Goal: Task Accomplishment & Management: Complete application form

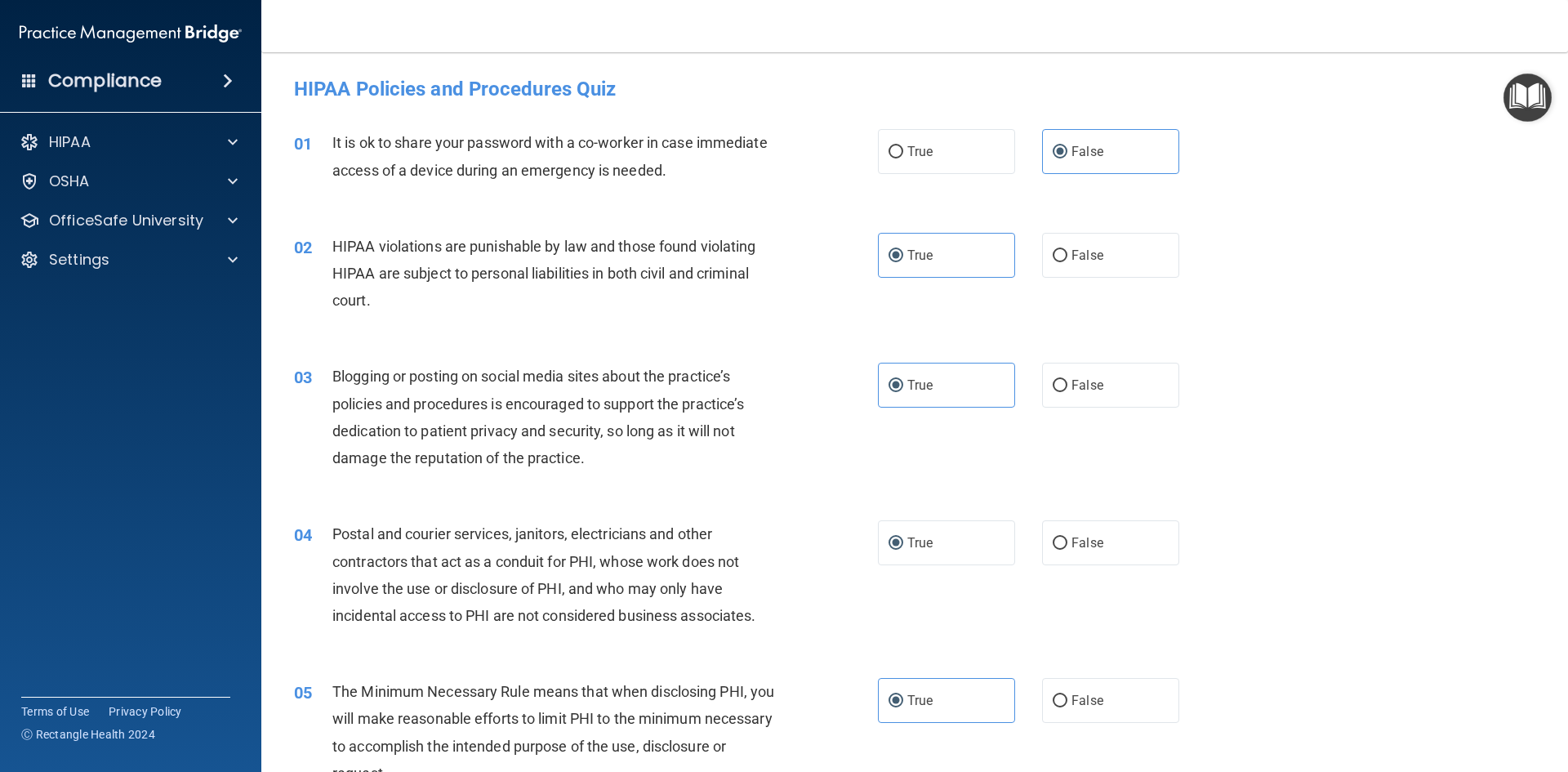
scroll to position [1959, 0]
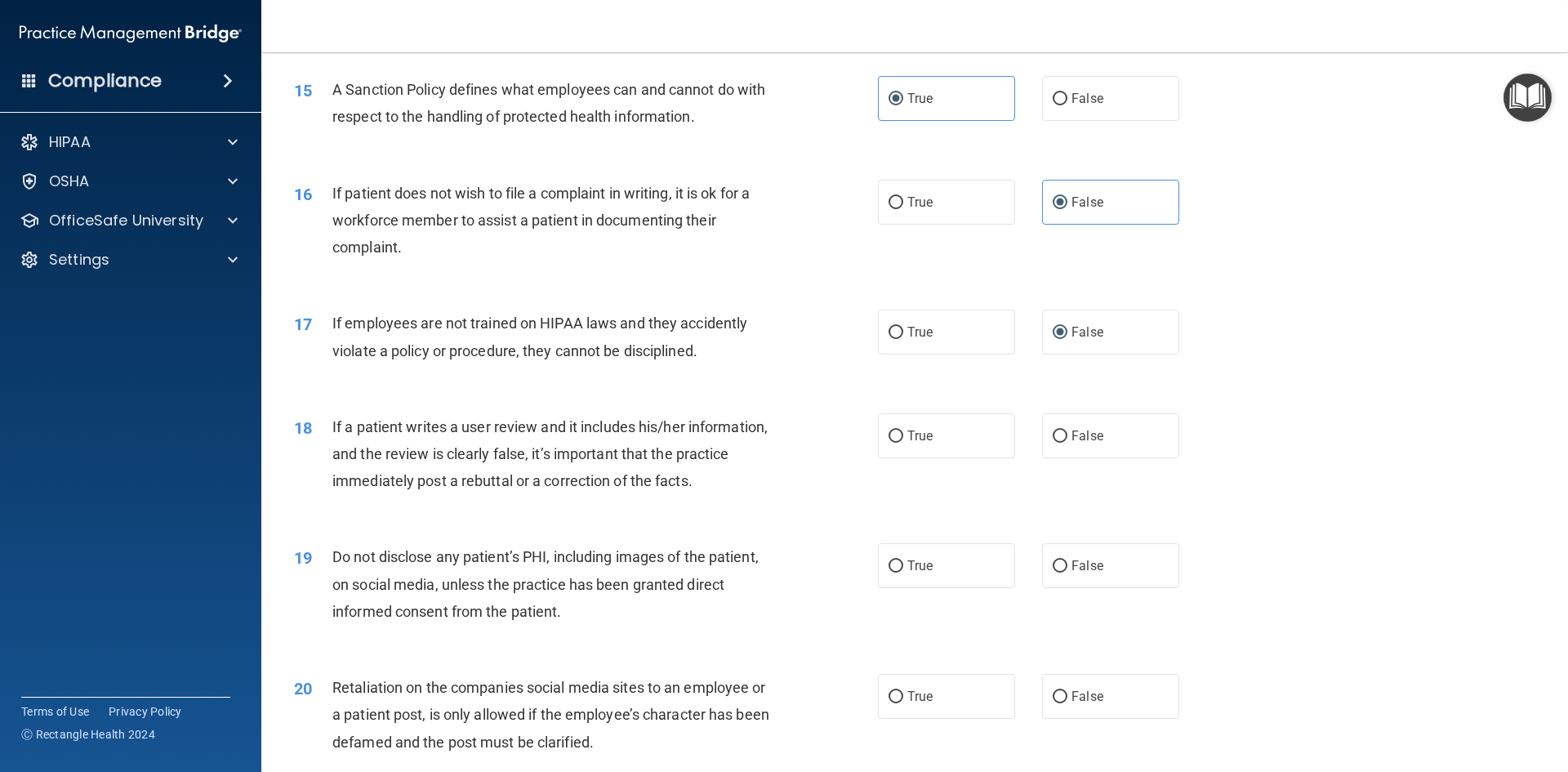
click at [534, 461] on span "If a patient writes a user review and it includes his/her information, and the …" at bounding box center [549, 454] width 435 height 71
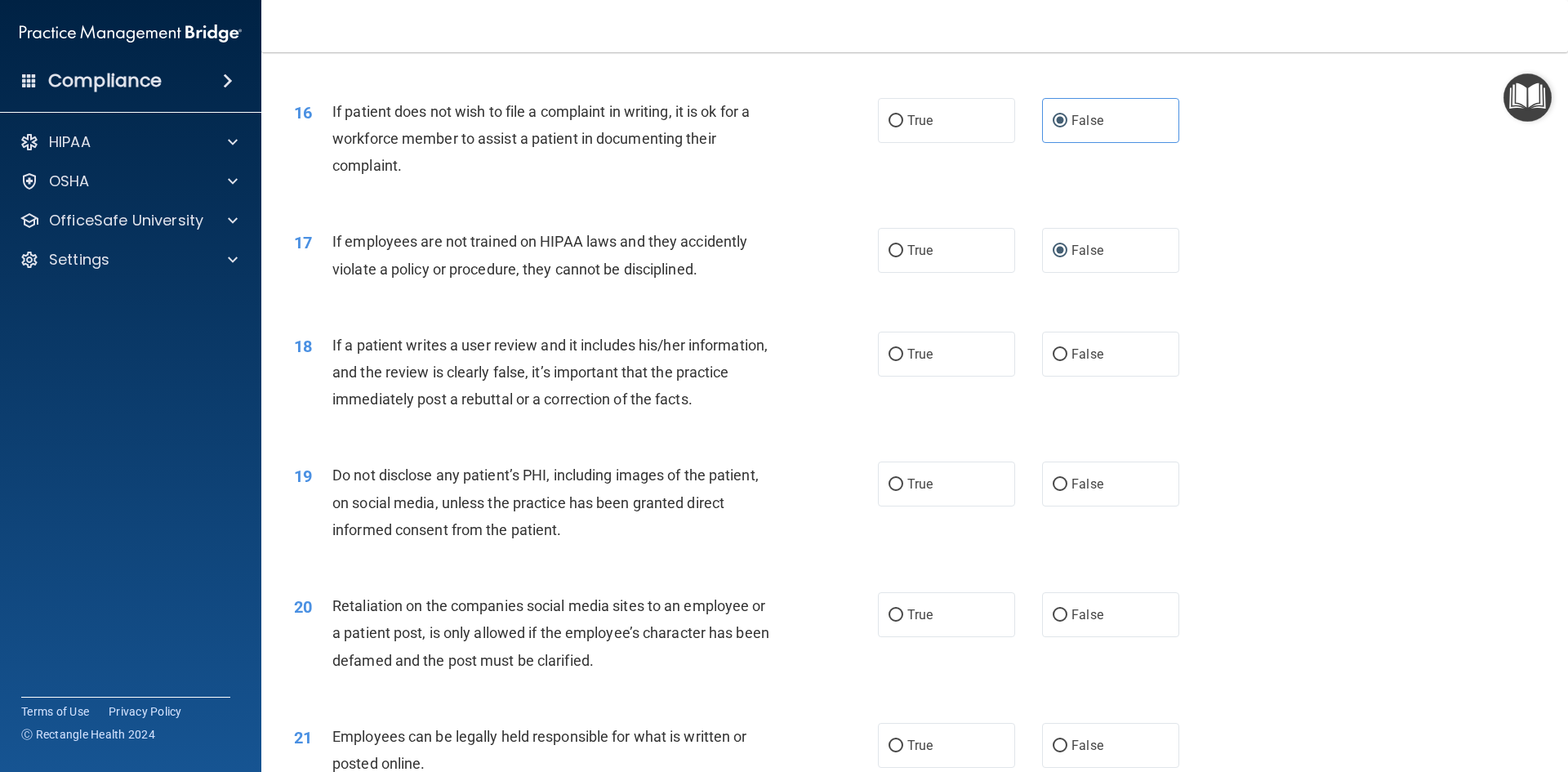
click at [542, 413] on div "If a patient writes a user review and it includes his/her information, and the …" at bounding box center [560, 371] width 456 height 81
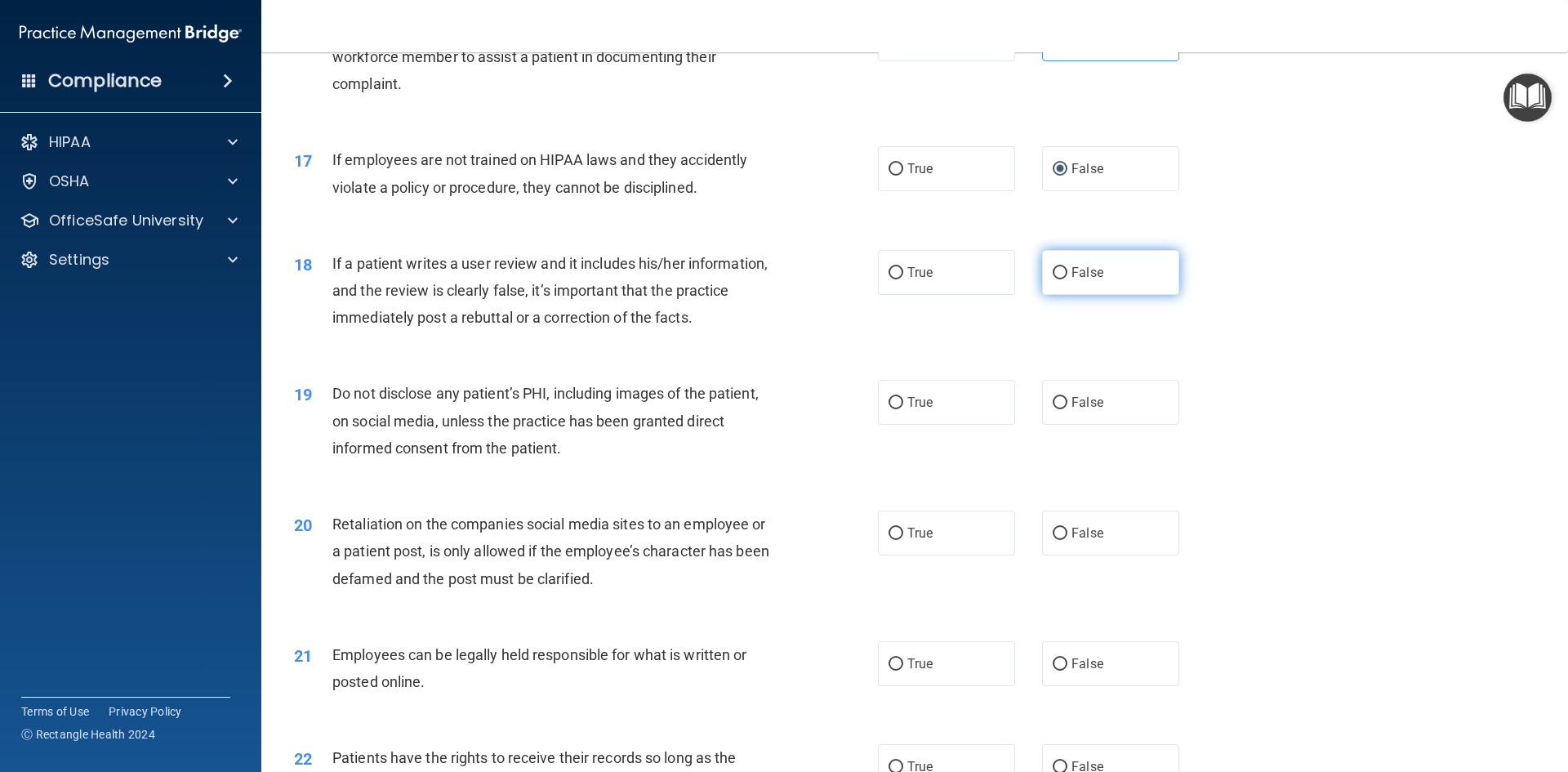
click at [1155, 295] on label "False" at bounding box center [1111, 272] width 137 height 45
click at [1067, 279] on input "False" at bounding box center [1060, 273] width 15 height 12
radio input "true"
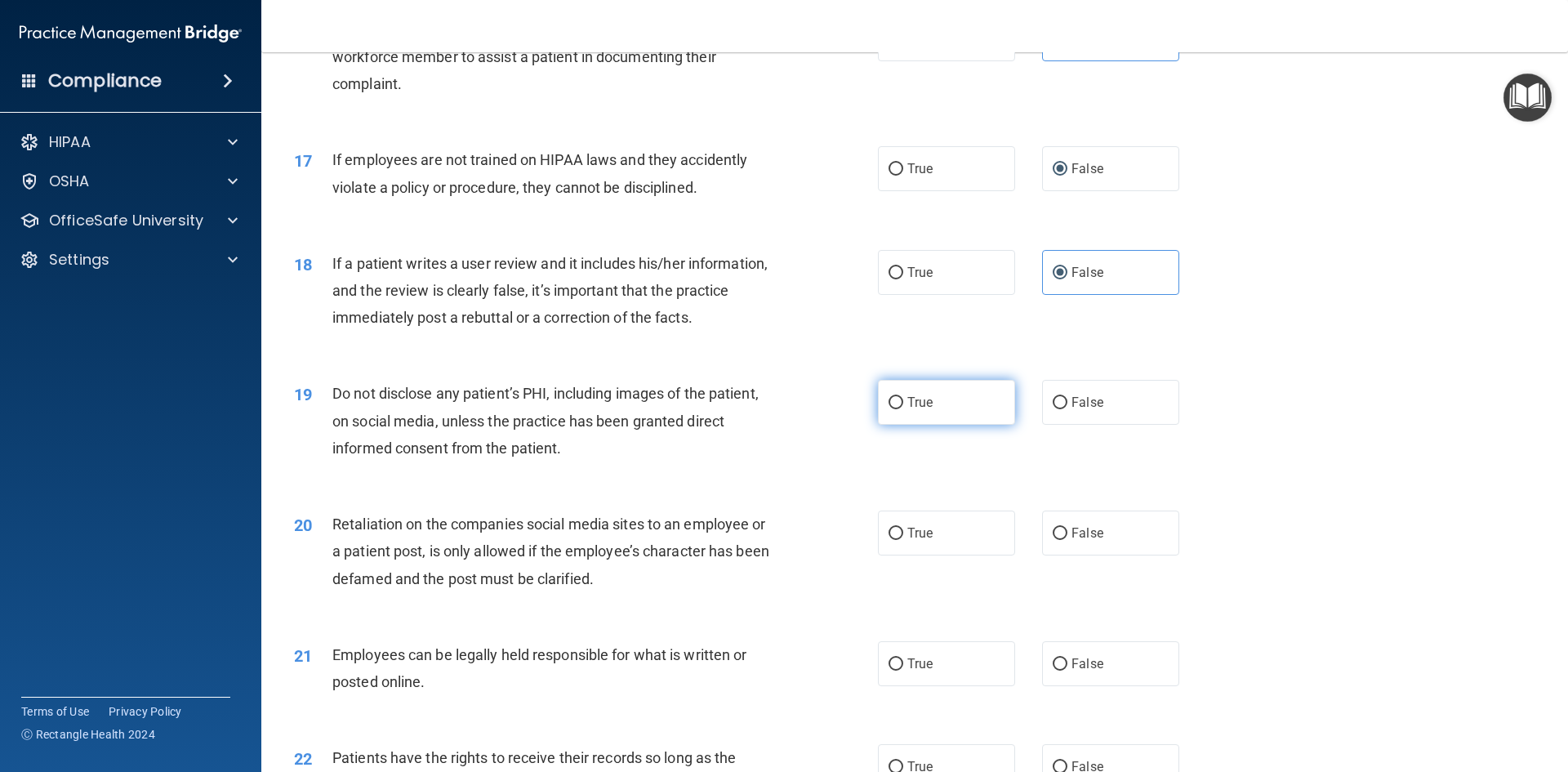
click at [879, 424] on label "True" at bounding box center [946, 402] width 137 height 45
click at [888, 409] on input "True" at bounding box center [895, 402] width 15 height 12
radio input "true"
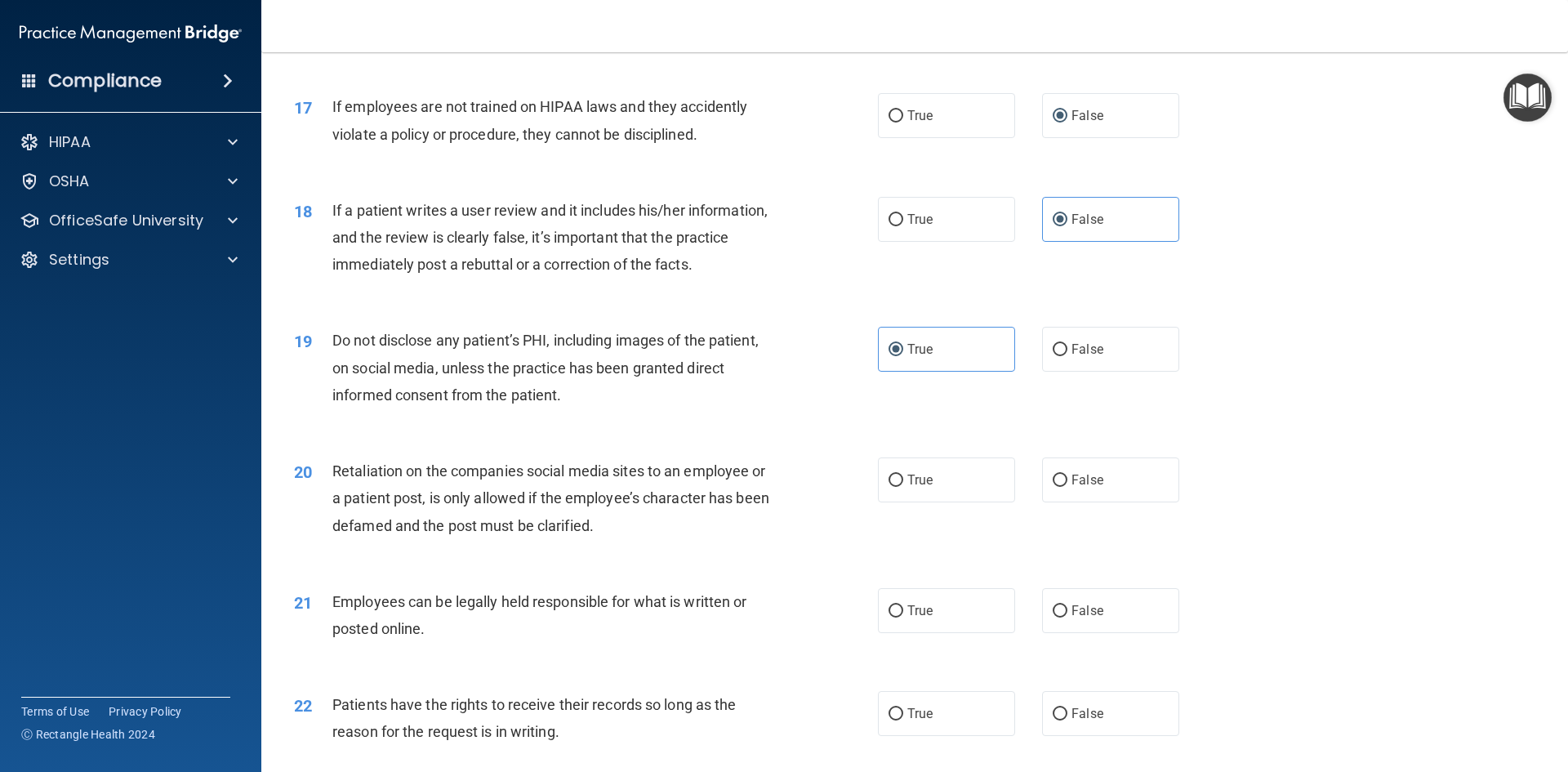
scroll to position [2286, 0]
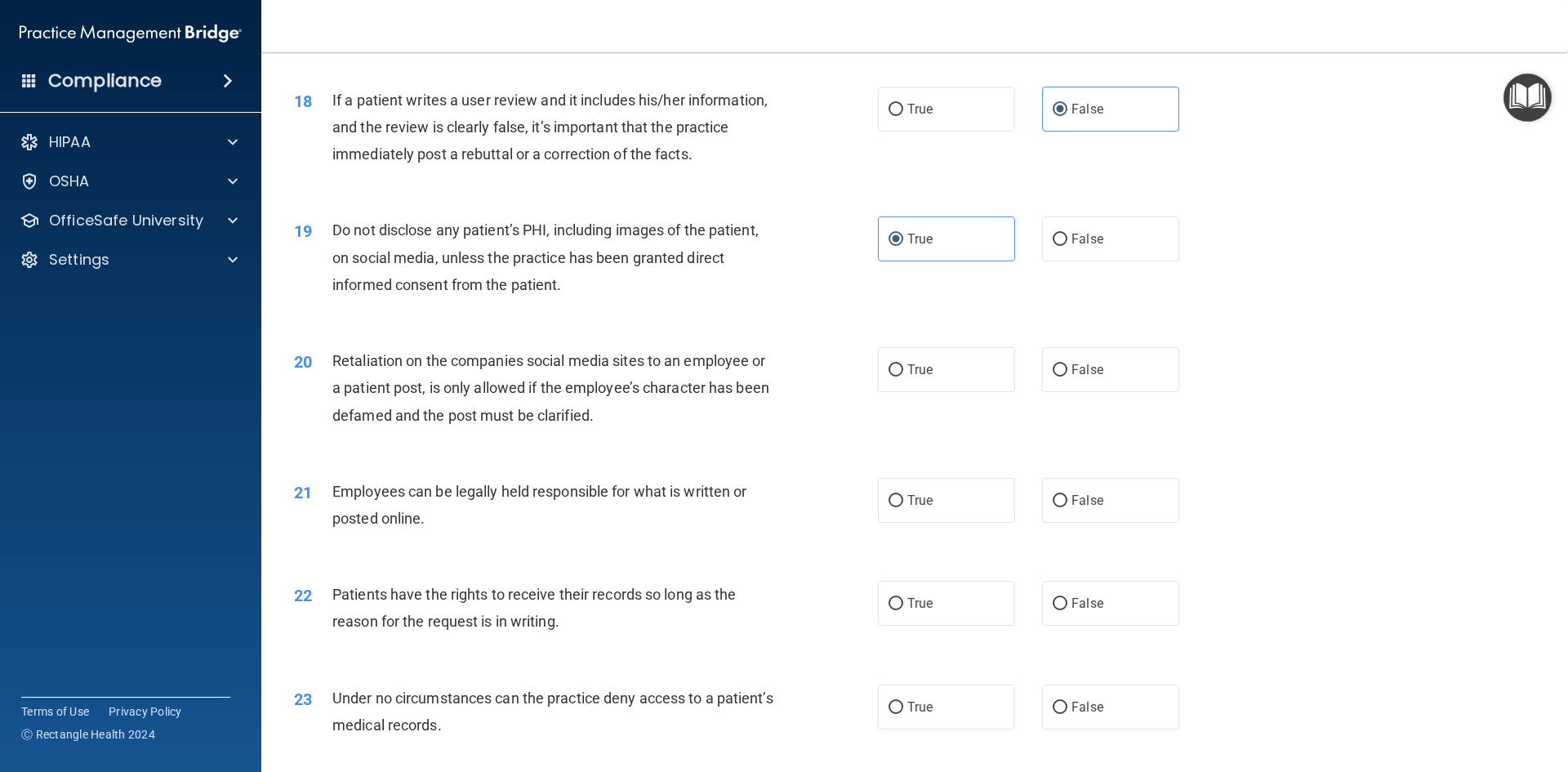
click at [676, 498] on div "21 Employees can be legally held responsible for what is written or posted onli…" at bounding box center [915, 508] width 1266 height 103
click at [1144, 391] on label "False" at bounding box center [1111, 369] width 137 height 45
click at [1067, 376] on input "False" at bounding box center [1060, 370] width 15 height 12
radio input "true"
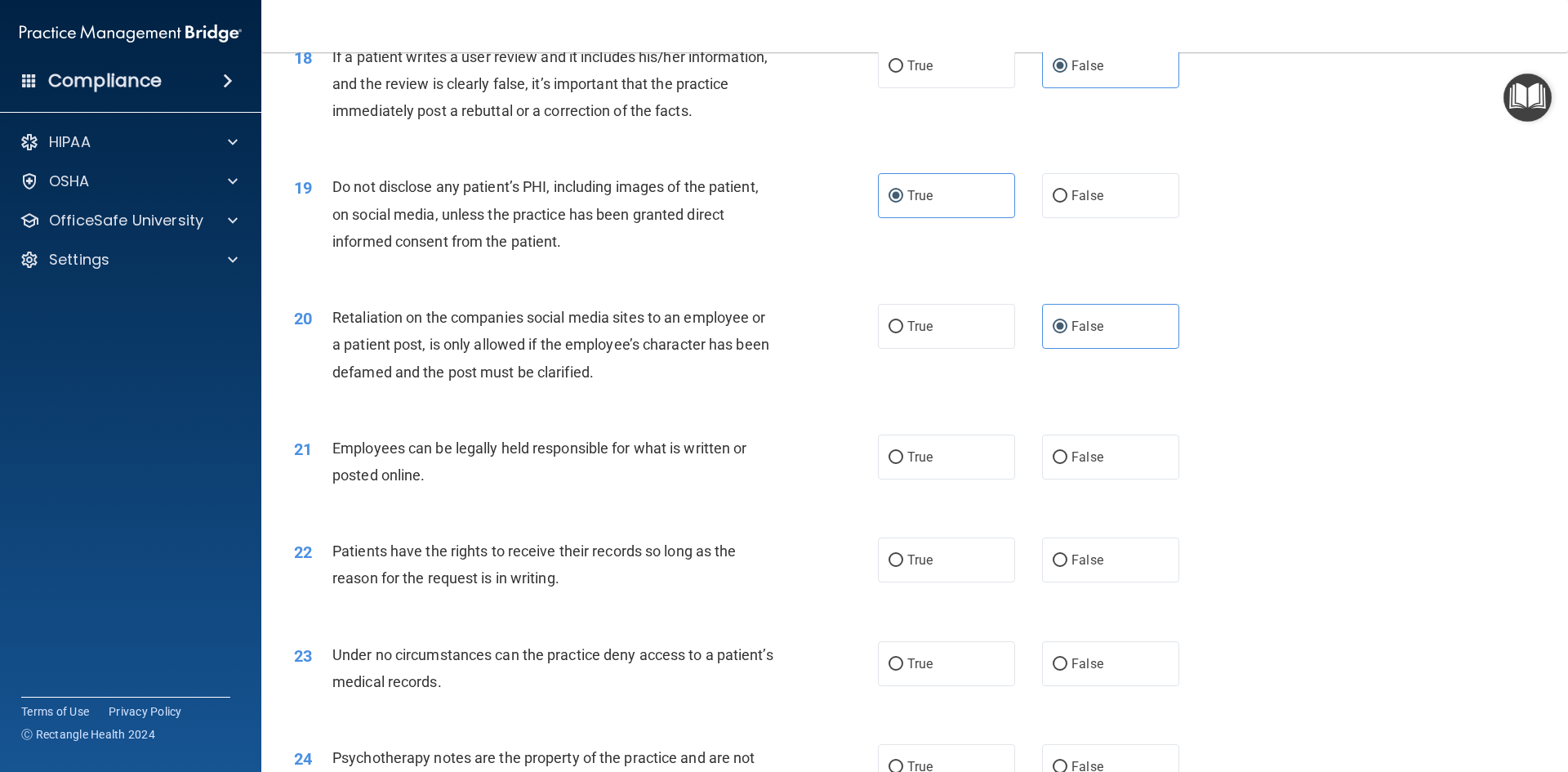
scroll to position [2368, 0]
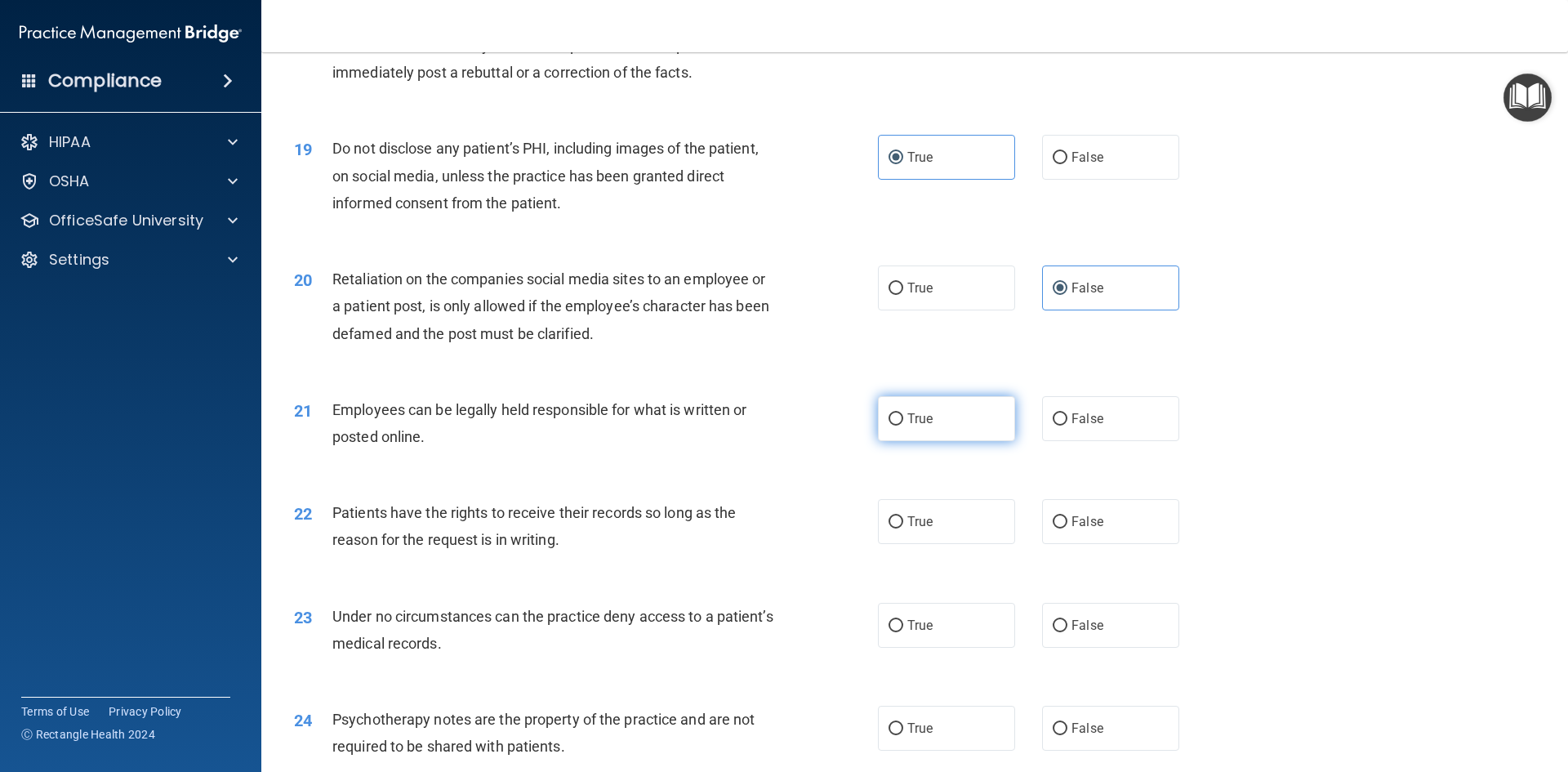
click at [916, 423] on label "True" at bounding box center [946, 418] width 137 height 45
click at [904, 423] on input "True" at bounding box center [895, 419] width 15 height 12
radio input "true"
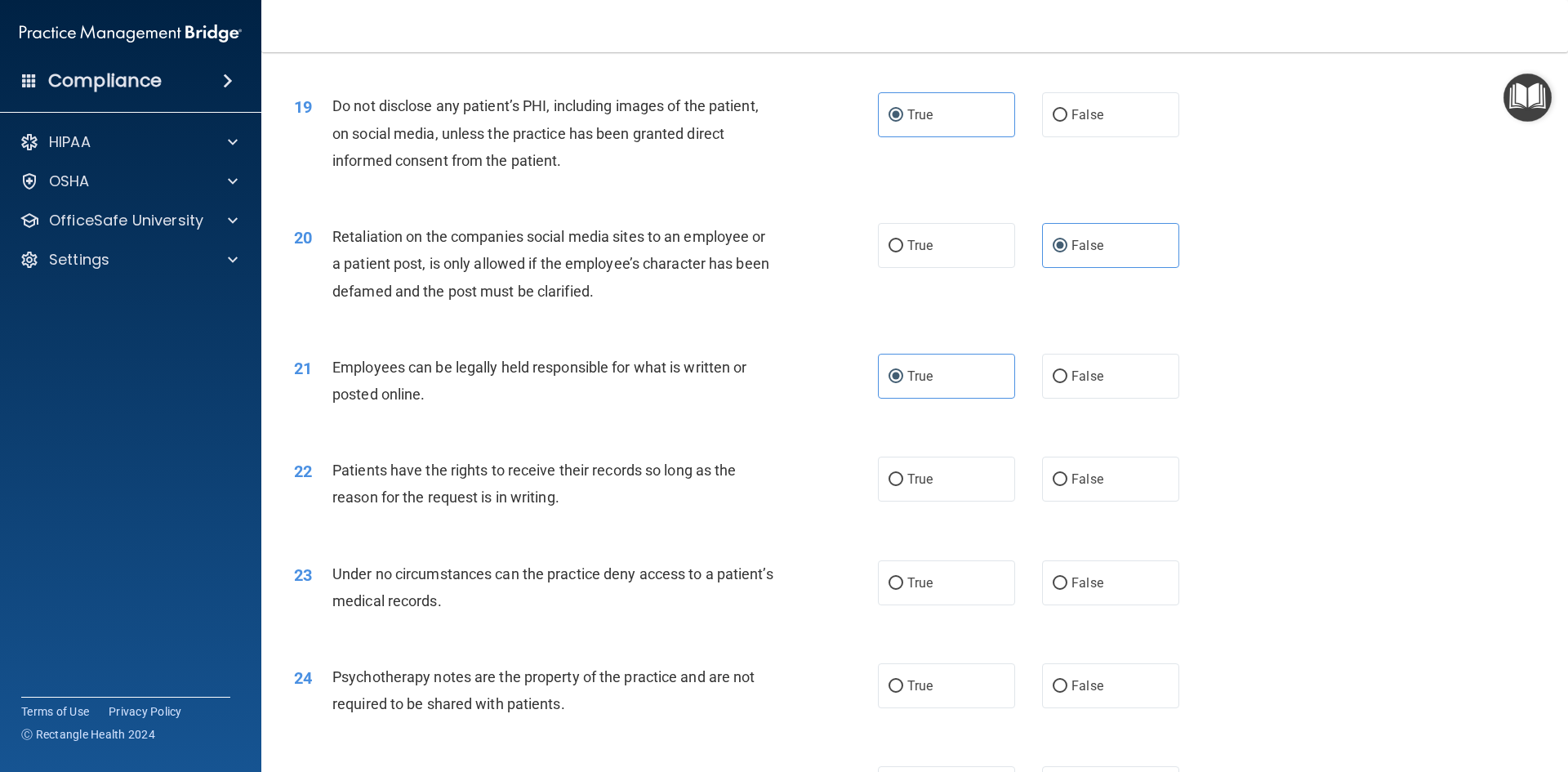
scroll to position [2449, 0]
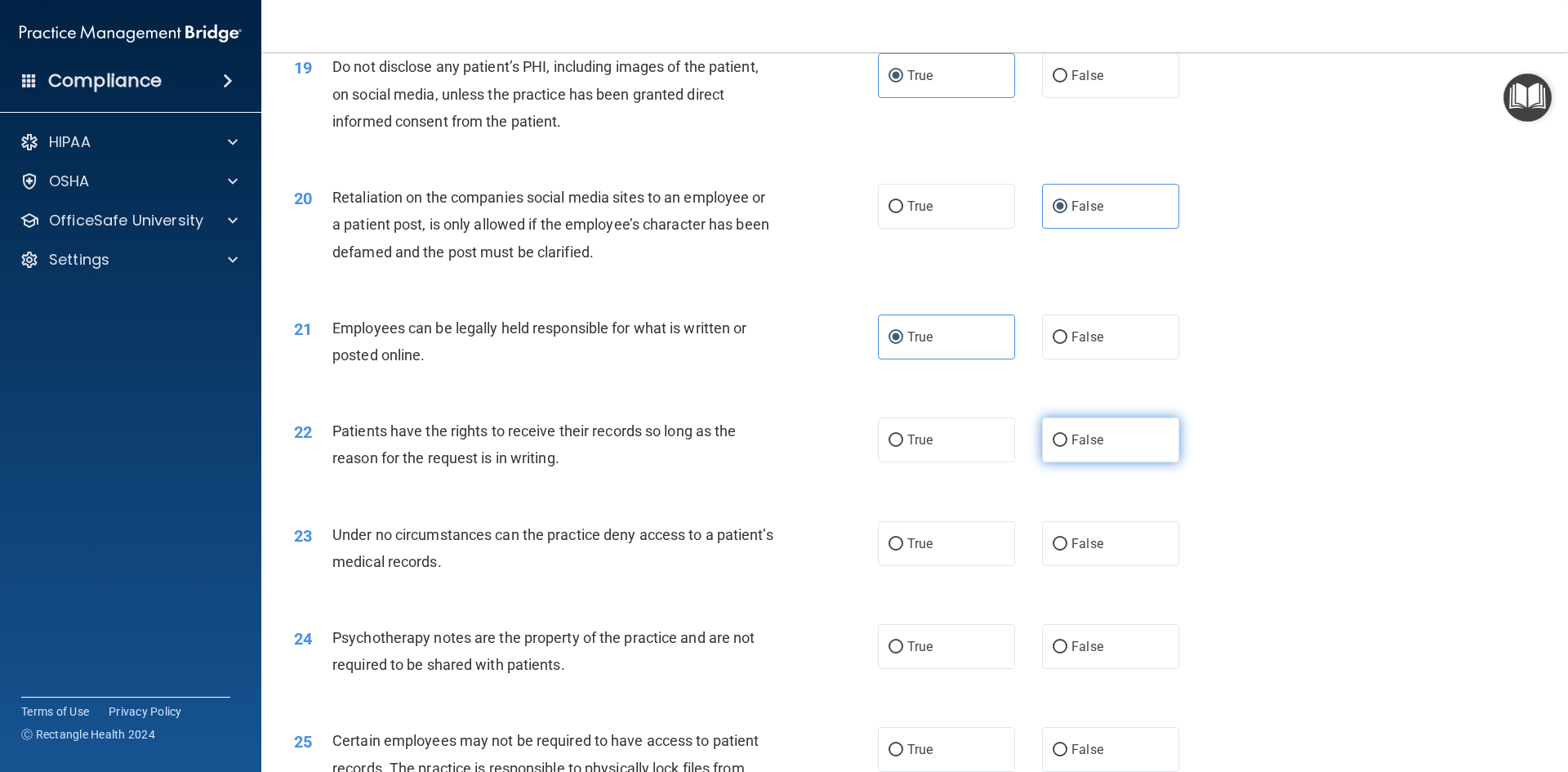
click at [1107, 462] on label "False" at bounding box center [1111, 439] width 137 height 45
click at [1067, 446] on input "False" at bounding box center [1060, 440] width 15 height 12
radio input "true"
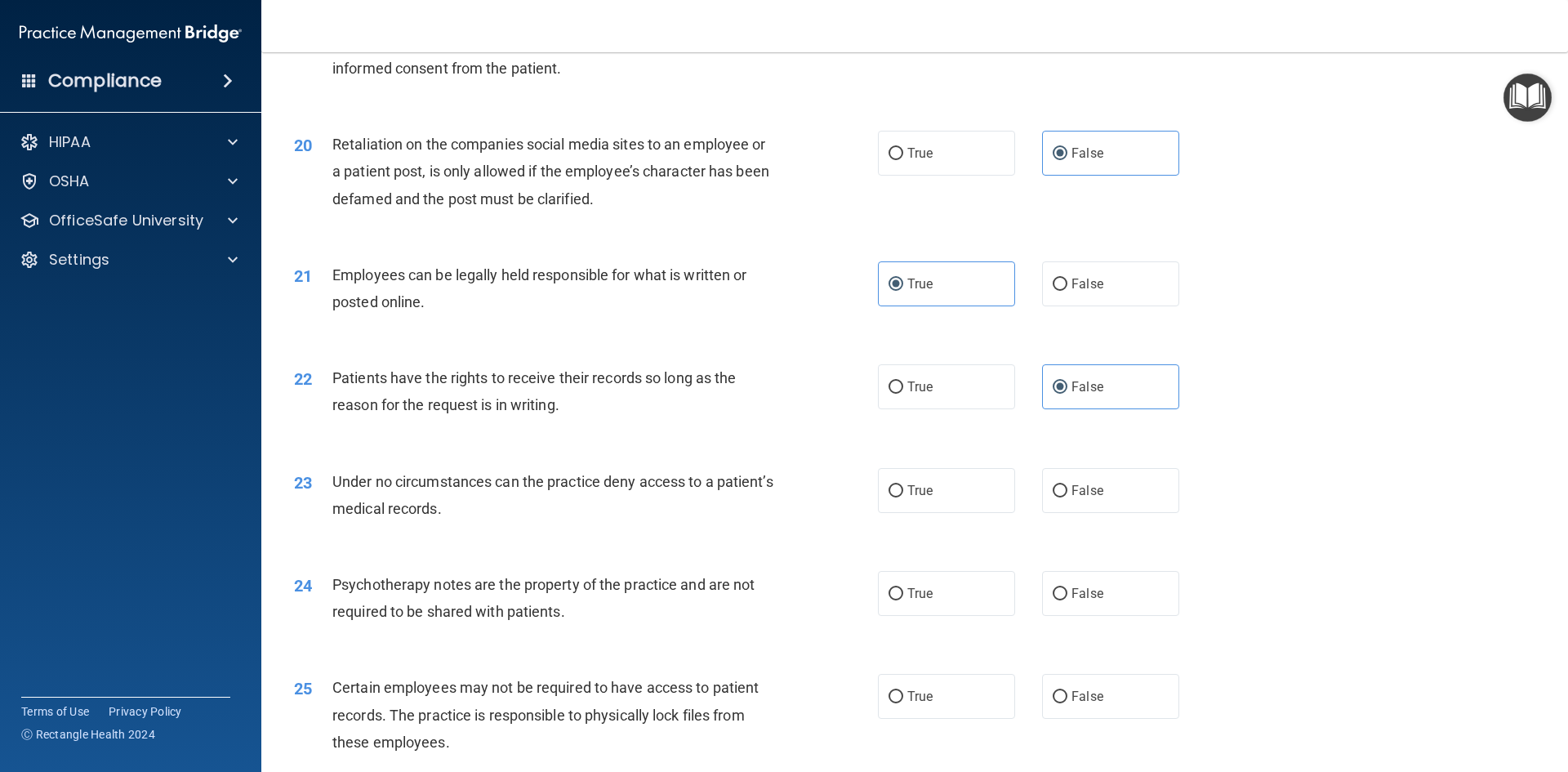
scroll to position [2531, 0]
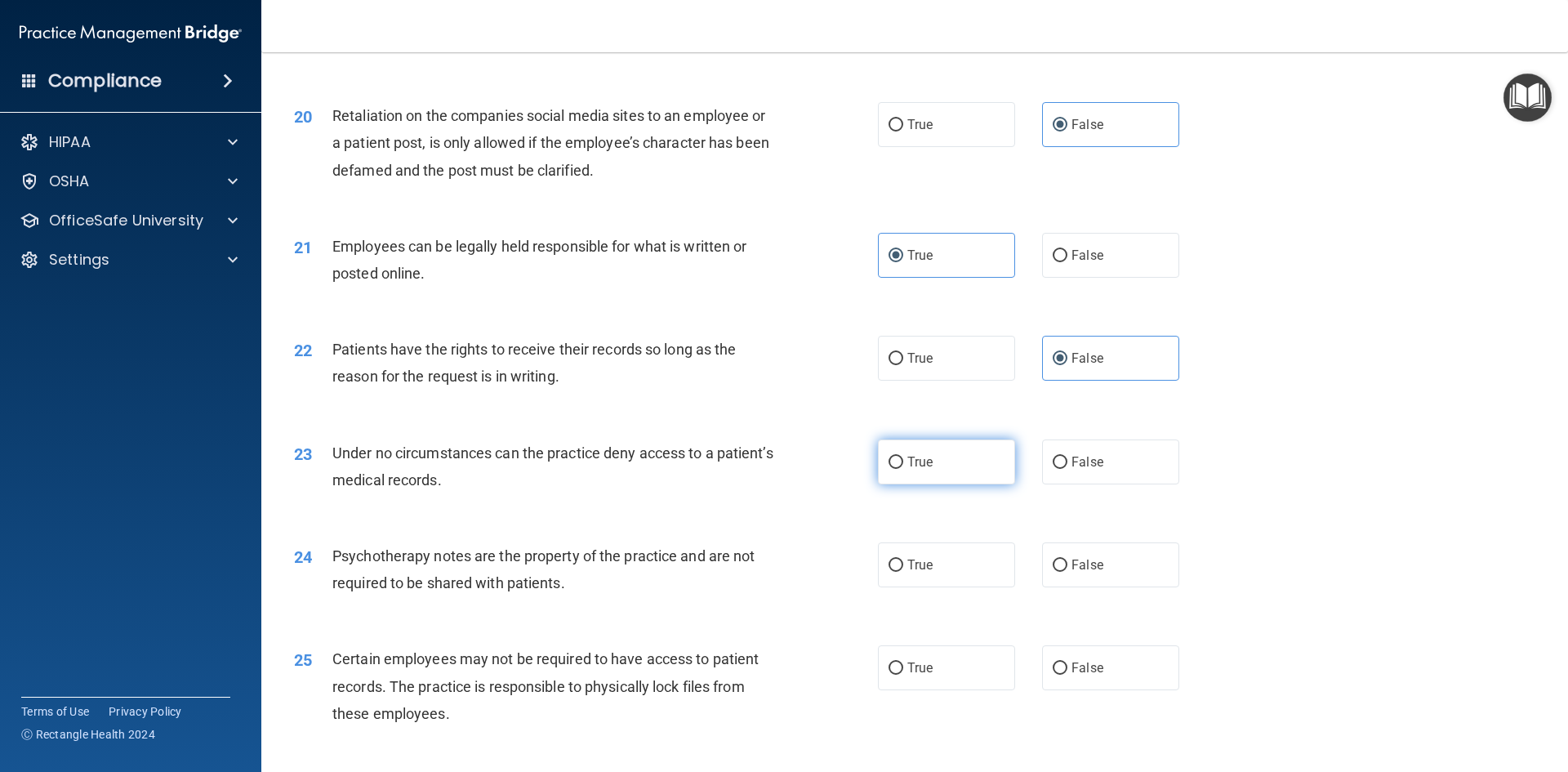
click at [909, 485] on label "True" at bounding box center [946, 461] width 137 height 45
click at [904, 469] on input "True" at bounding box center [895, 462] width 15 height 12
radio input "true"
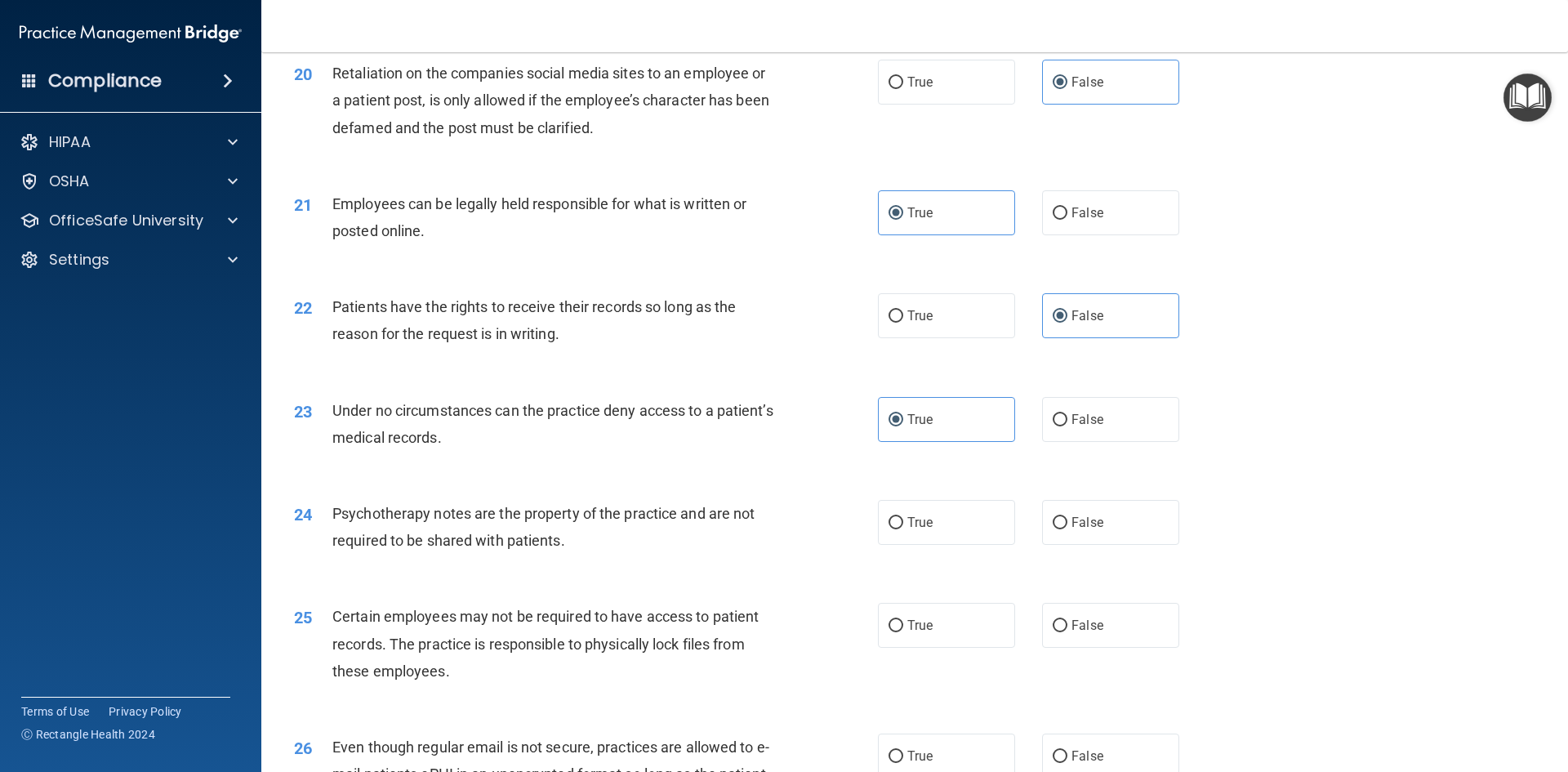
scroll to position [2613, 0]
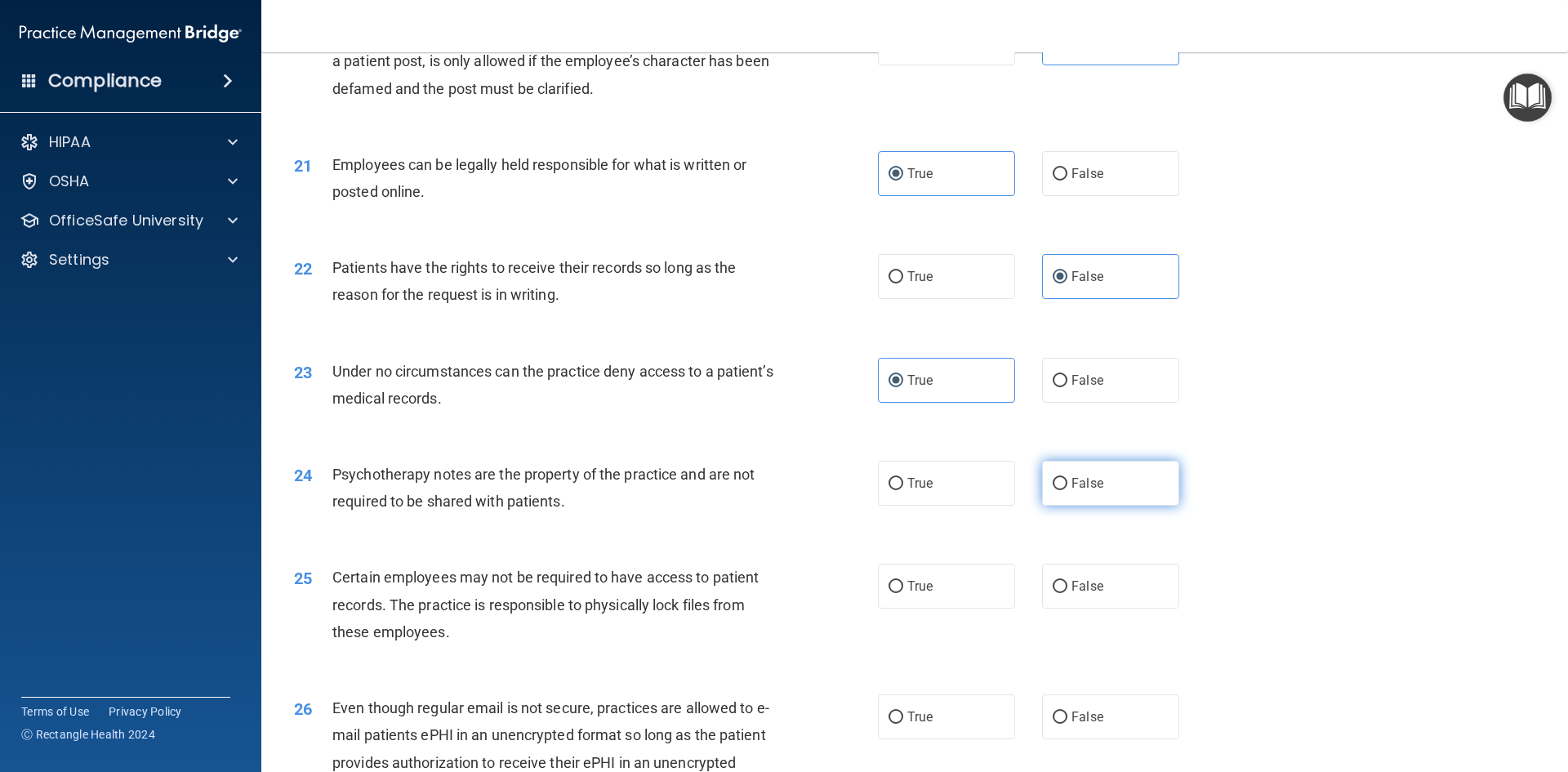
click at [1052, 490] on input "False" at bounding box center [1060, 483] width 15 height 12
radio input "true"
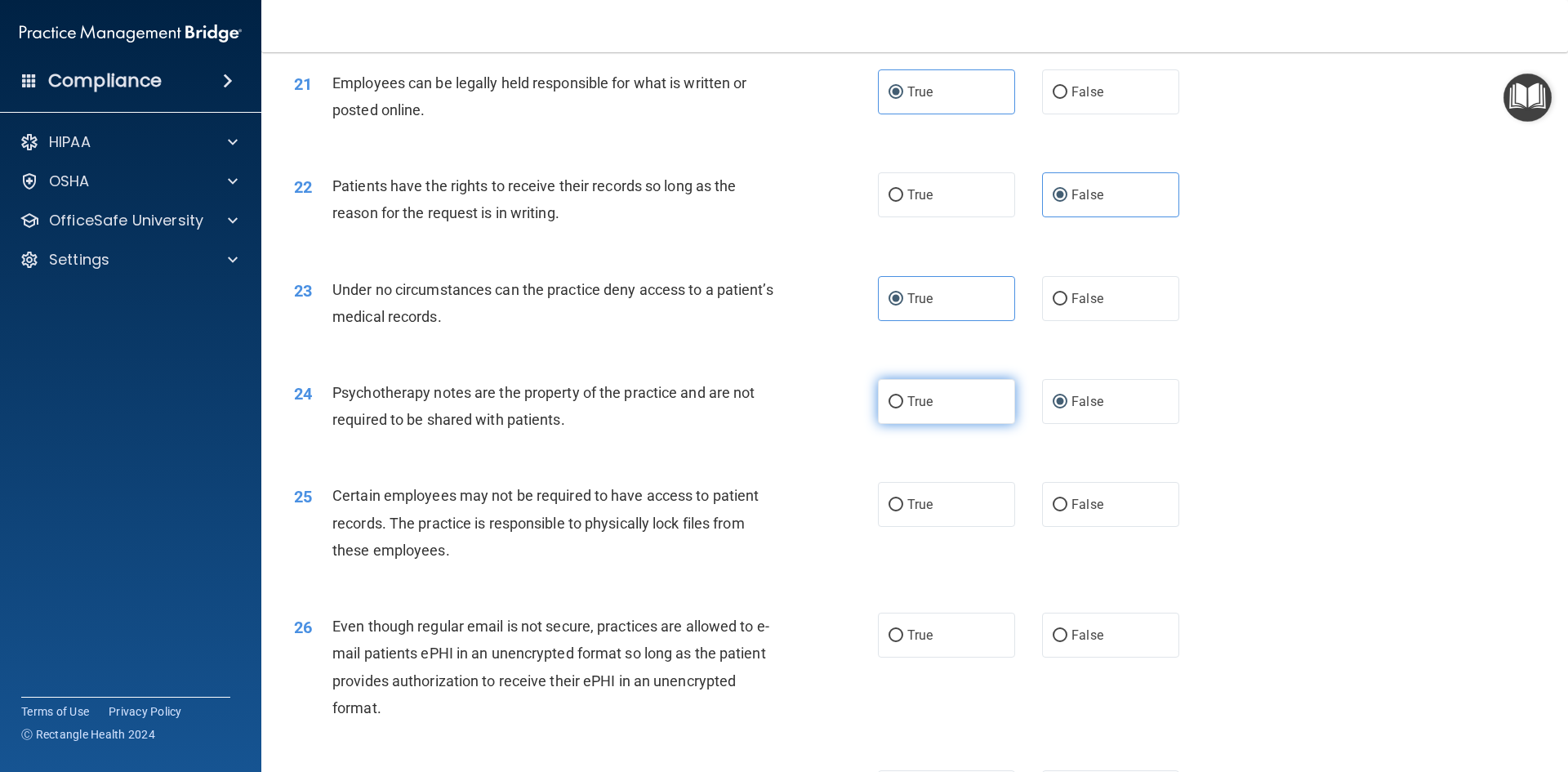
click at [880, 423] on label "True" at bounding box center [946, 401] width 137 height 45
click at [888, 408] on input "True" at bounding box center [895, 402] width 15 height 12
radio input "true"
radio input "false"
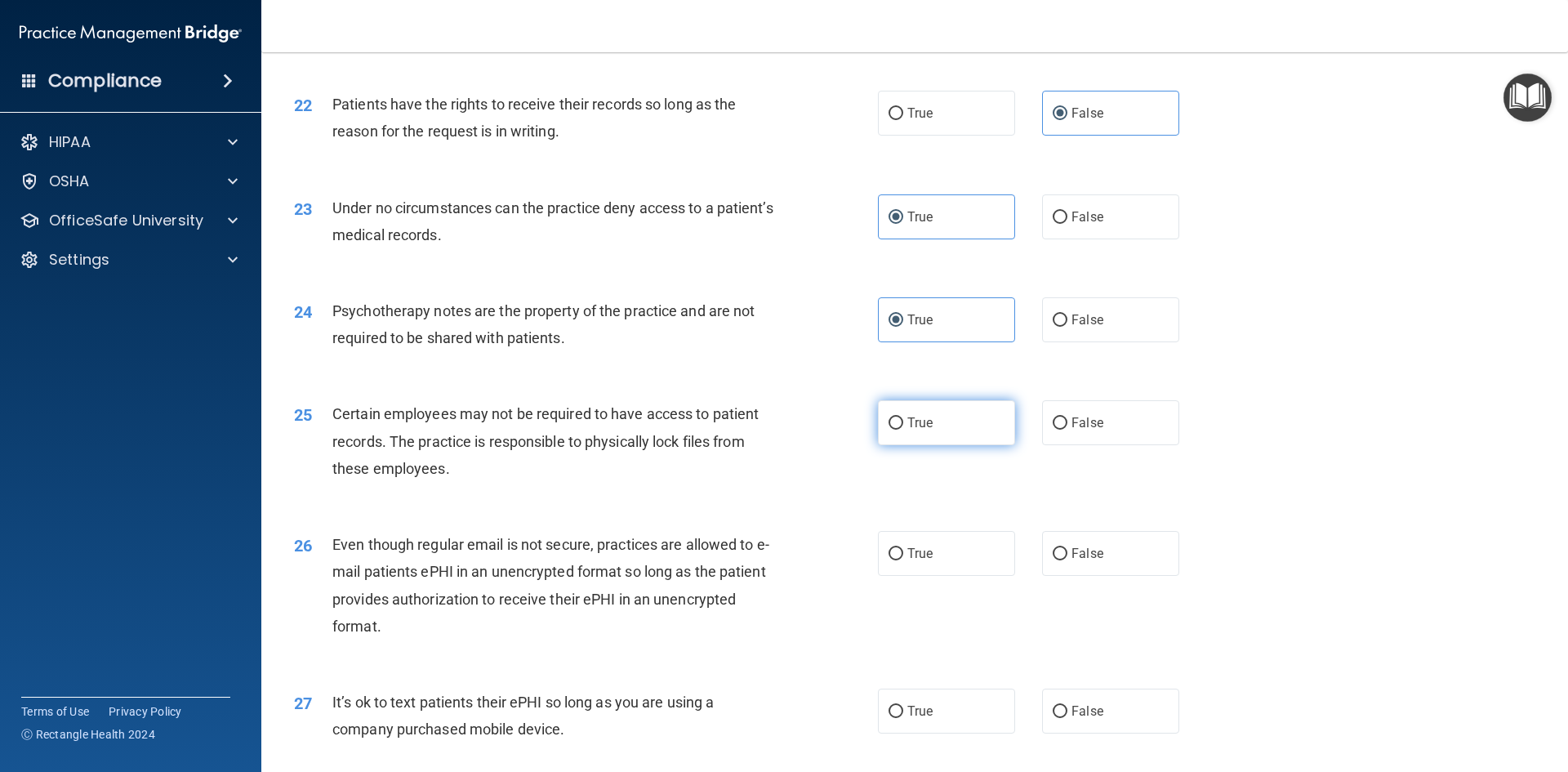
click at [977, 444] on label "True" at bounding box center [946, 422] width 137 height 45
click at [904, 430] on input "True" at bounding box center [895, 423] width 15 height 12
radio input "true"
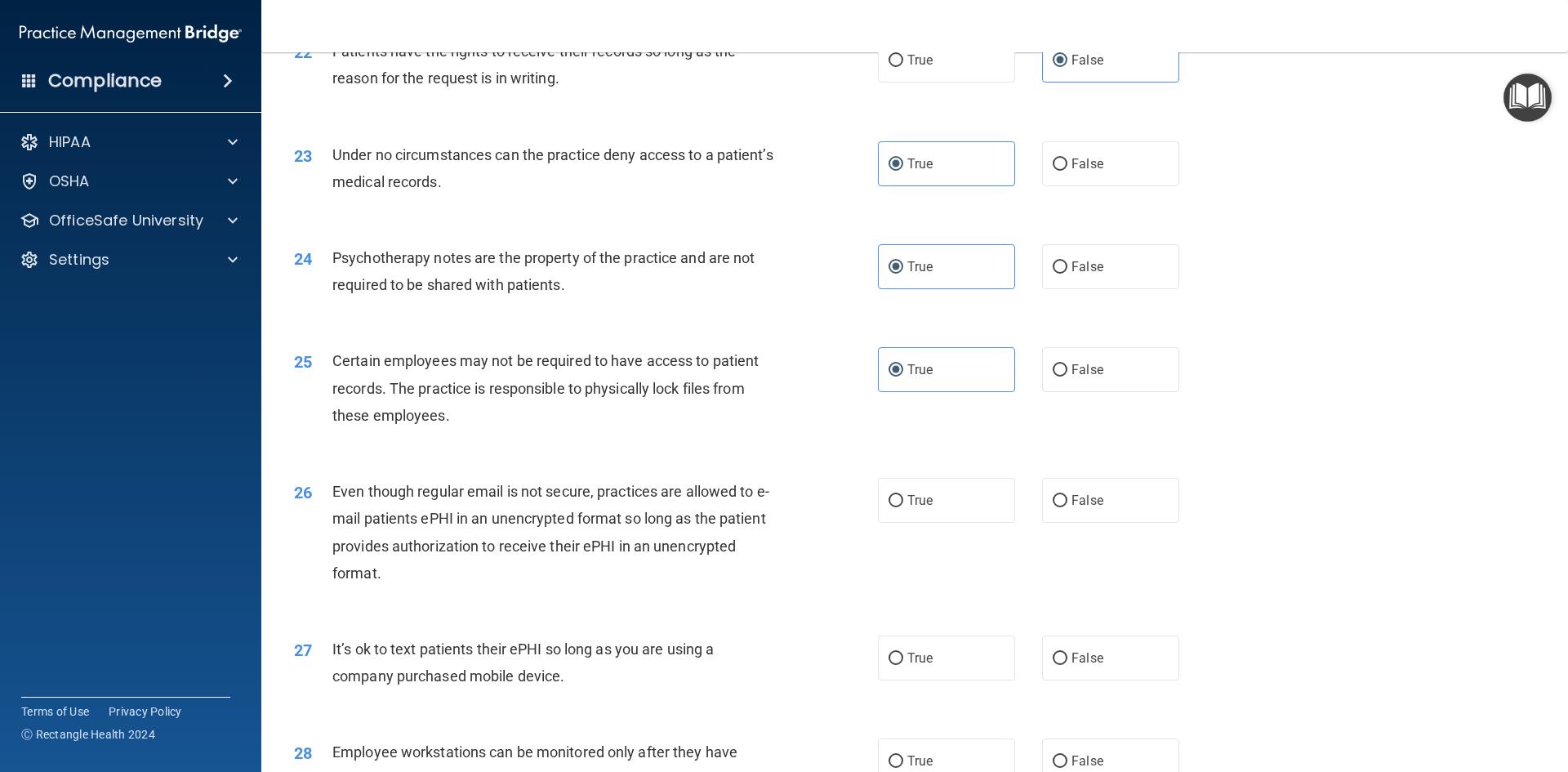
scroll to position [2857, 0]
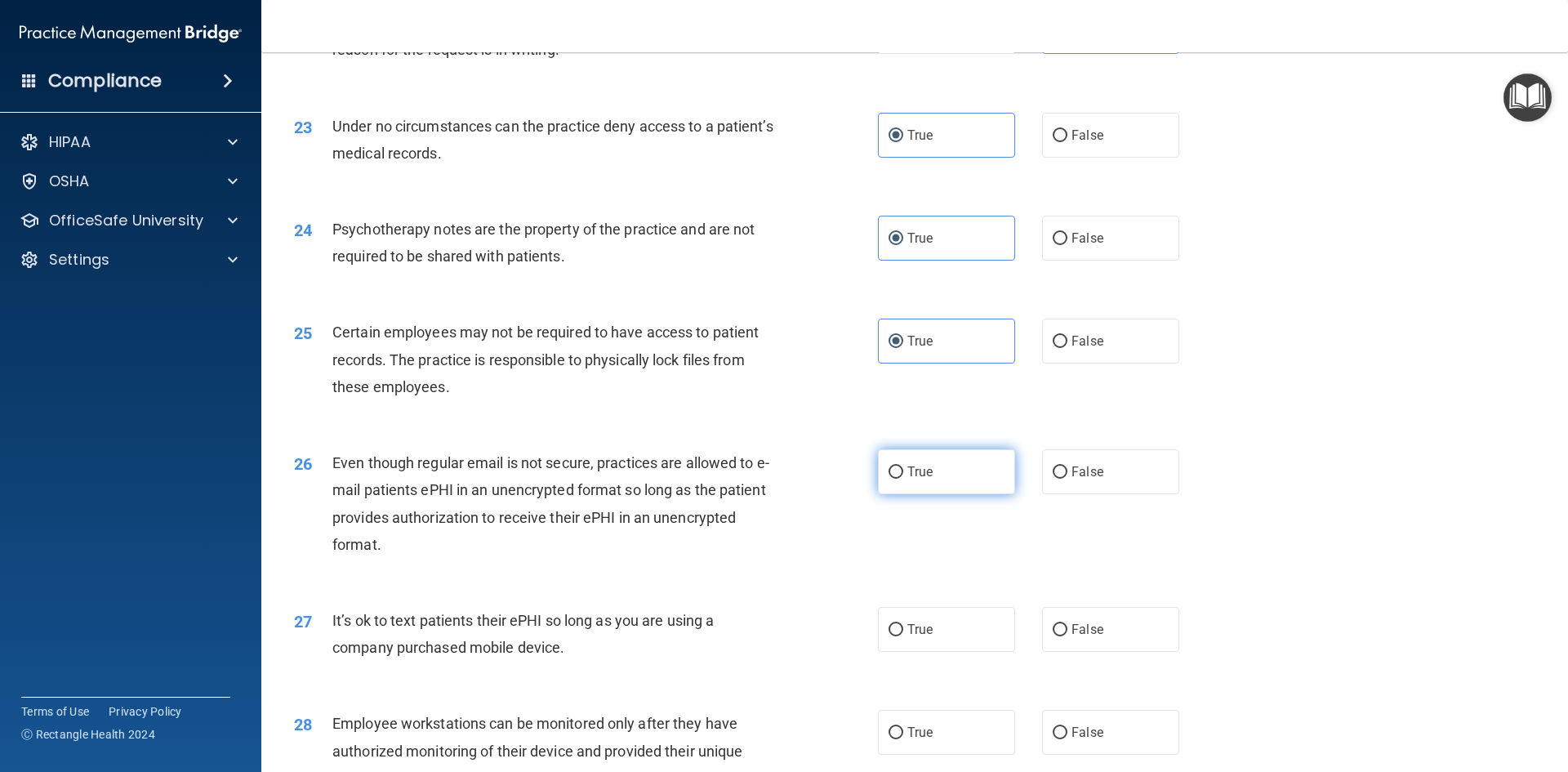
click at [878, 494] on label "True" at bounding box center [946, 471] width 137 height 45
click at [888, 478] on input "True" at bounding box center [895, 472] width 15 height 12
radio input "true"
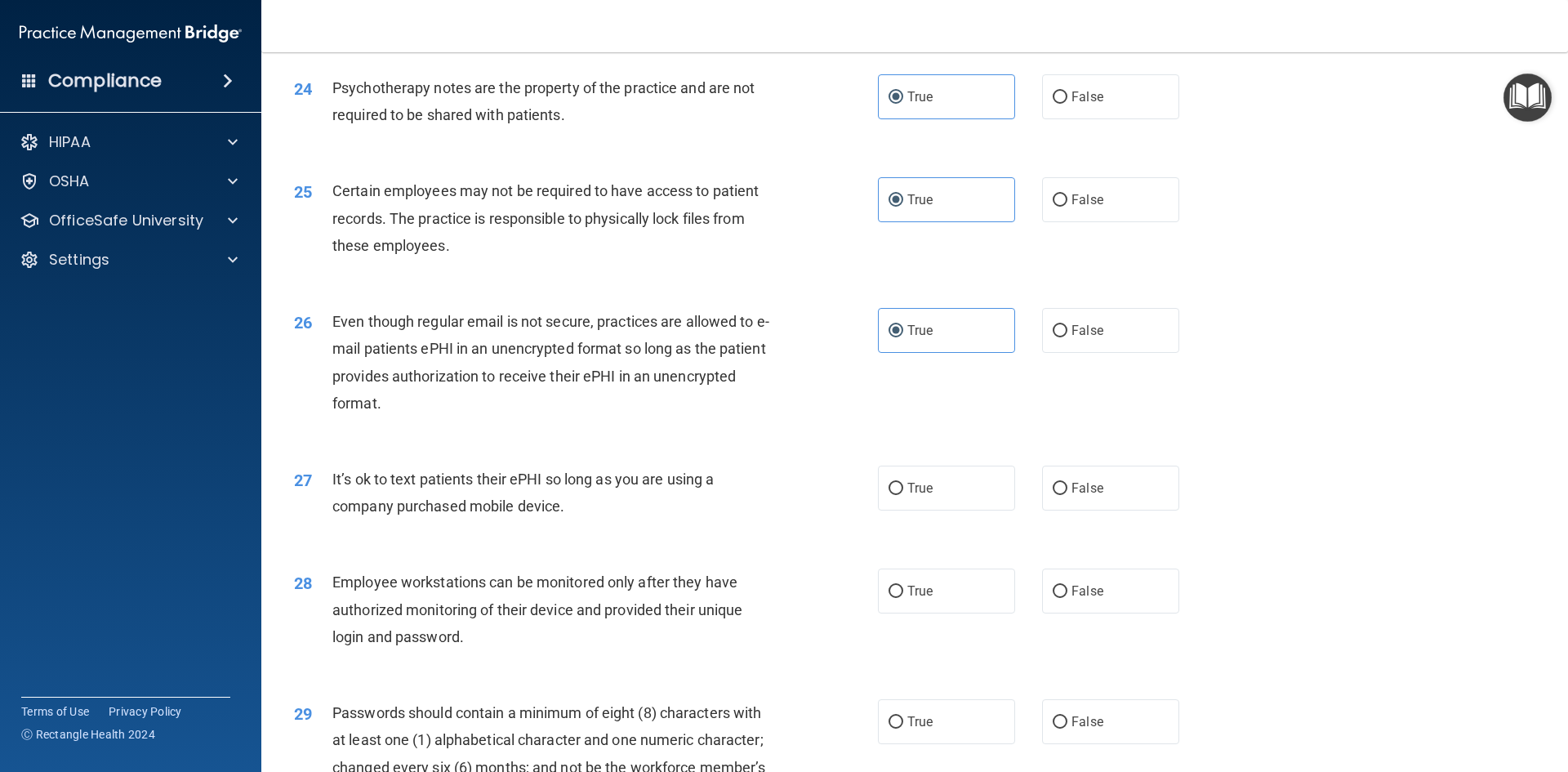
scroll to position [3020, 0]
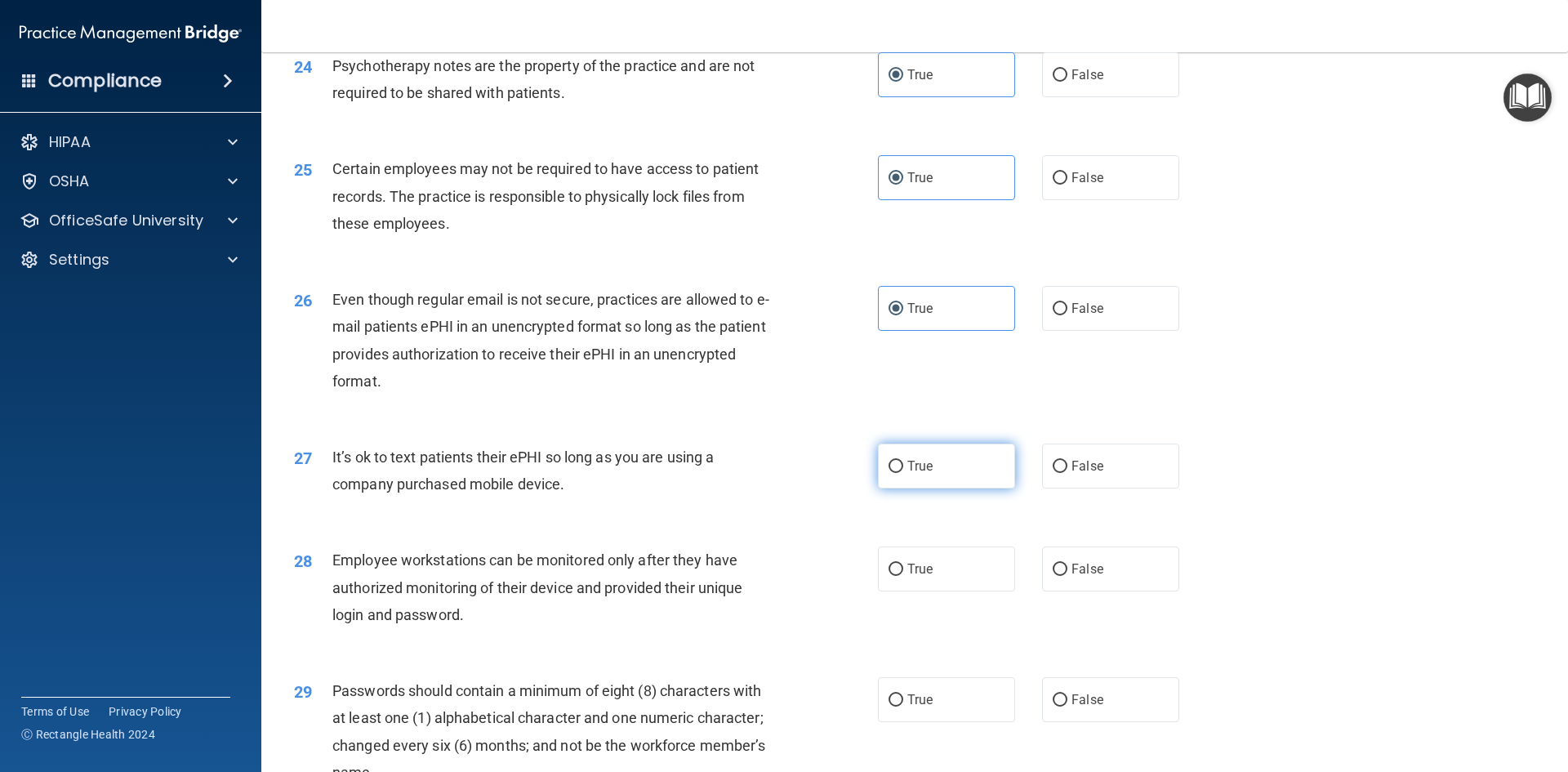
click at [931, 488] on label "True" at bounding box center [946, 465] width 137 height 45
click at [904, 473] on input "True" at bounding box center [895, 466] width 15 height 12
radio input "true"
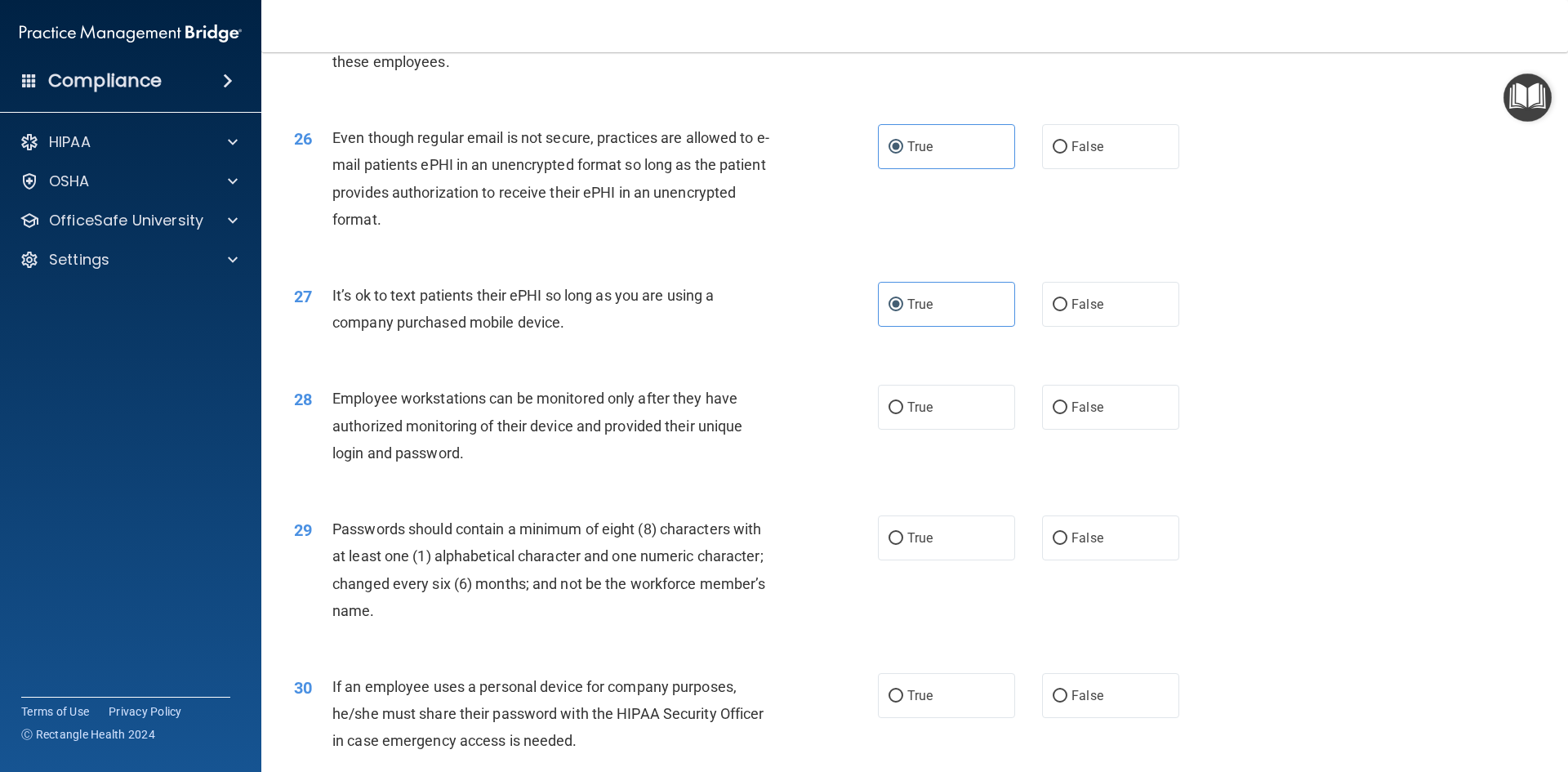
scroll to position [3184, 0]
click at [942, 428] on label "True" at bounding box center [946, 405] width 137 height 45
click at [904, 412] on input "True" at bounding box center [895, 405] width 15 height 12
radio input "true"
click at [1066, 428] on label "False" at bounding box center [1111, 405] width 137 height 45
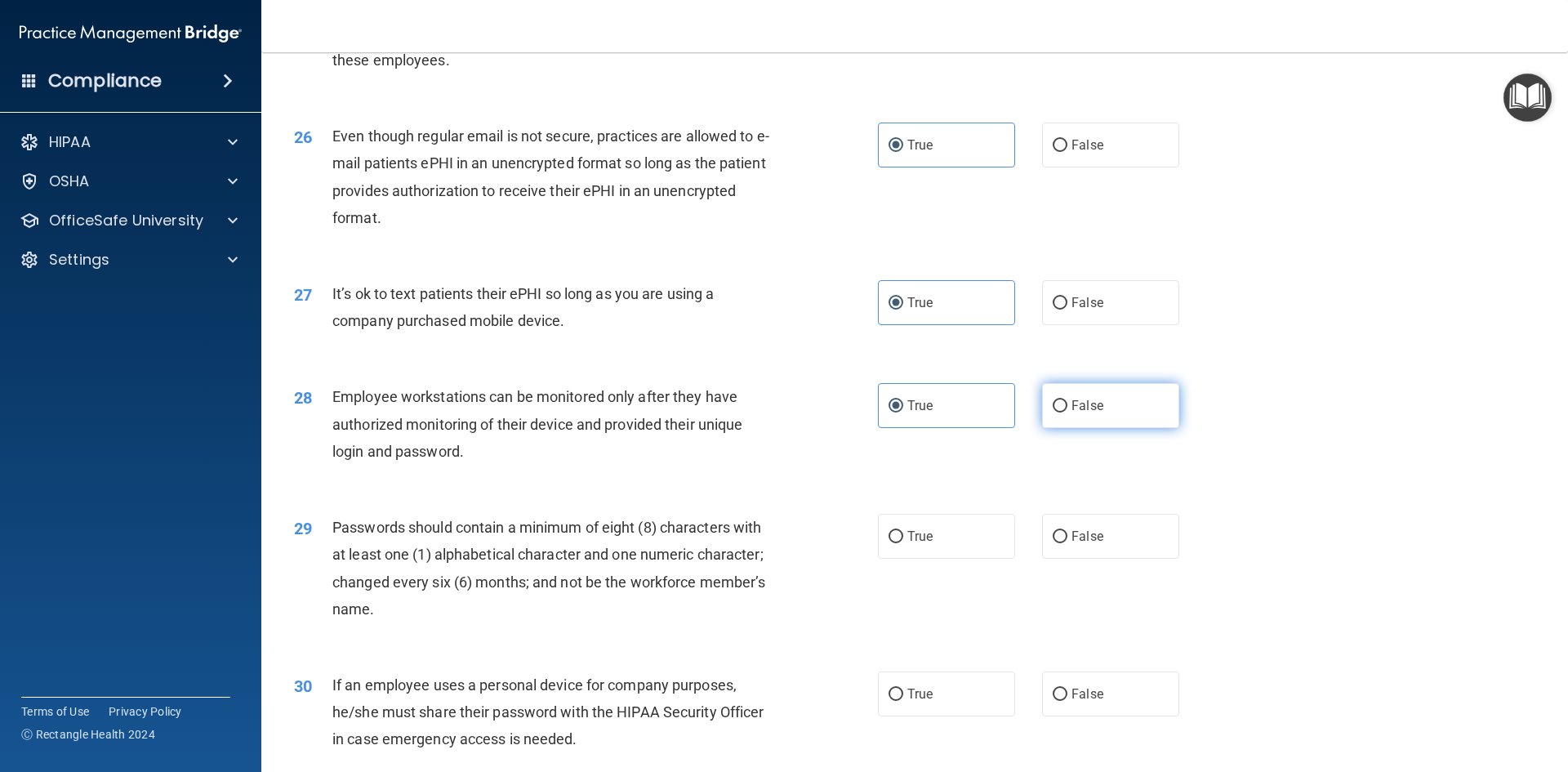
click at [1066, 412] on input "False" at bounding box center [1060, 405] width 15 height 12
radio input "true"
radio input "false"
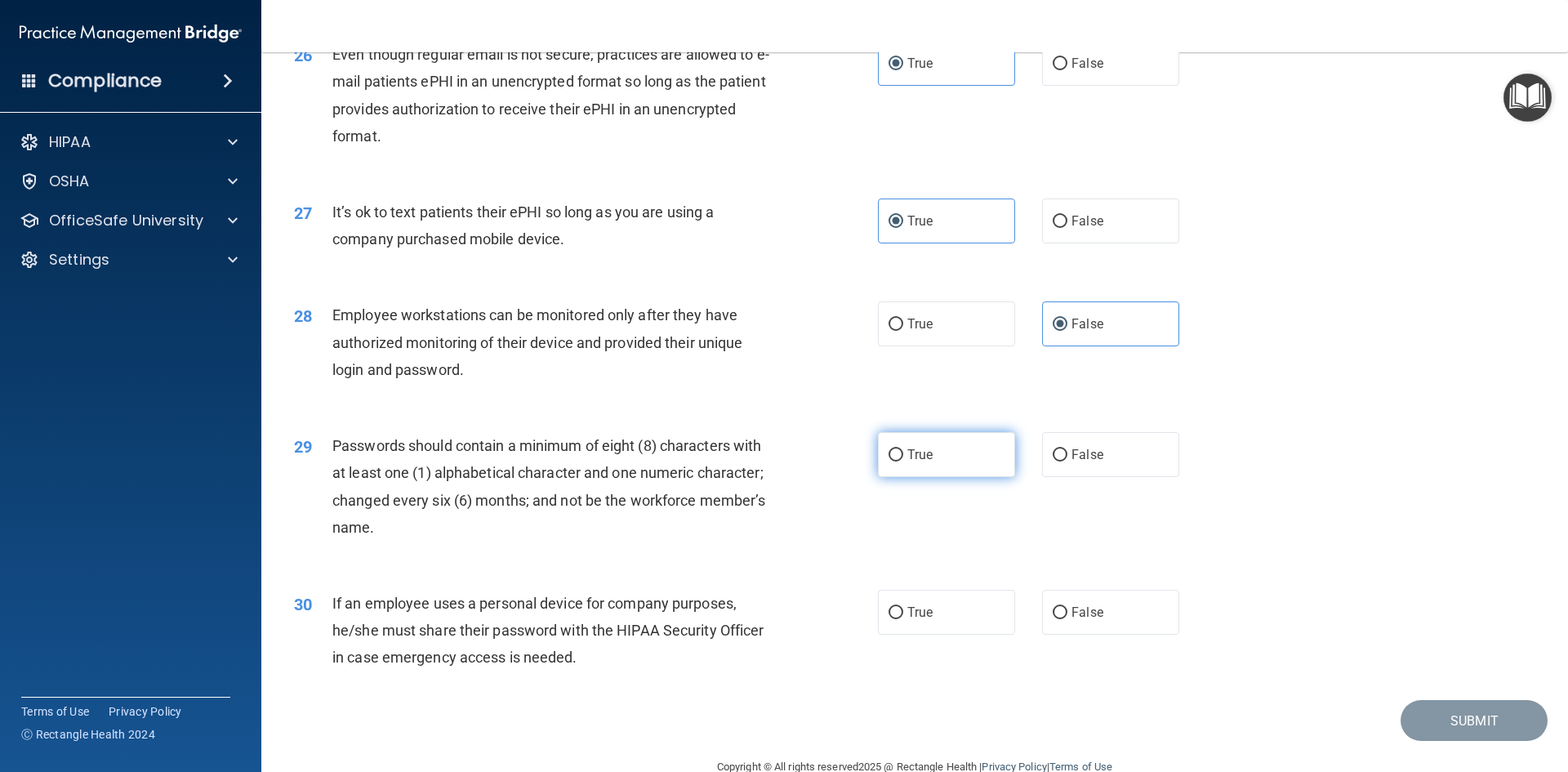
click at [888, 462] on input "True" at bounding box center [895, 454] width 15 height 12
radio input "true"
click at [915, 620] on span "True" at bounding box center [920, 611] width 26 height 16
click at [904, 619] on input "True" at bounding box center [895, 612] width 15 height 12
radio input "true"
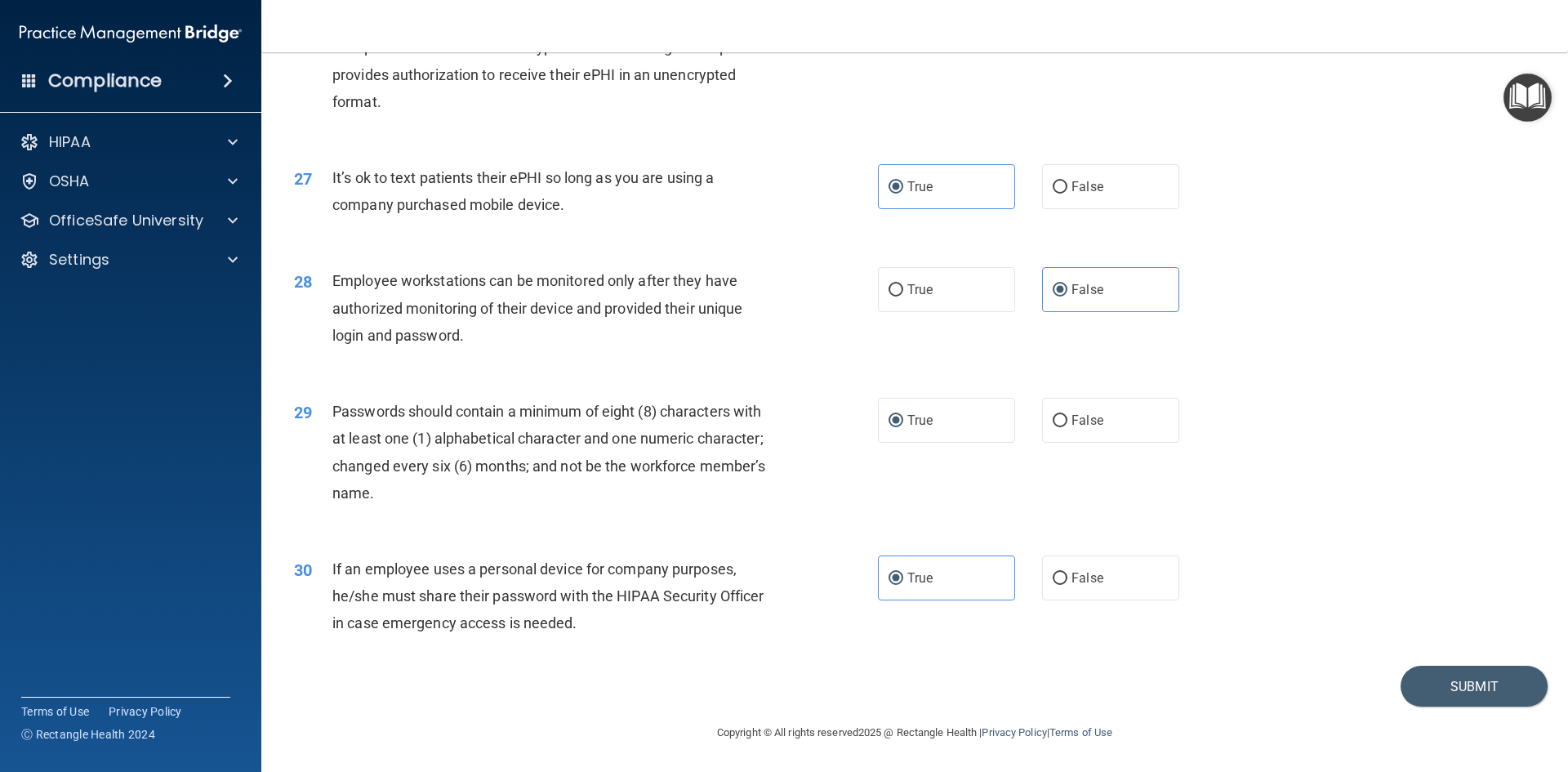
scroll to position [3327, 0]
click at [1458, 694] on button "Submit" at bounding box center [1473, 686] width 147 height 42
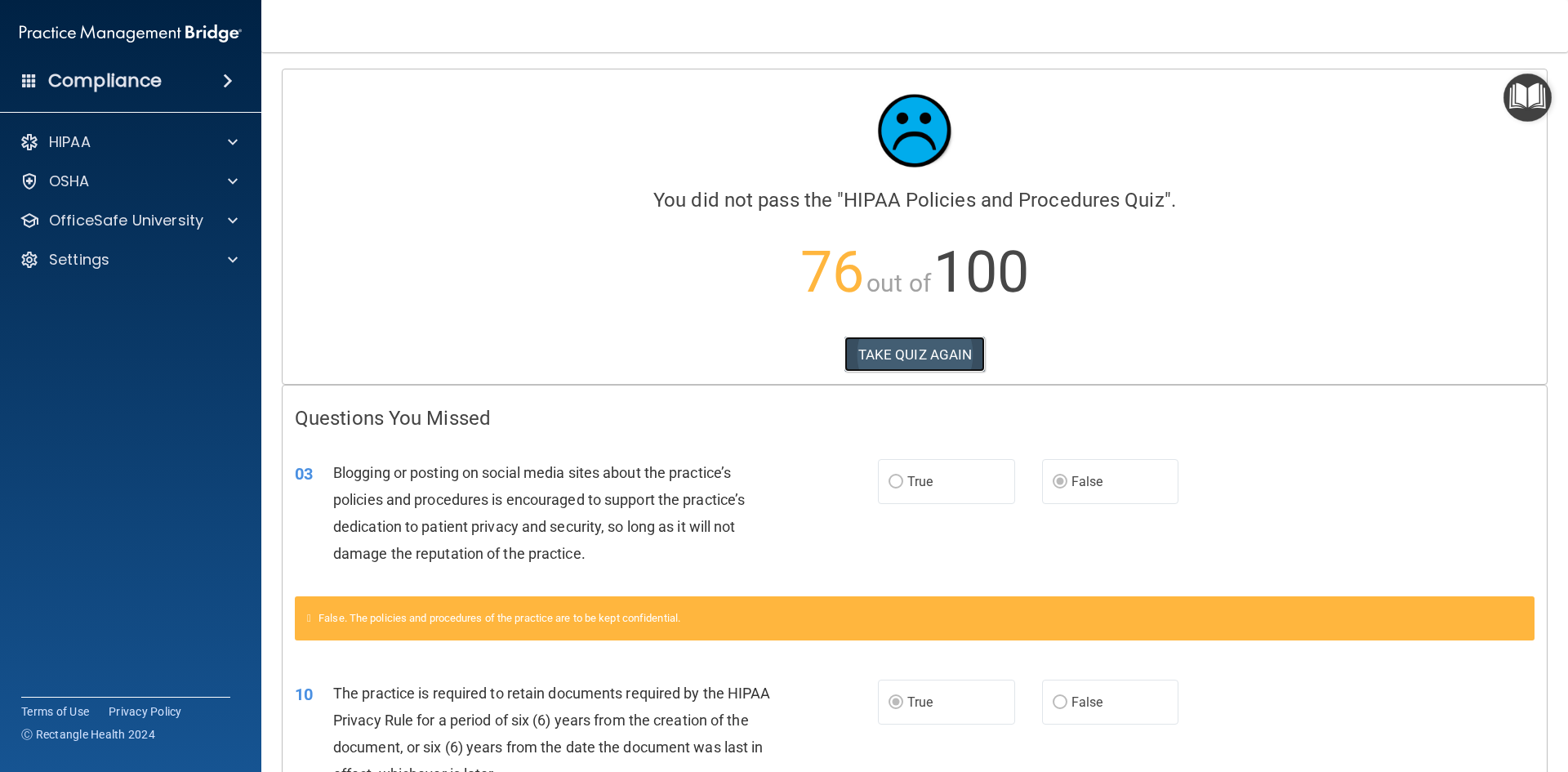
click at [859, 349] on button "TAKE QUIZ AGAIN" at bounding box center [915, 354] width 141 height 36
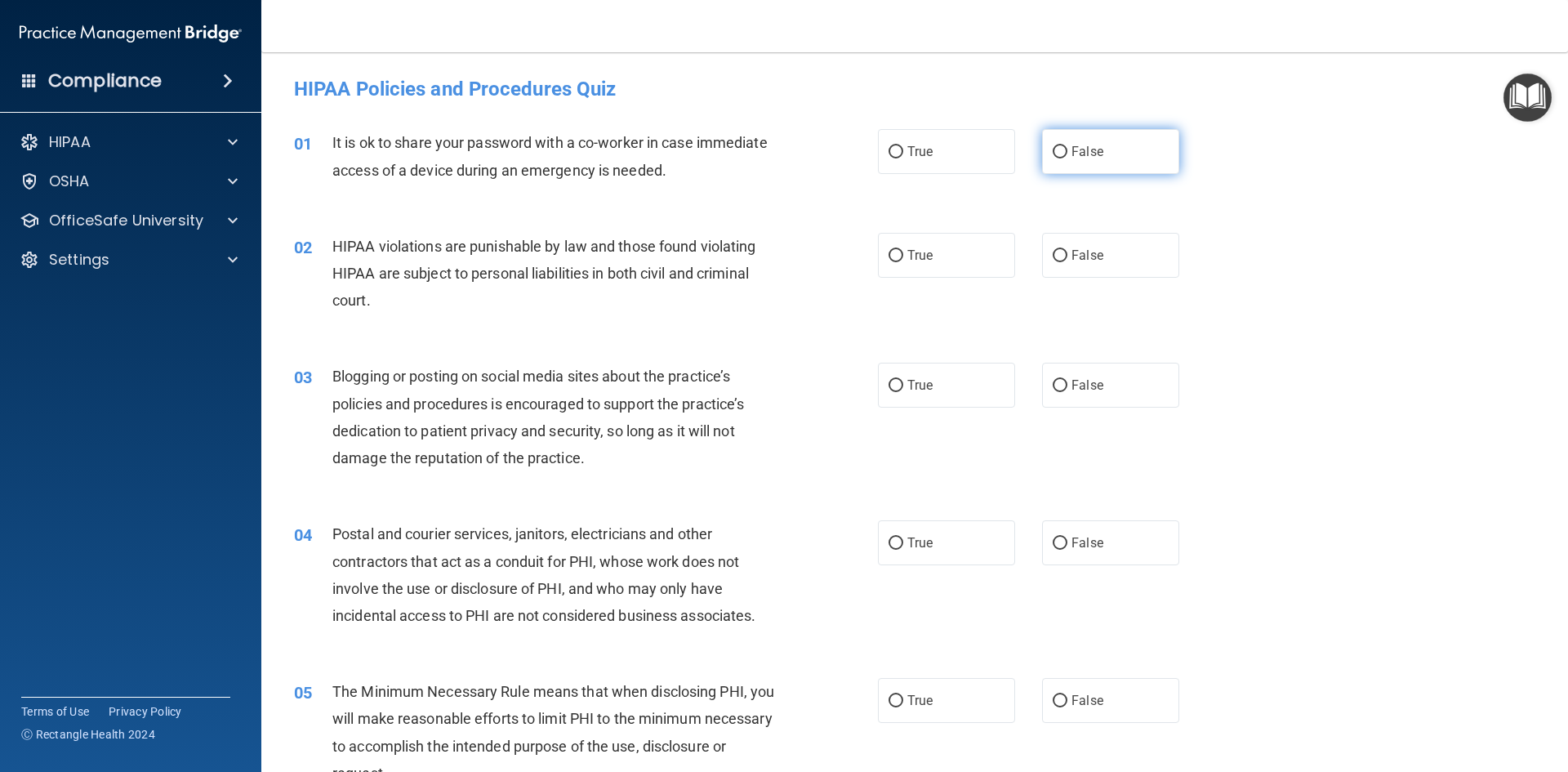
click at [1145, 162] on label "False" at bounding box center [1111, 151] width 137 height 45
click at [1067, 159] on input "False" at bounding box center [1060, 151] width 15 height 12
radio input "true"
click at [894, 245] on label "True" at bounding box center [946, 255] width 137 height 45
click at [894, 250] on input "True" at bounding box center [895, 256] width 15 height 12
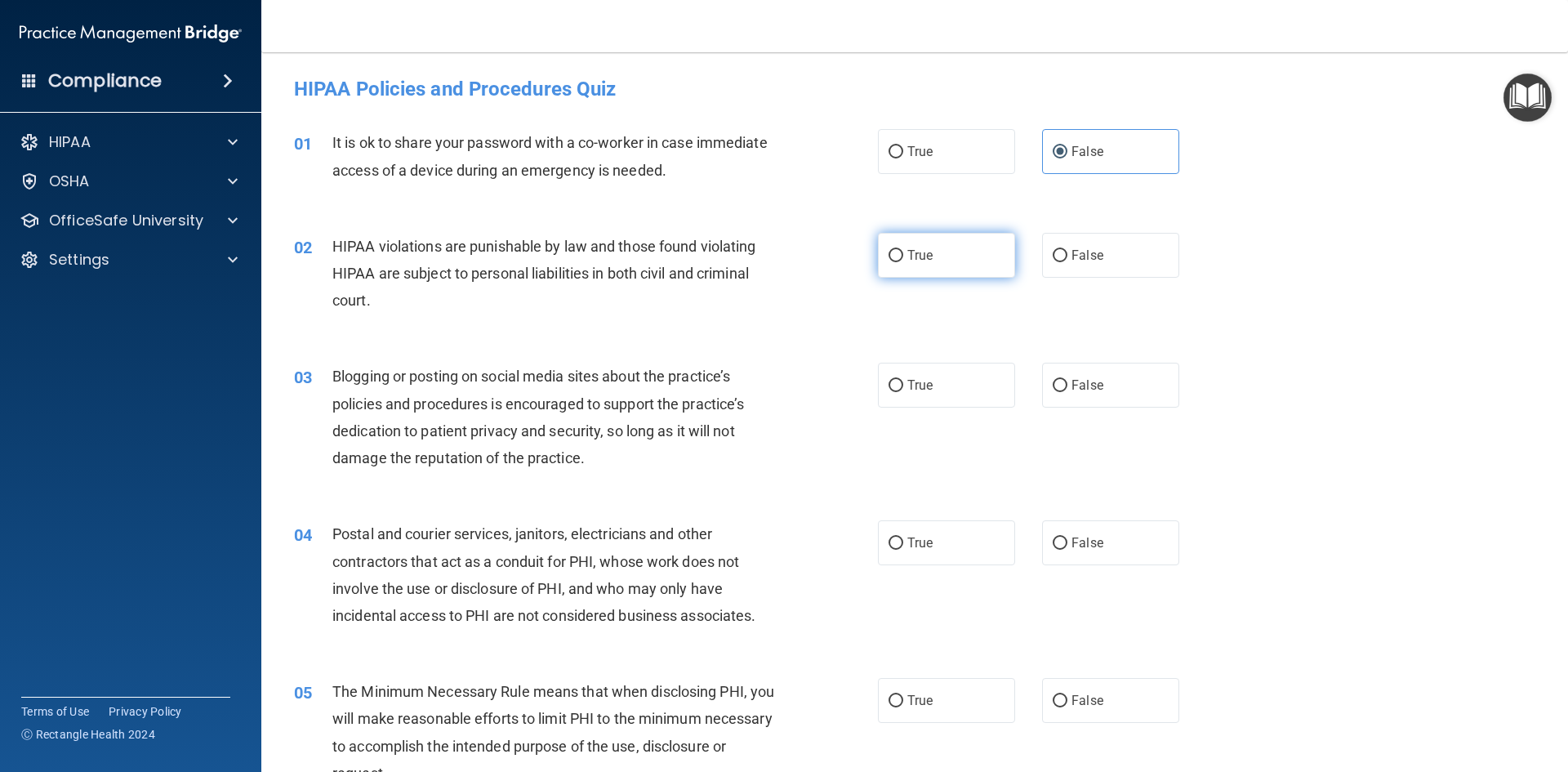
radio input "true"
click at [1052, 384] on input "False" at bounding box center [1060, 385] width 15 height 12
radio input "true"
click at [500, 415] on div "Blogging or posting on social media sites about the practice’s policies and pro…" at bounding box center [560, 416] width 456 height 109
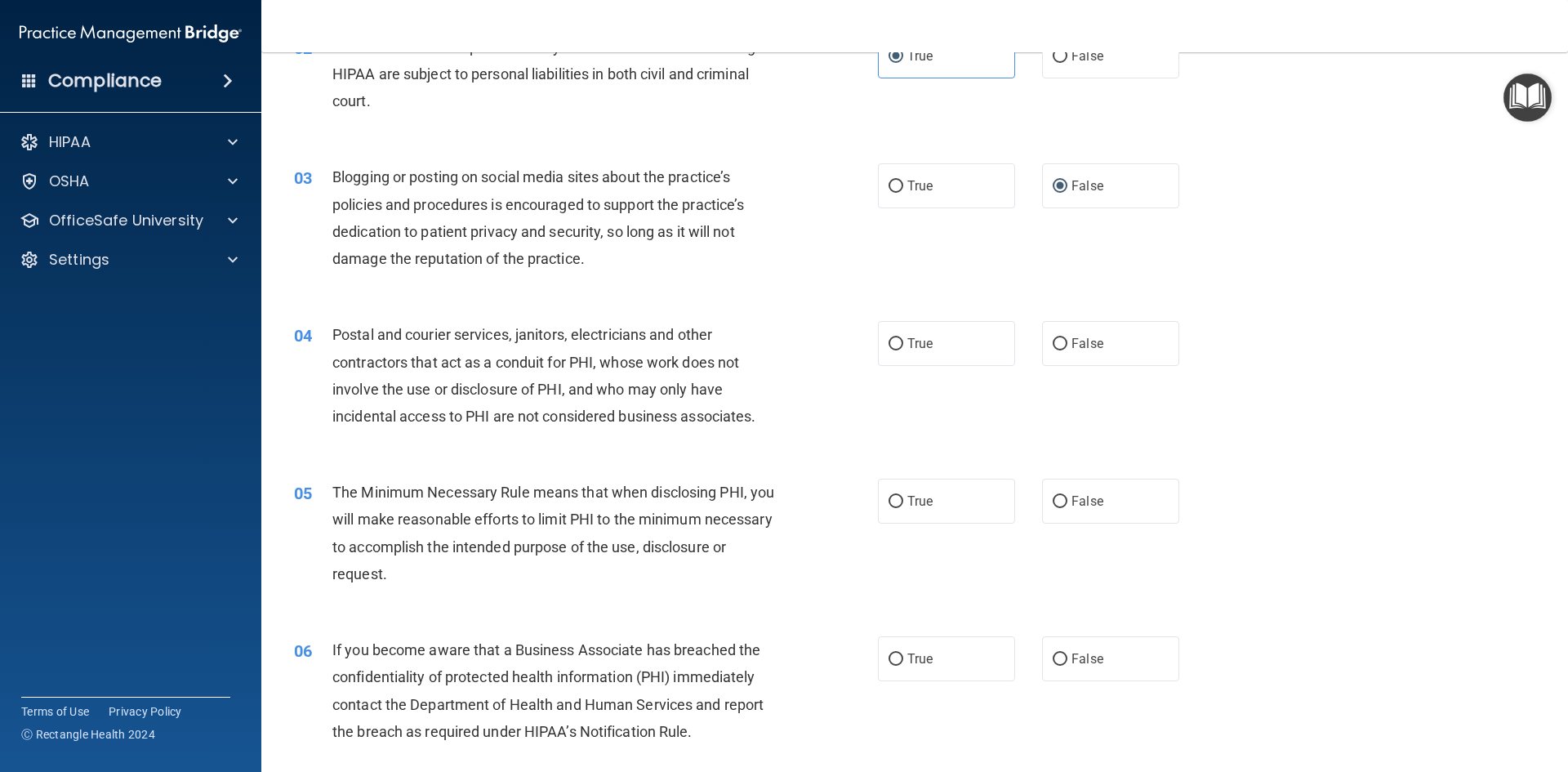
scroll to position [163, 0]
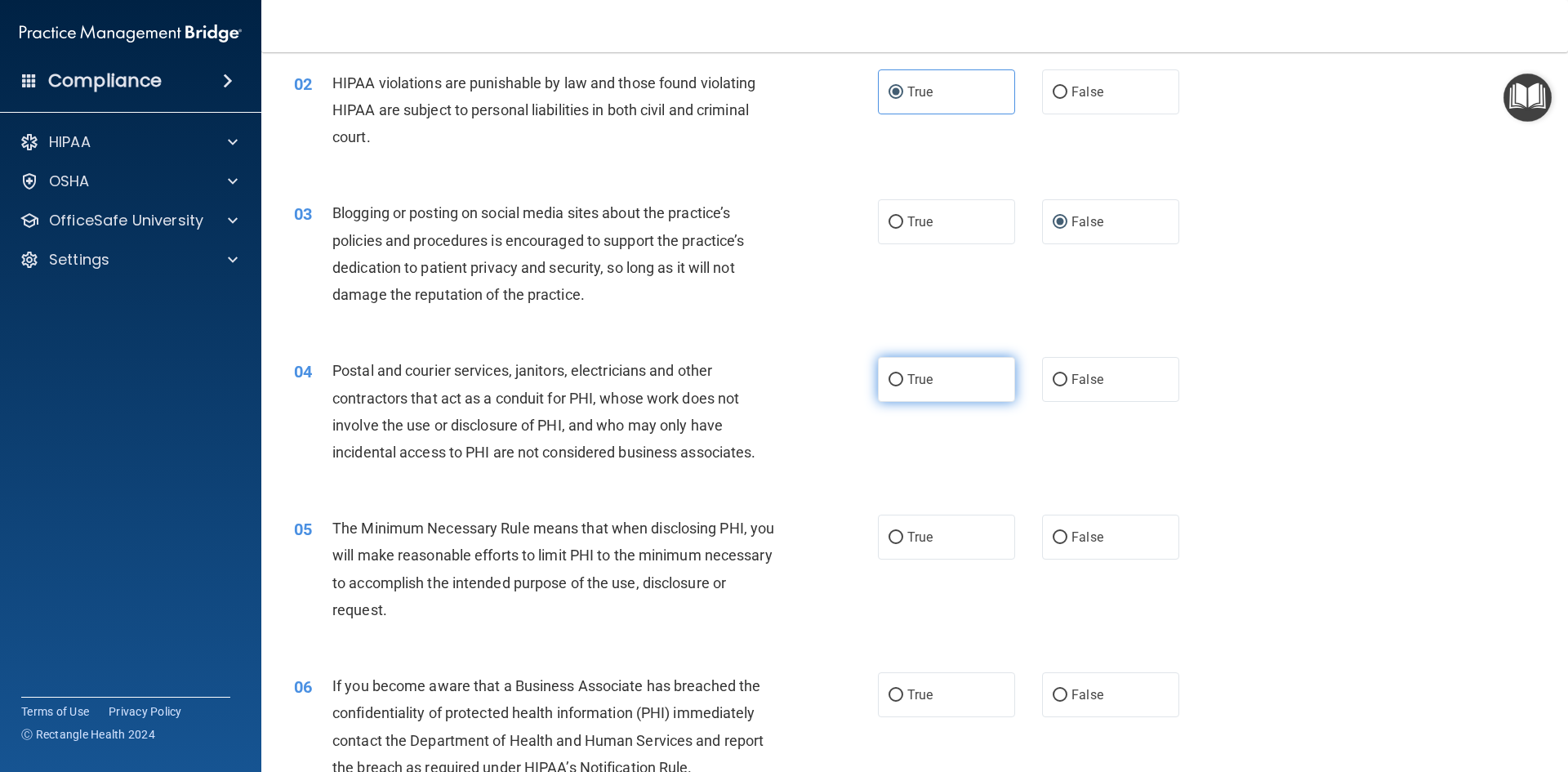
click at [918, 392] on label "True" at bounding box center [946, 379] width 137 height 45
click at [904, 386] on input "True" at bounding box center [895, 380] width 15 height 12
radio input "true"
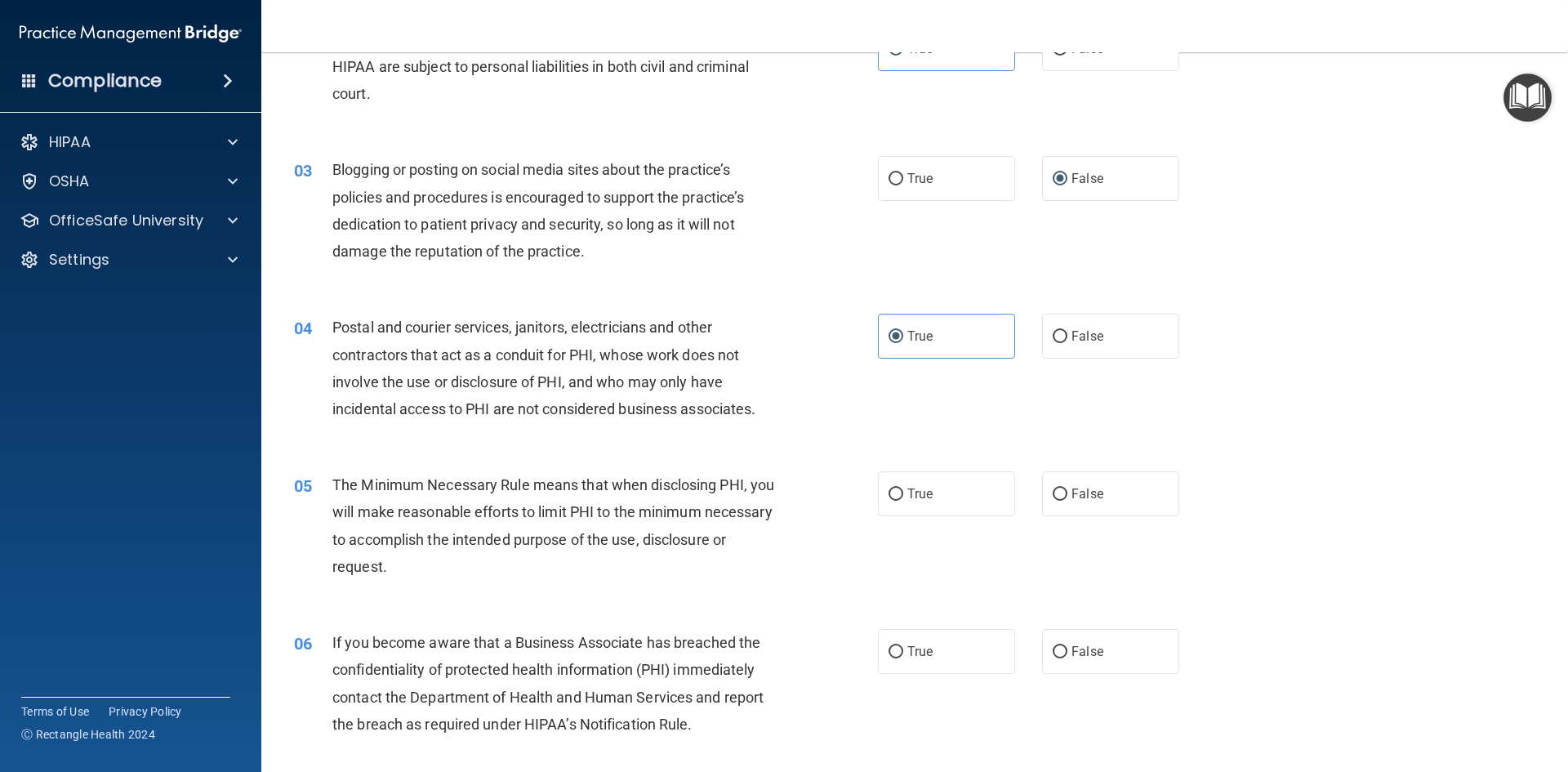
scroll to position [245, 0]
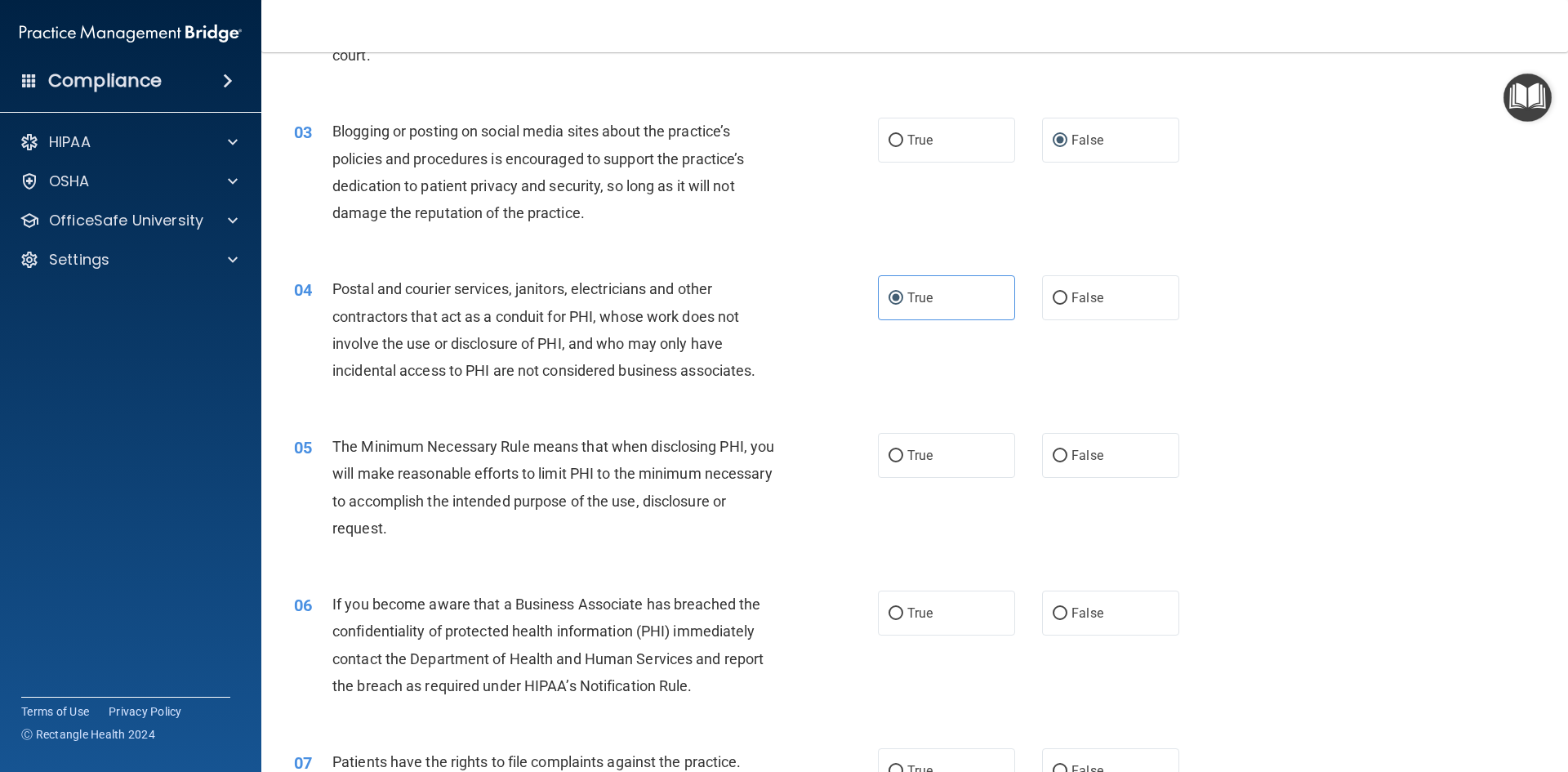
click at [860, 459] on div "05 The Minimum Necessary Rule means that when disclosing PHI, you will make rea…" at bounding box center [585, 491] width 632 height 117
click at [887, 446] on label "True" at bounding box center [946, 454] width 137 height 45
click at [888, 450] on input "True" at bounding box center [895, 455] width 15 height 12
radio input "true"
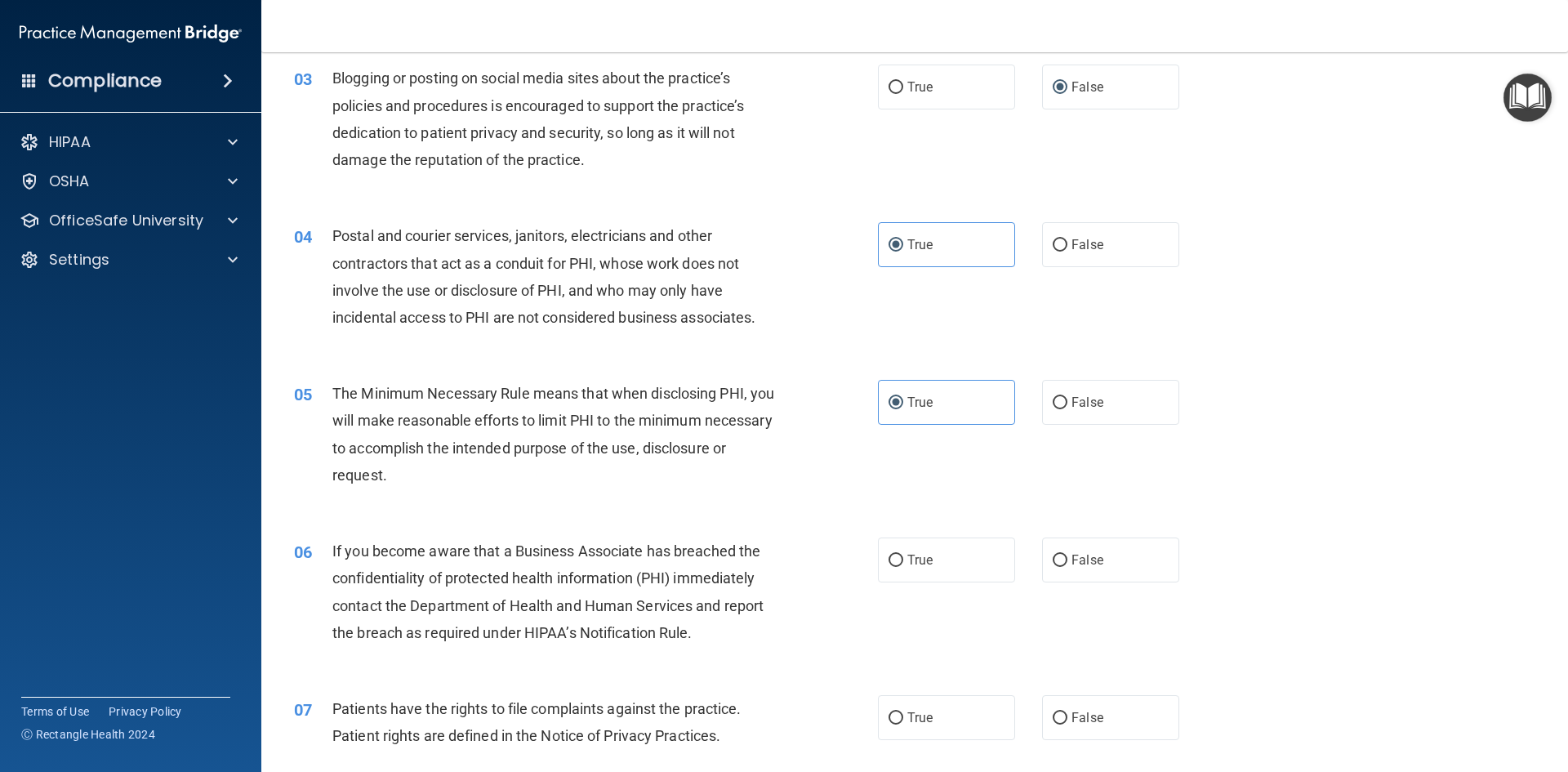
scroll to position [327, 0]
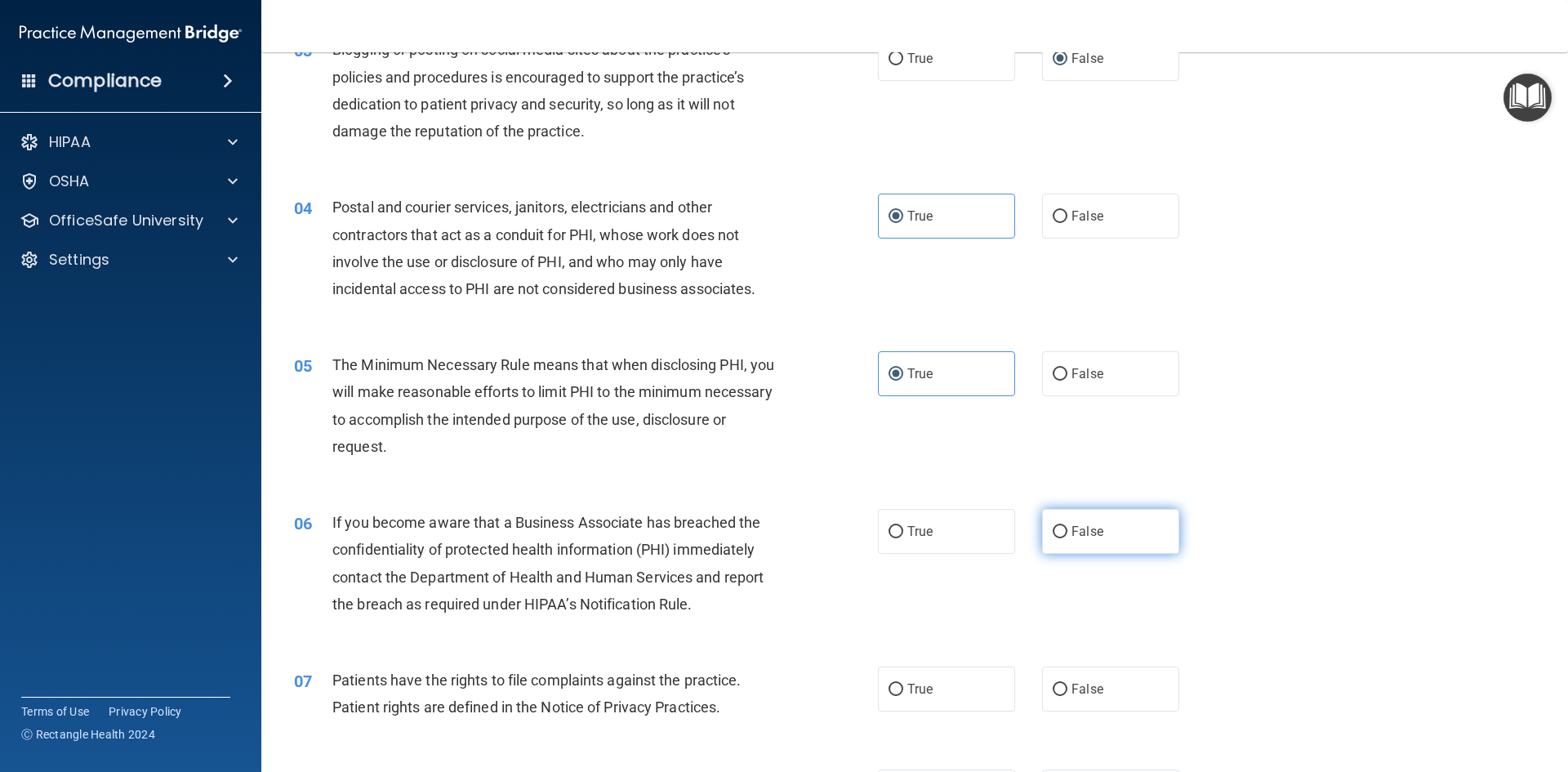
click at [1063, 517] on label "False" at bounding box center [1111, 530] width 137 height 45
click at [1063, 526] on input "False" at bounding box center [1060, 531] width 15 height 12
radio input "true"
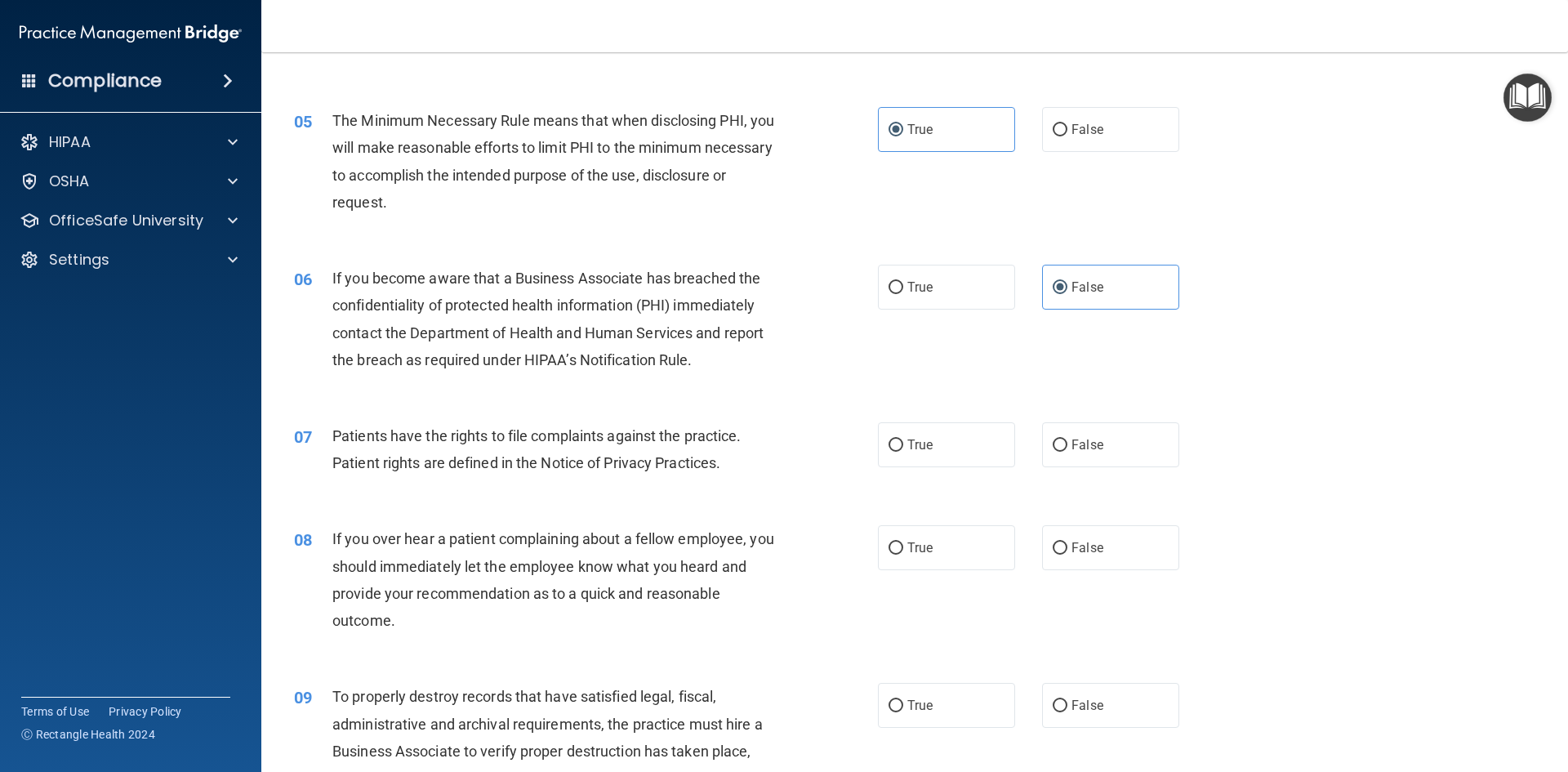
scroll to position [571, 0]
click at [904, 464] on label "True" at bounding box center [946, 443] width 137 height 45
click at [904, 451] on input "True" at bounding box center [895, 443] width 15 height 12
radio input "true"
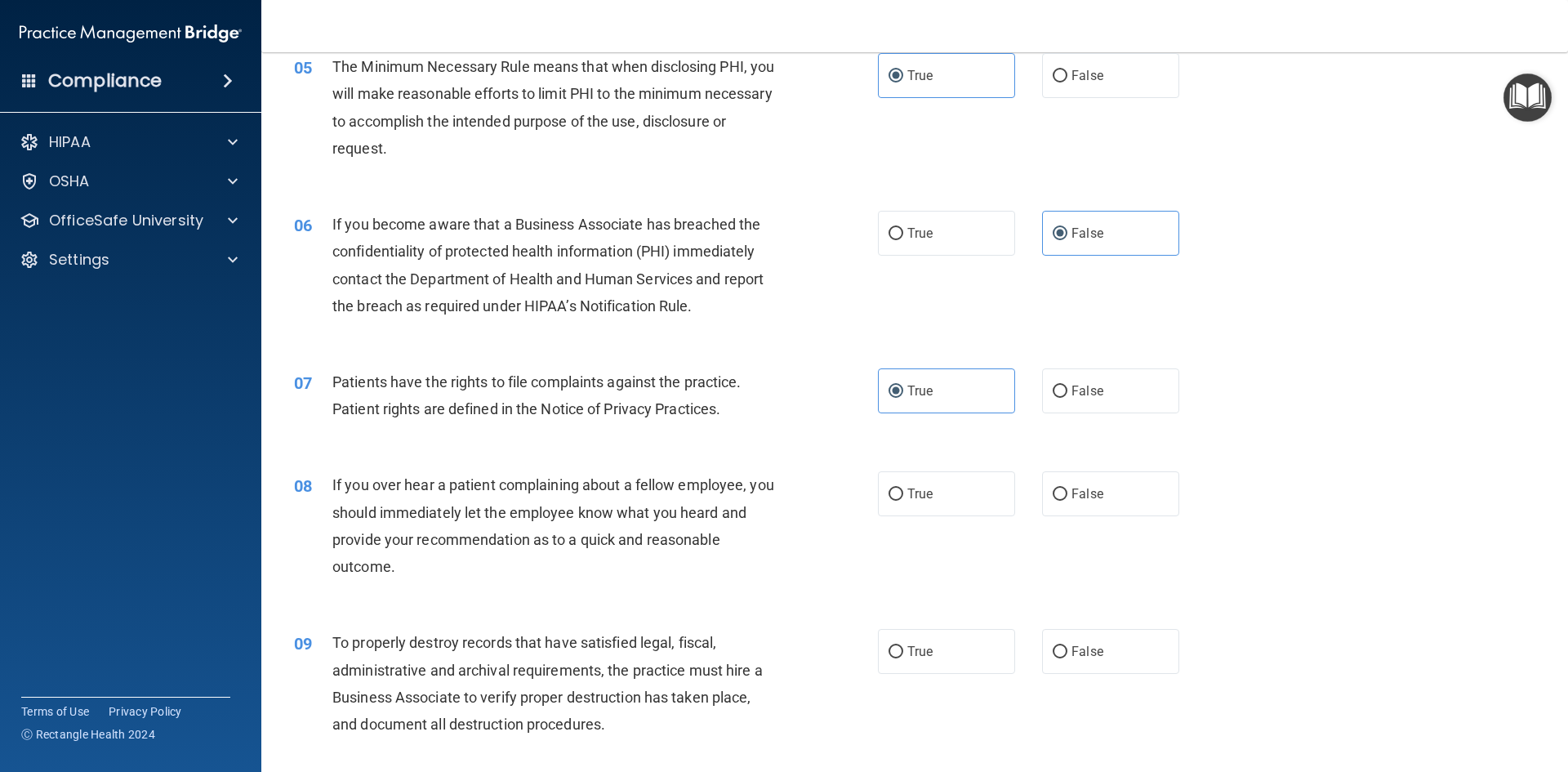
scroll to position [653, 0]
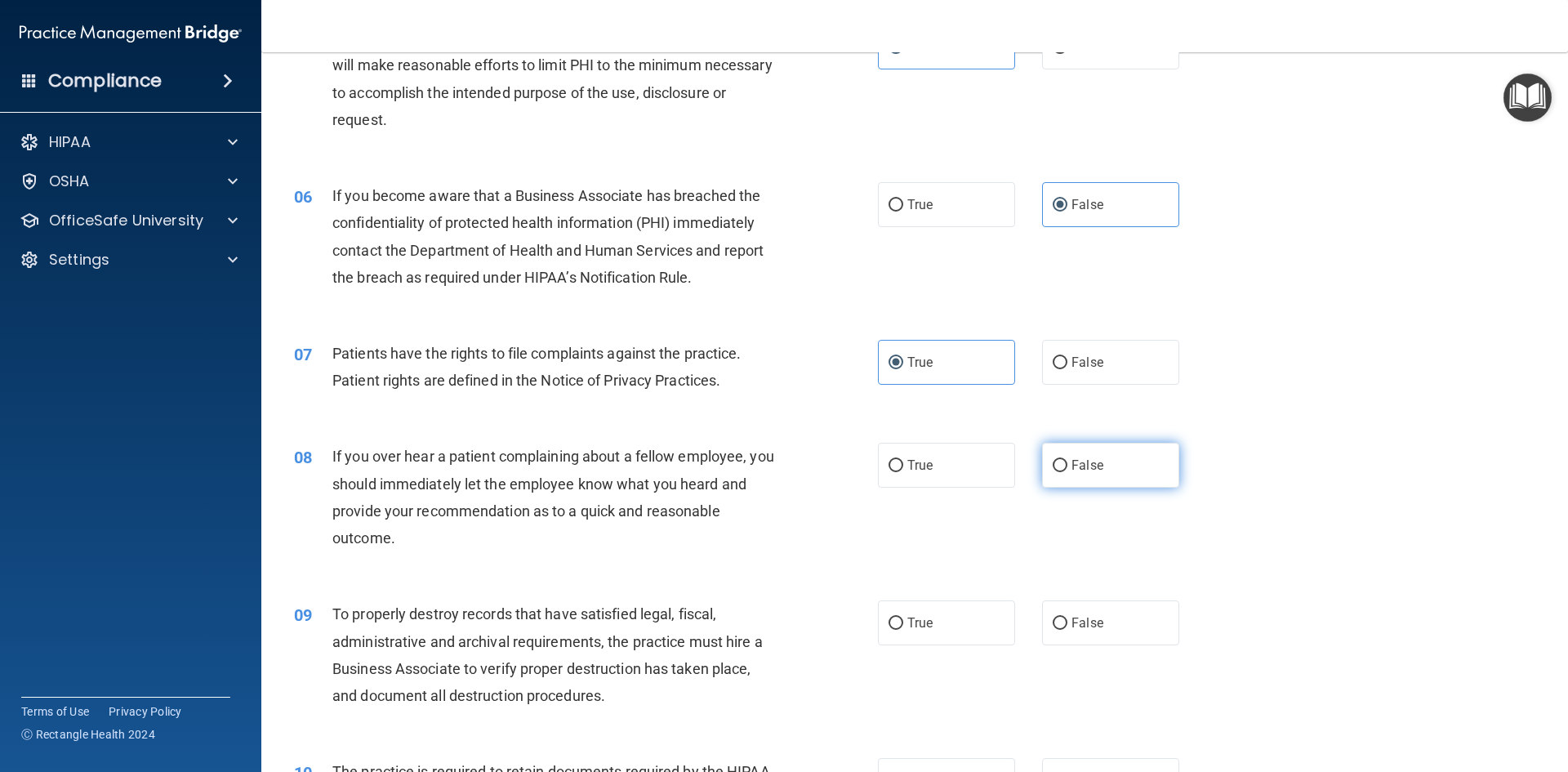
click at [1135, 457] on label "False" at bounding box center [1111, 464] width 137 height 45
click at [1067, 460] on input "False" at bounding box center [1060, 465] width 15 height 12
radio input "true"
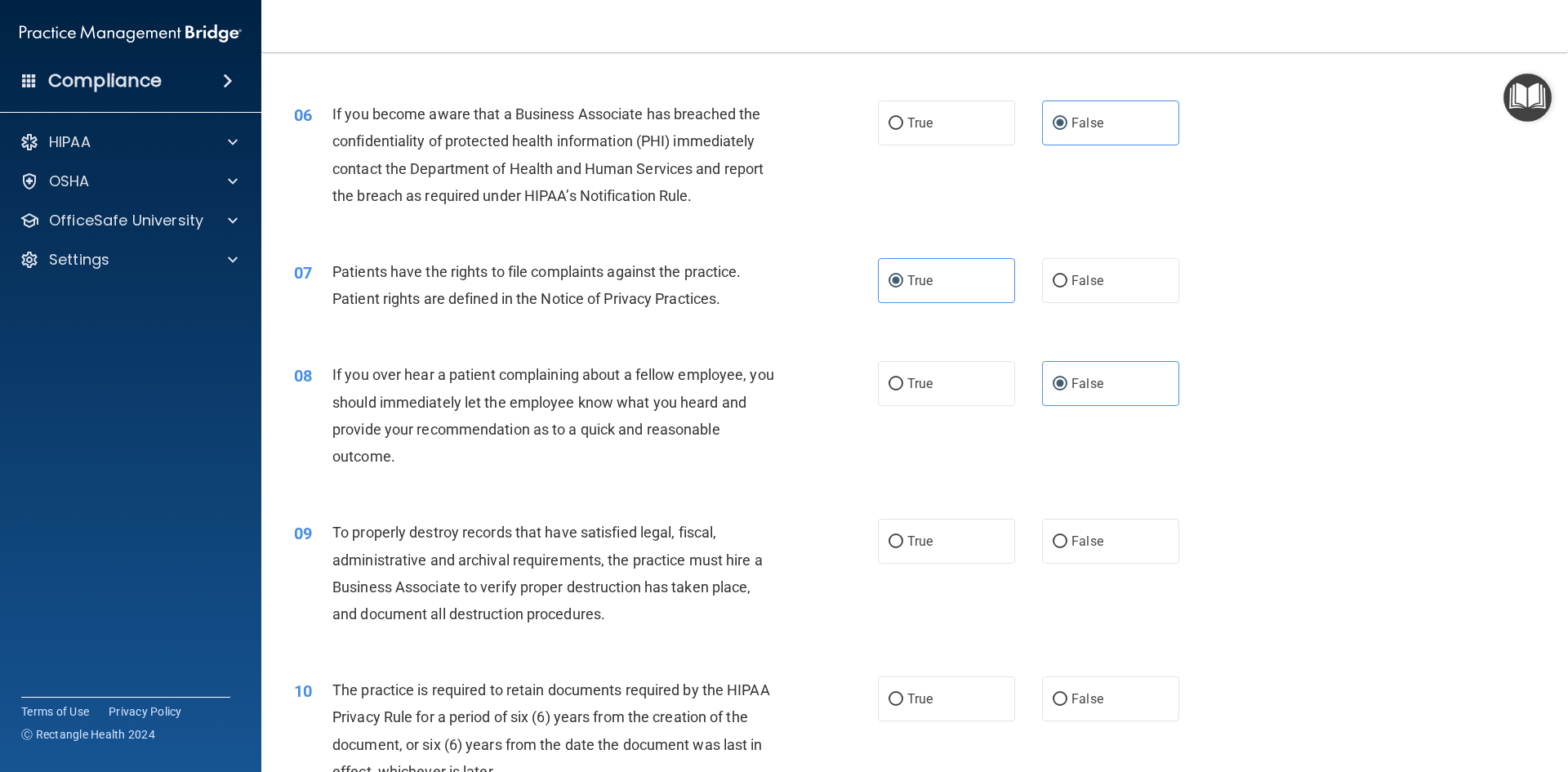
scroll to position [817, 0]
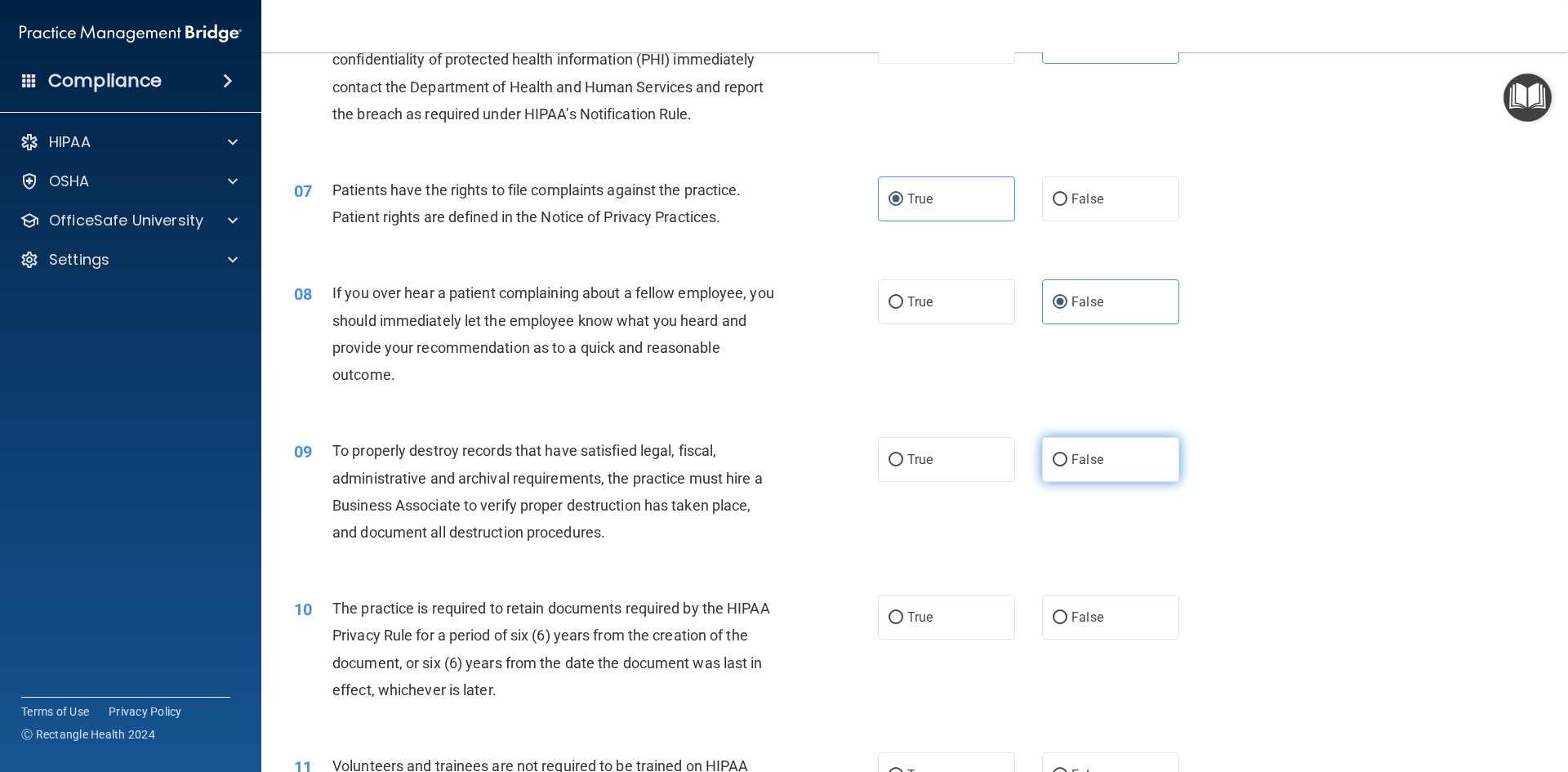
click at [1094, 456] on span "False" at bounding box center [1087, 459] width 32 height 16
click at [1067, 456] on input "False" at bounding box center [1060, 459] width 15 height 12
radio input "true"
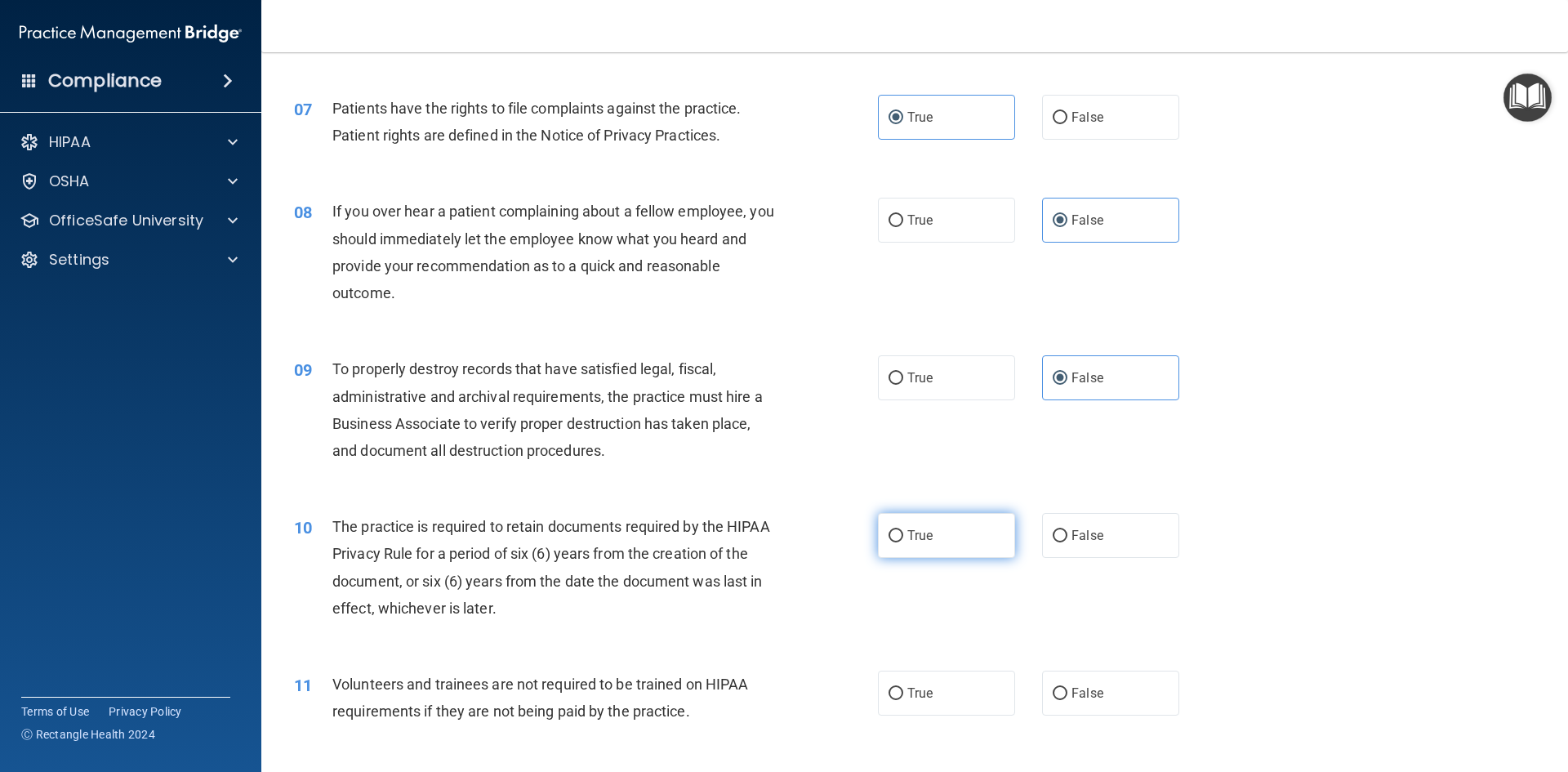
click at [911, 555] on label "True" at bounding box center [946, 535] width 137 height 45
click at [904, 542] on input "True" at bounding box center [895, 536] width 15 height 12
radio input "true"
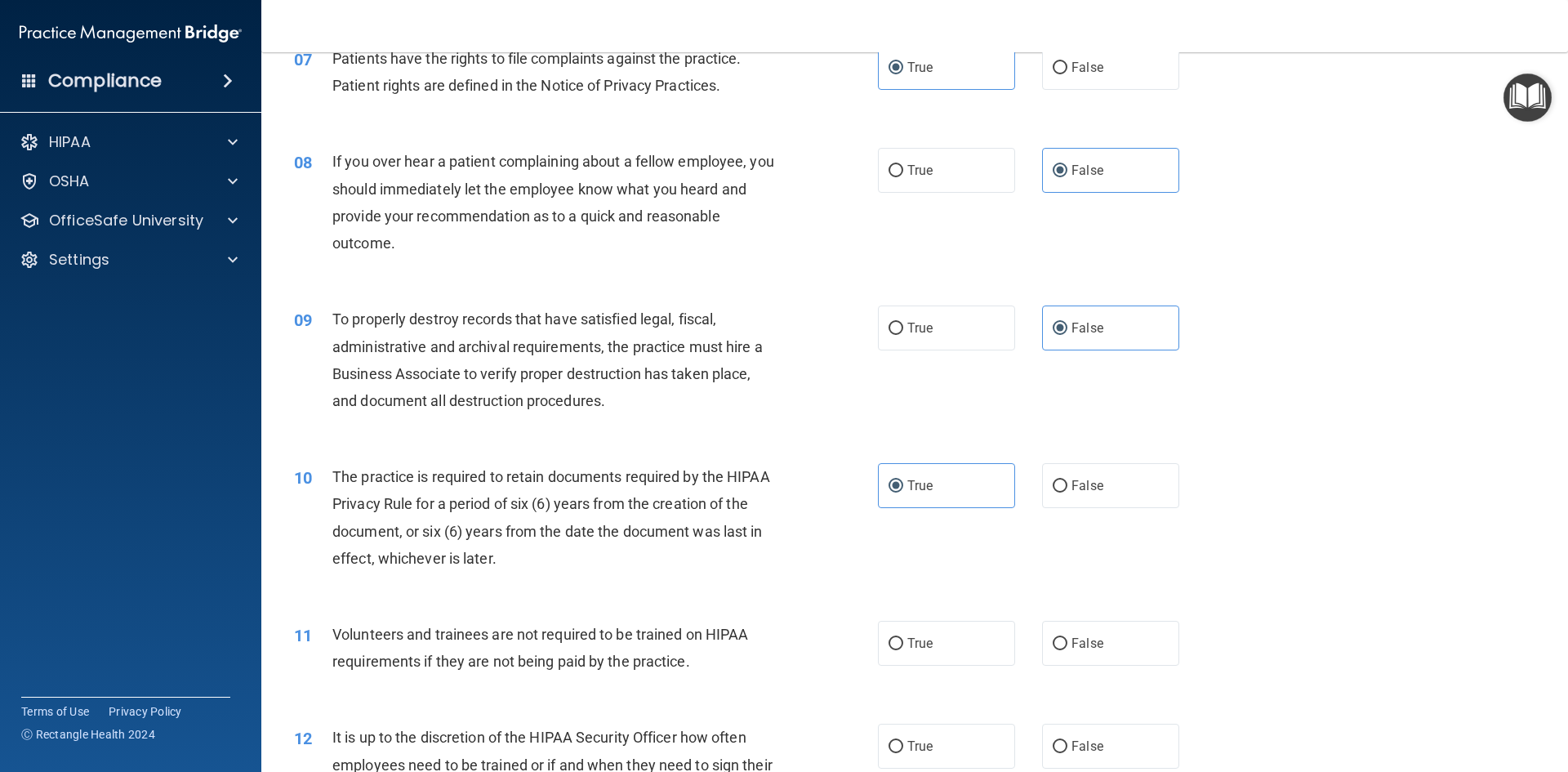
scroll to position [1143, 0]
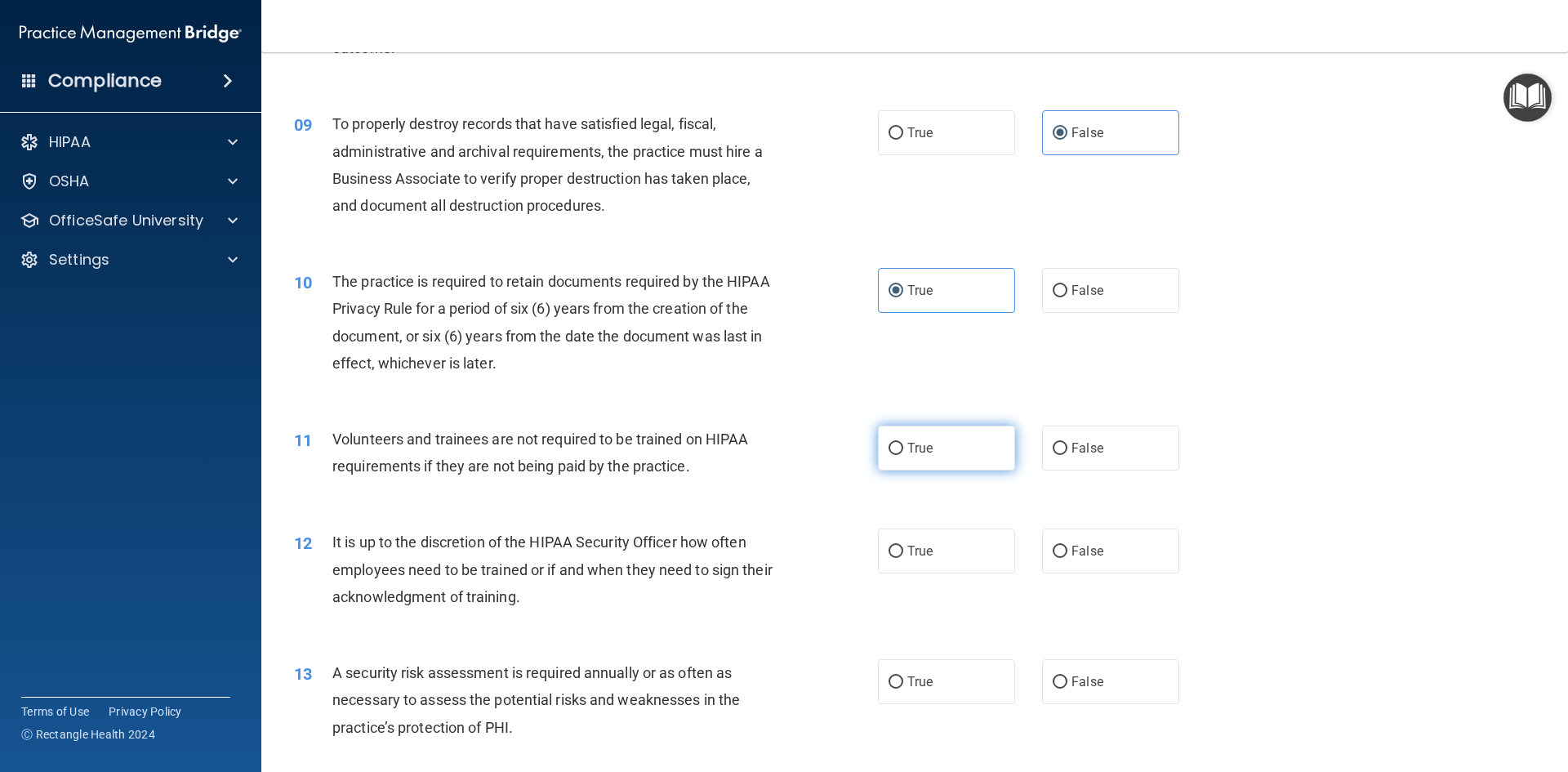
click at [919, 450] on span "True" at bounding box center [920, 447] width 26 height 16
click at [904, 450] on input "True" at bounding box center [895, 448] width 15 height 12
radio input "true"
click at [1092, 439] on label "False" at bounding box center [1111, 447] width 137 height 45
click at [1067, 443] on input "False" at bounding box center [1060, 448] width 15 height 12
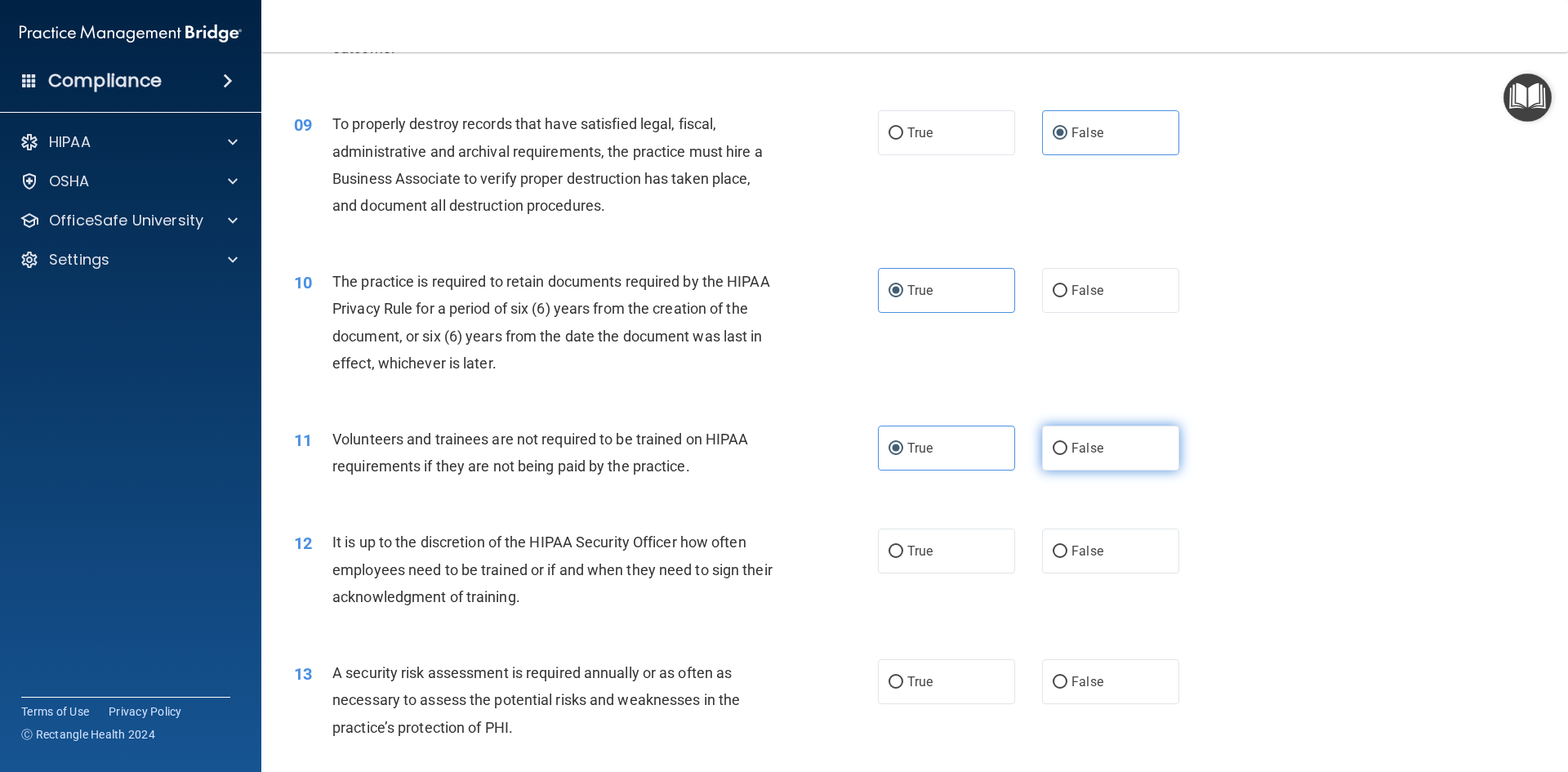
radio input "true"
radio input "false"
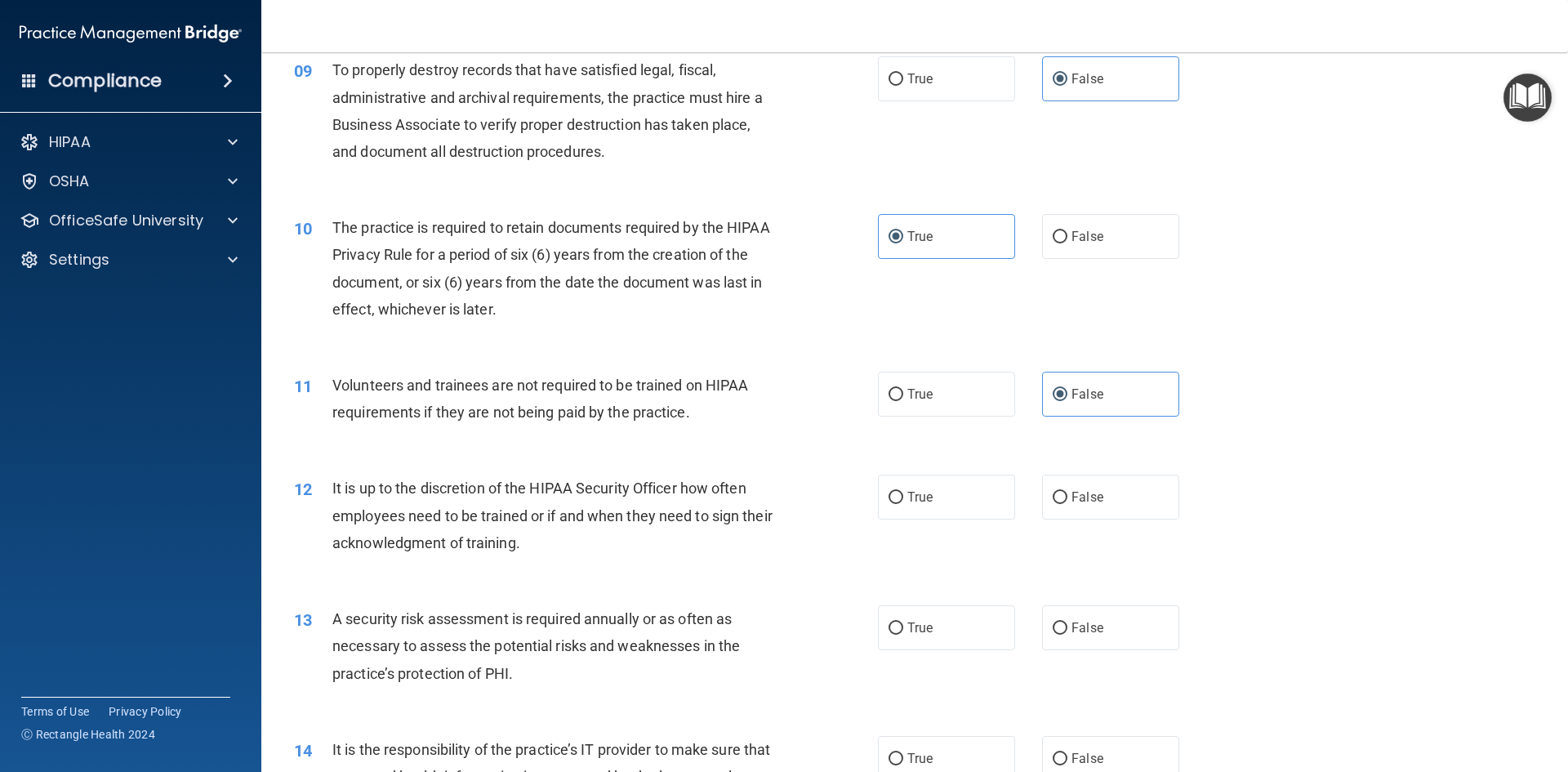
scroll to position [1225, 0]
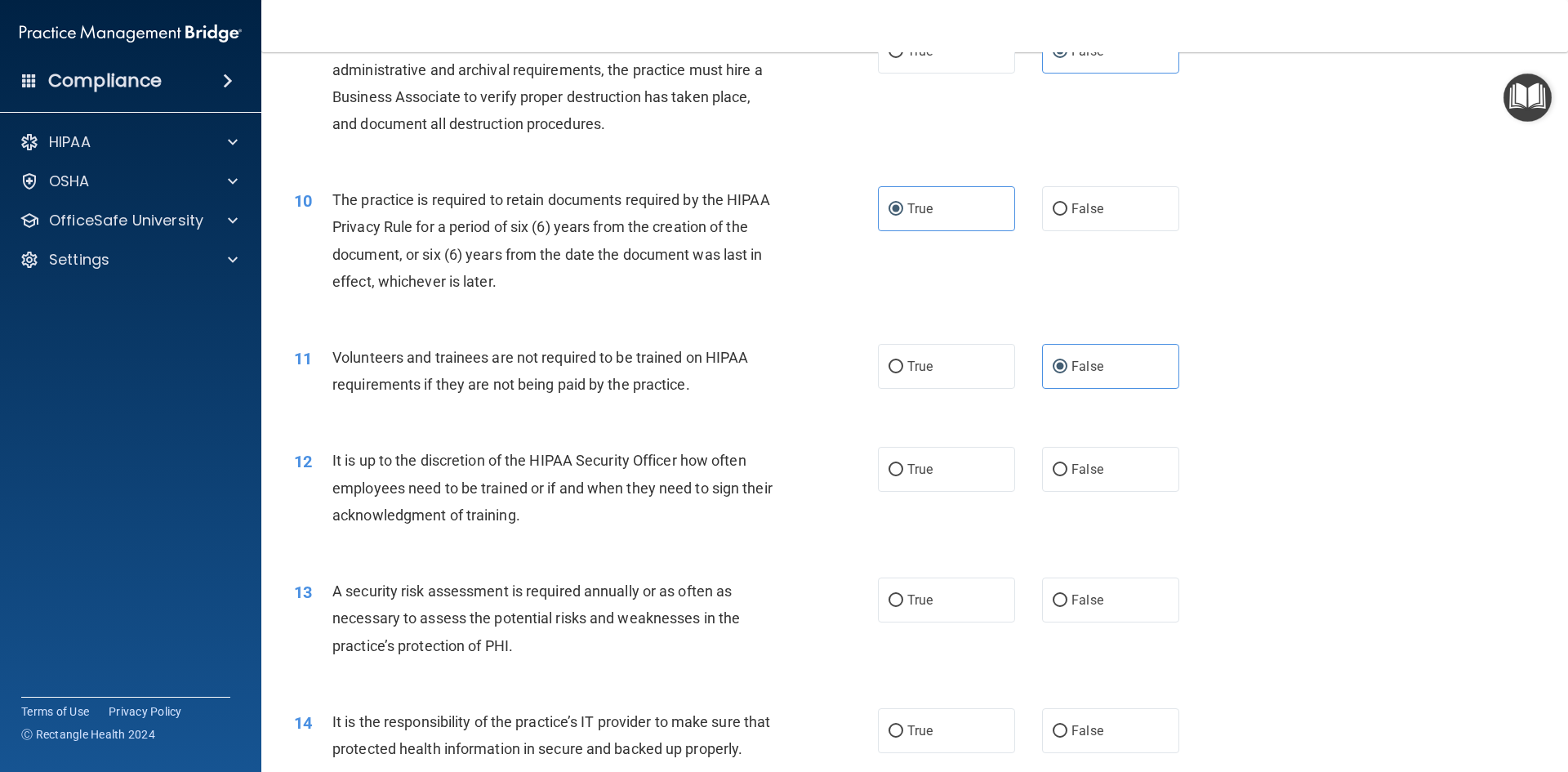
click at [1030, 465] on div "True False" at bounding box center [1042, 468] width 329 height 45
click at [1071, 462] on span "False" at bounding box center [1087, 469] width 32 height 16
click at [1065, 464] on input "False" at bounding box center [1060, 469] width 15 height 12
radio input "true"
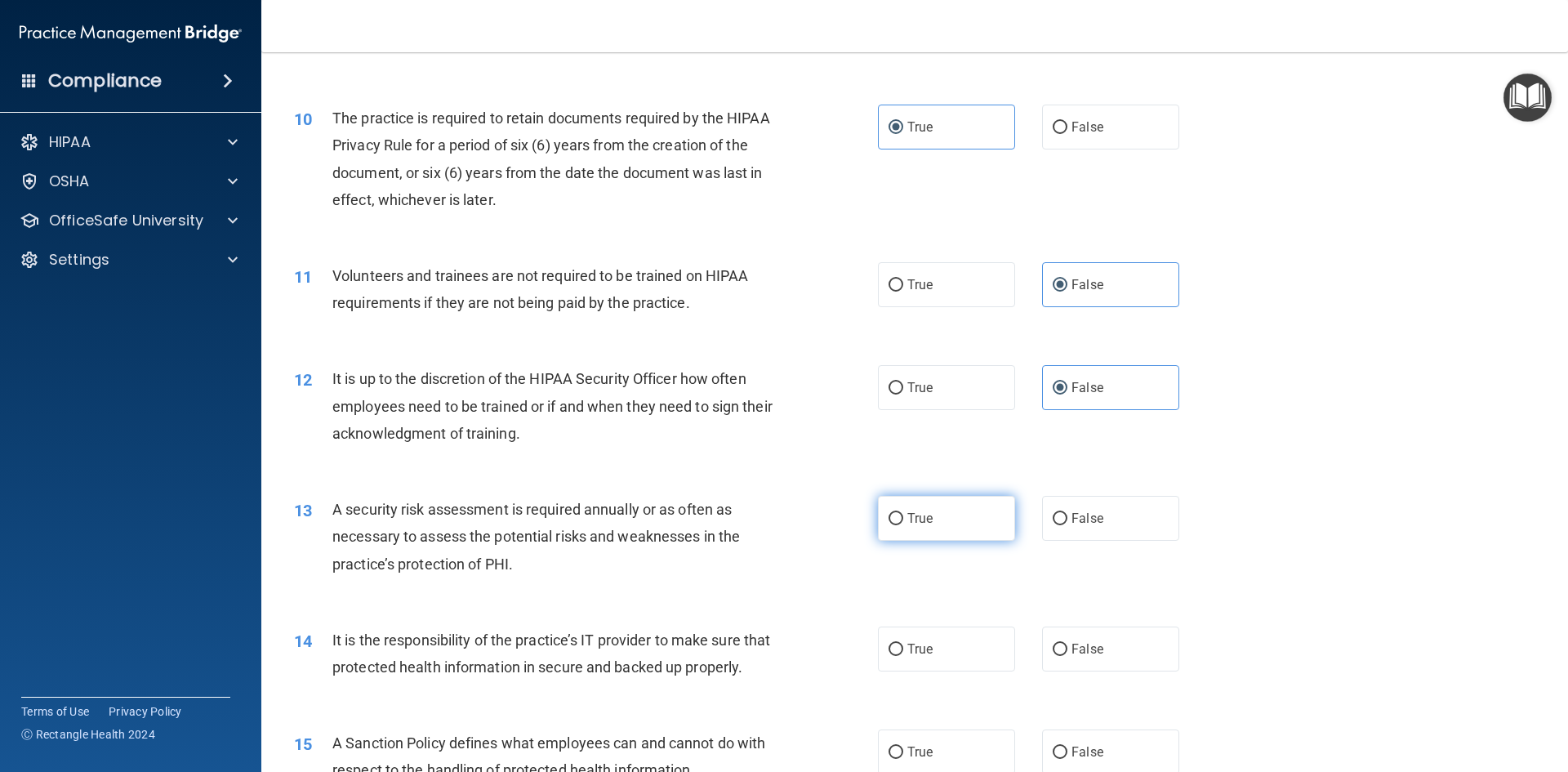
click at [878, 539] on label "True" at bounding box center [946, 517] width 137 height 45
click at [888, 525] on input "True" at bounding box center [895, 518] width 15 height 12
radio input "true"
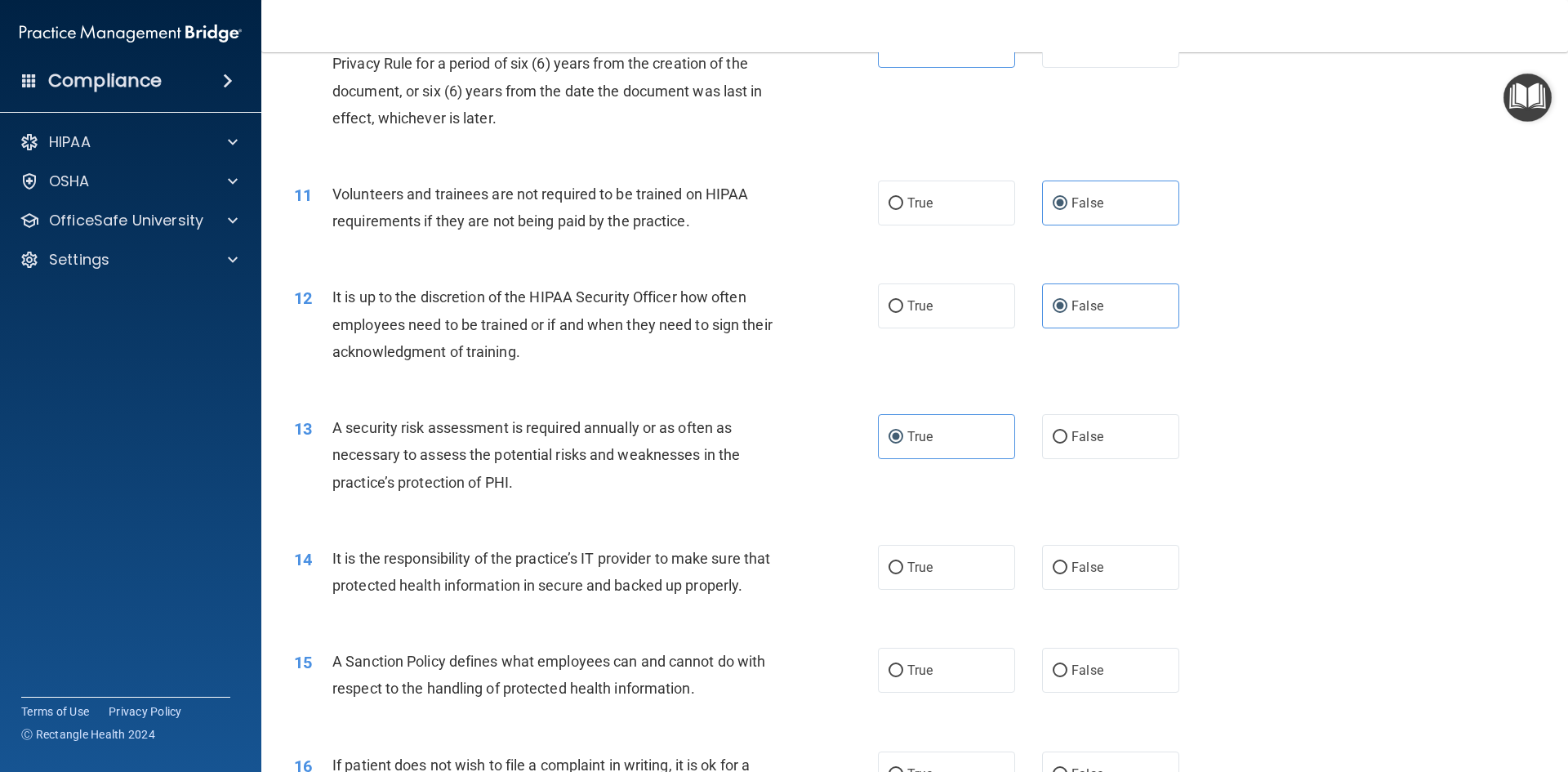
click at [1029, 557] on div "True False" at bounding box center [1042, 567] width 329 height 45
click at [1055, 558] on label "False" at bounding box center [1111, 567] width 137 height 45
click at [1055, 562] on input "False" at bounding box center [1060, 568] width 15 height 12
radio input "true"
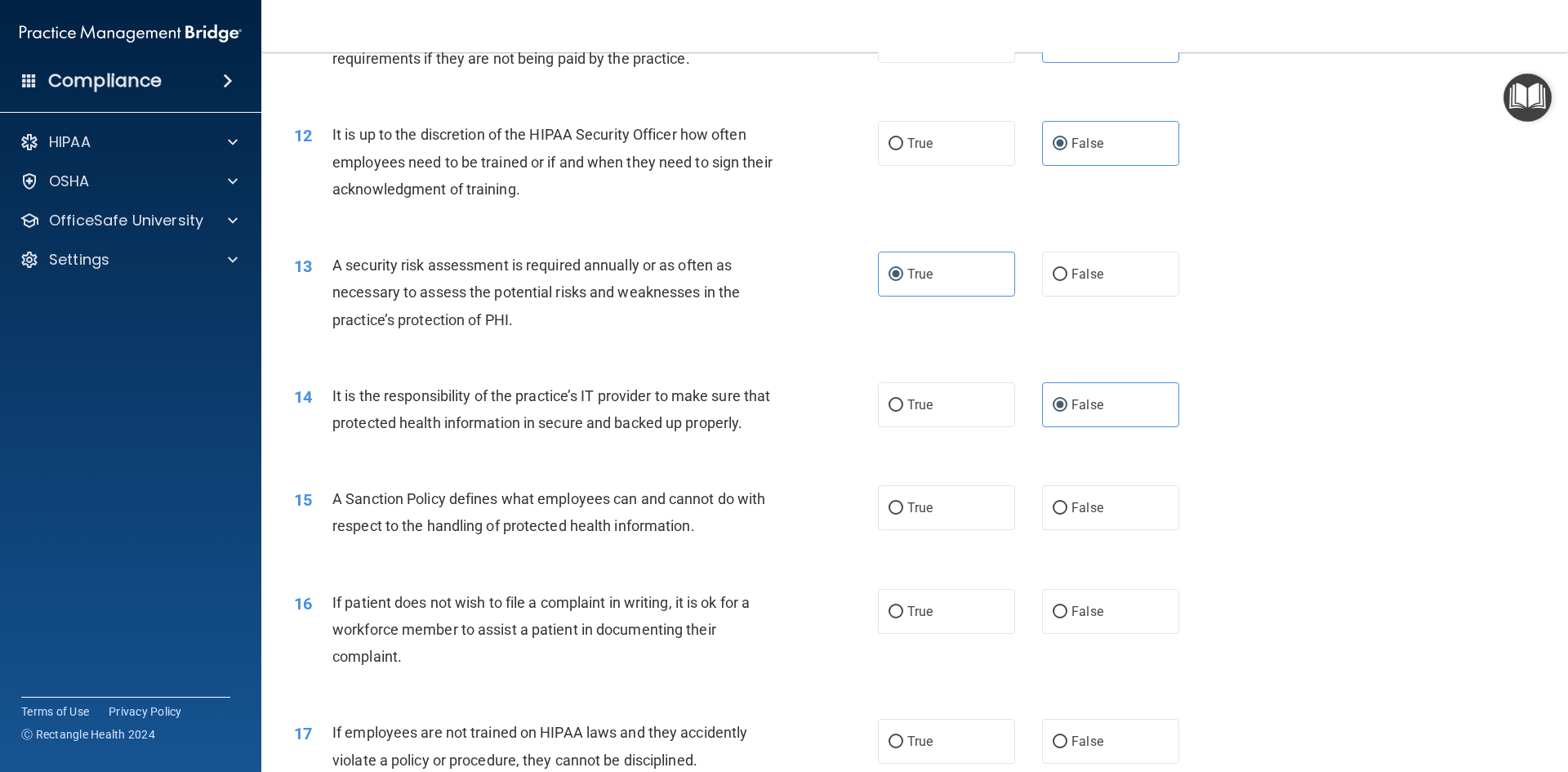
scroll to position [1551, 0]
click at [1056, 514] on input "False" at bounding box center [1060, 506] width 15 height 12
radio input "true"
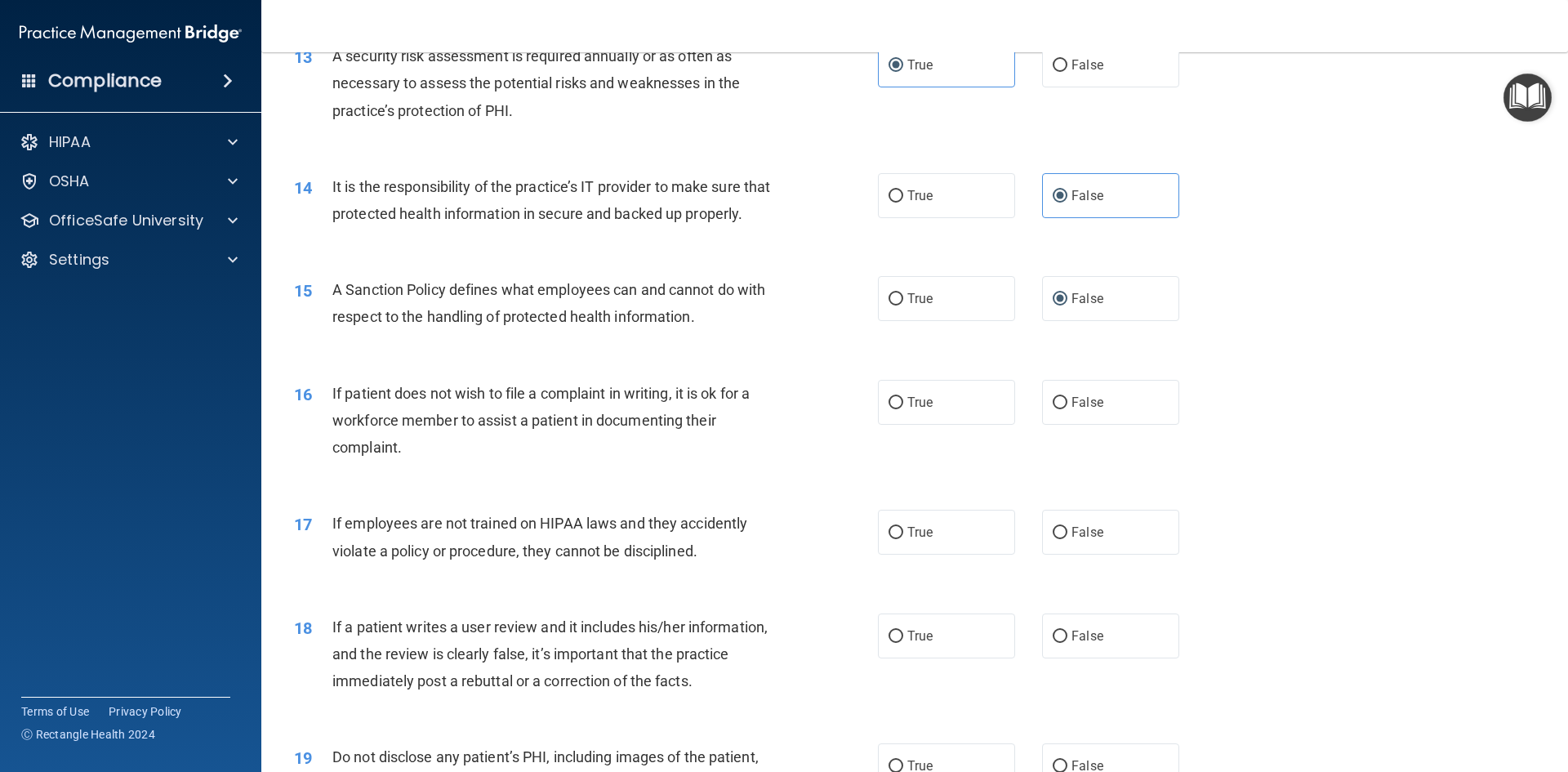
scroll to position [1796, 0]
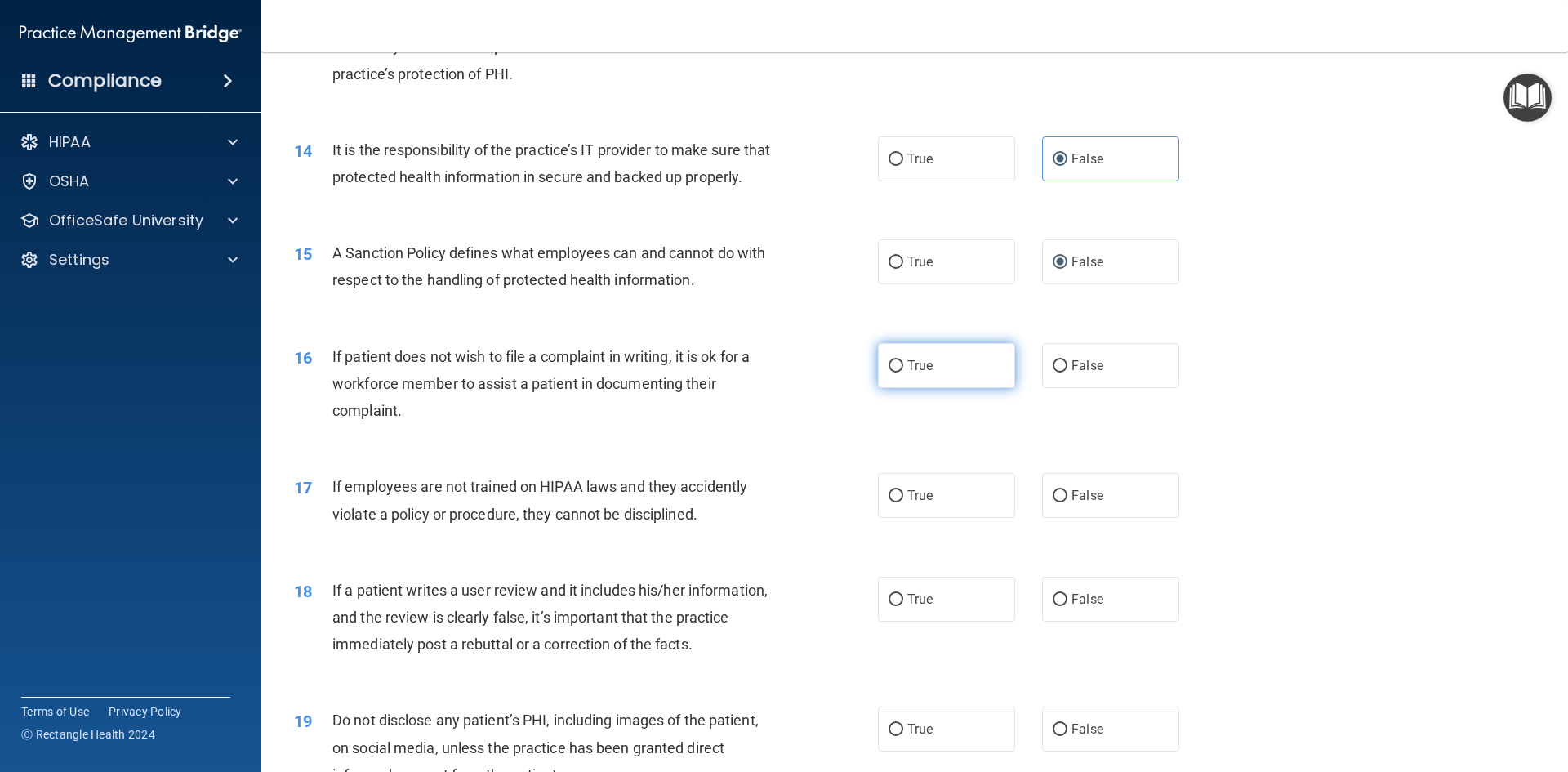
click at [922, 373] on span "True" at bounding box center [920, 365] width 26 height 16
click at [904, 372] on input "True" at bounding box center [895, 366] width 15 height 12
radio input "true"
click at [699, 522] on span "If employees are not trained on HIPAA laws and they accidently violate a policy…" at bounding box center [539, 499] width 415 height 44
click at [1117, 511] on label "False" at bounding box center [1111, 495] width 137 height 45
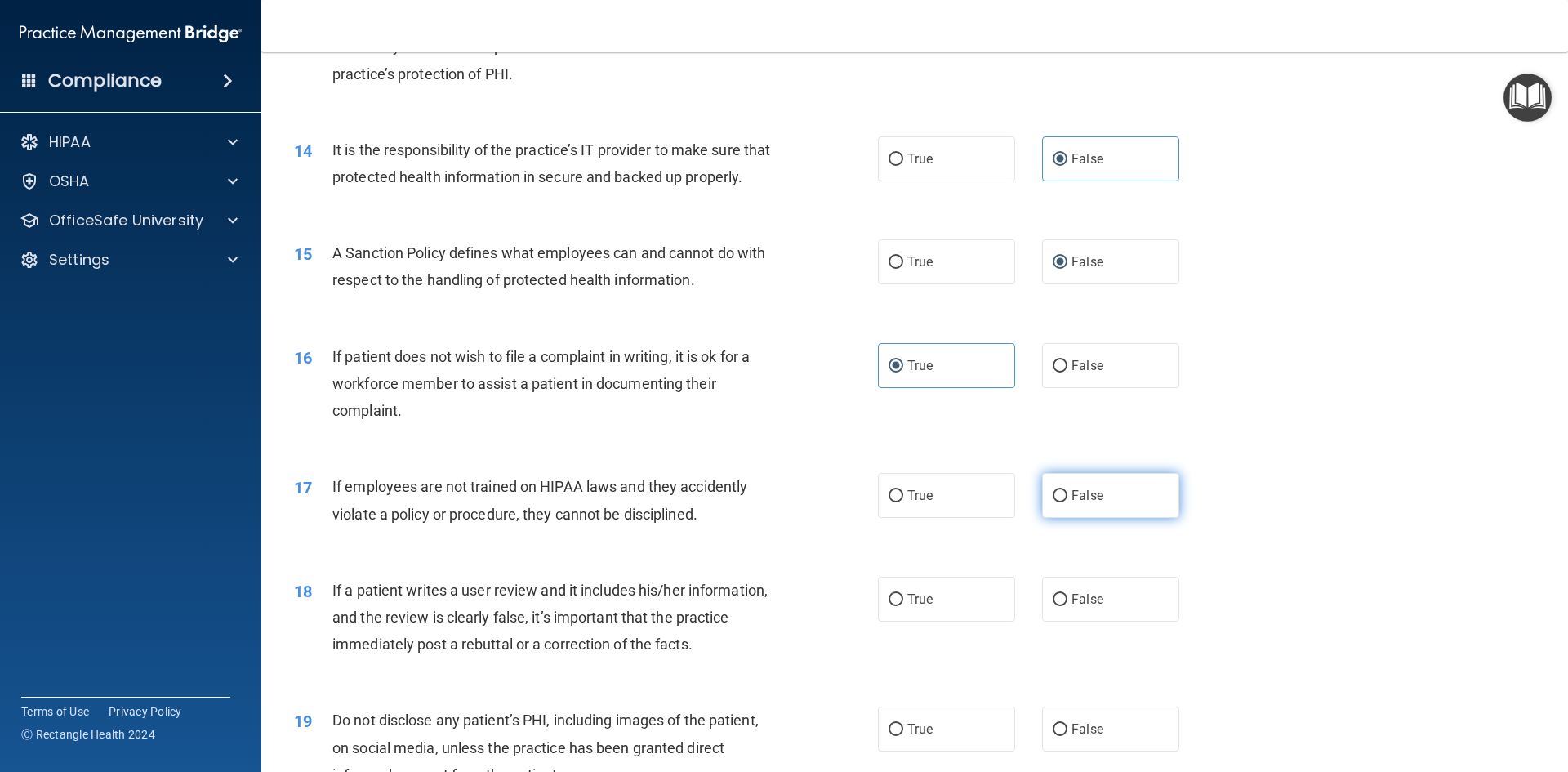
click at [1067, 502] on input "False" at bounding box center [1060, 496] width 15 height 12
radio input "true"
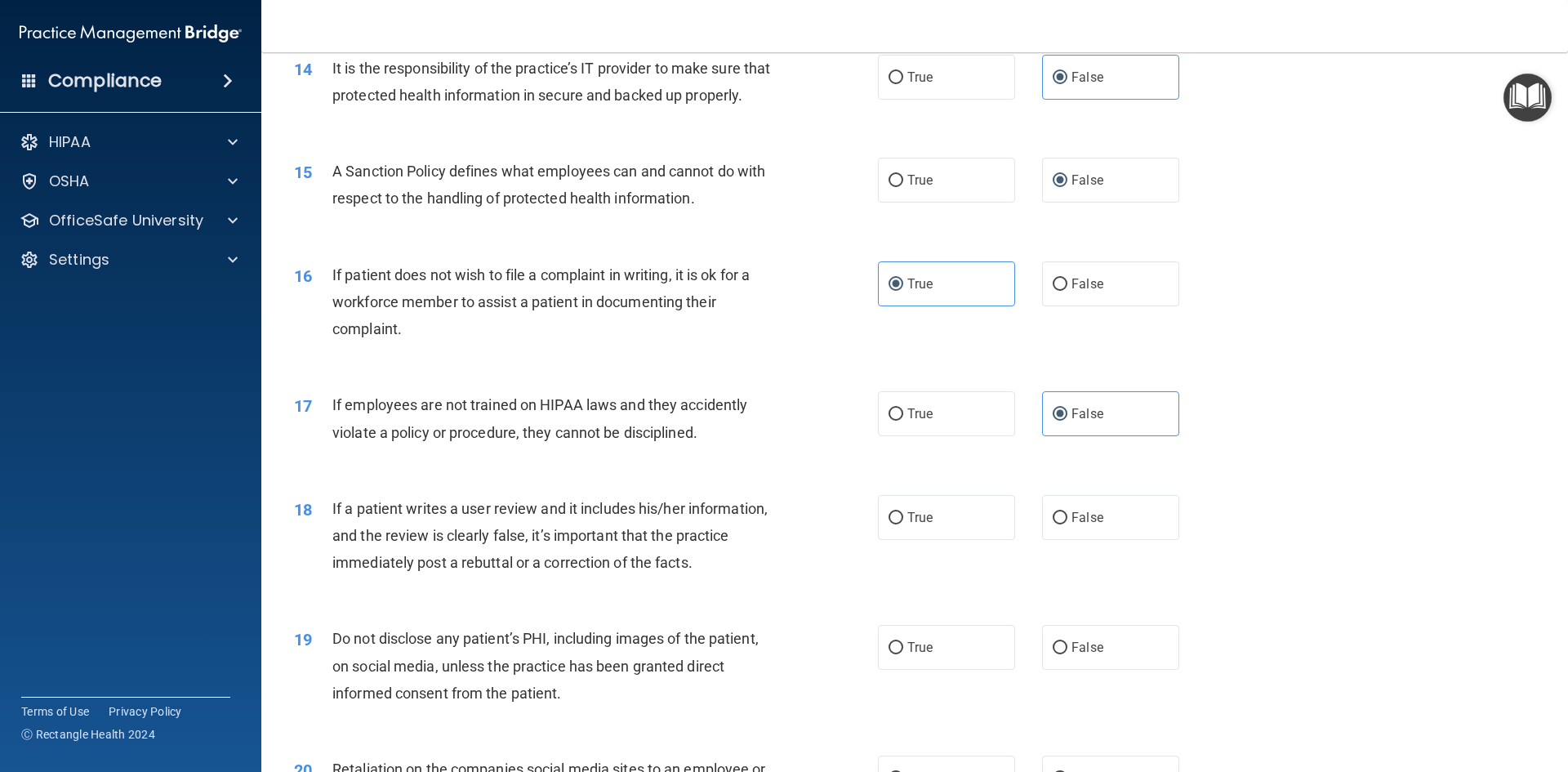
scroll to position [1959, 0]
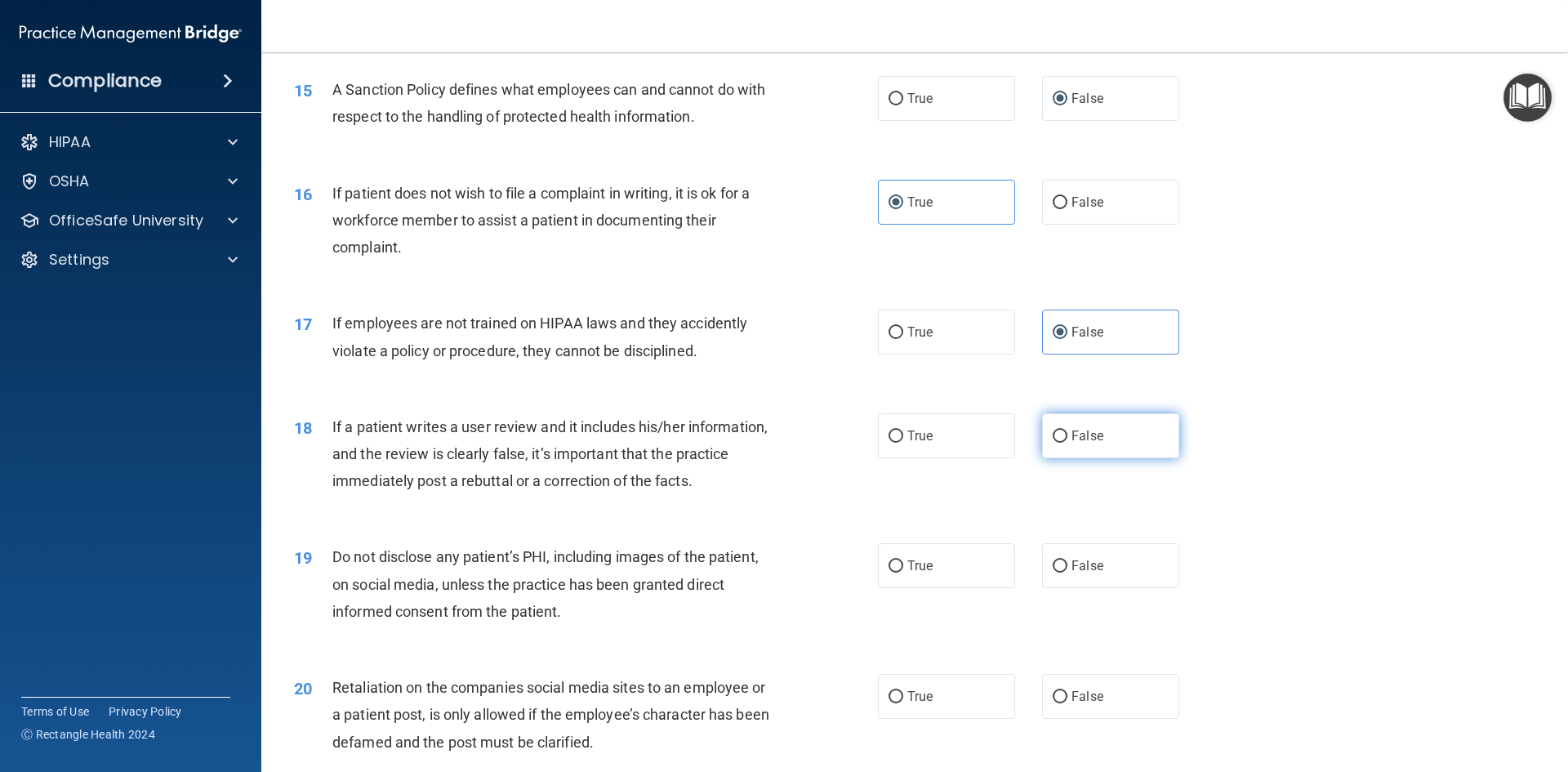
click at [1049, 458] on label "False" at bounding box center [1111, 435] width 137 height 45
click at [1052, 443] on input "False" at bounding box center [1060, 436] width 15 height 12
radio input "true"
click at [865, 597] on div "19 Do not disclose any patient’s PHI, including images of the patient, on socia…" at bounding box center [585, 588] width 632 height 89
click at [891, 585] on label "True" at bounding box center [946, 565] width 137 height 45
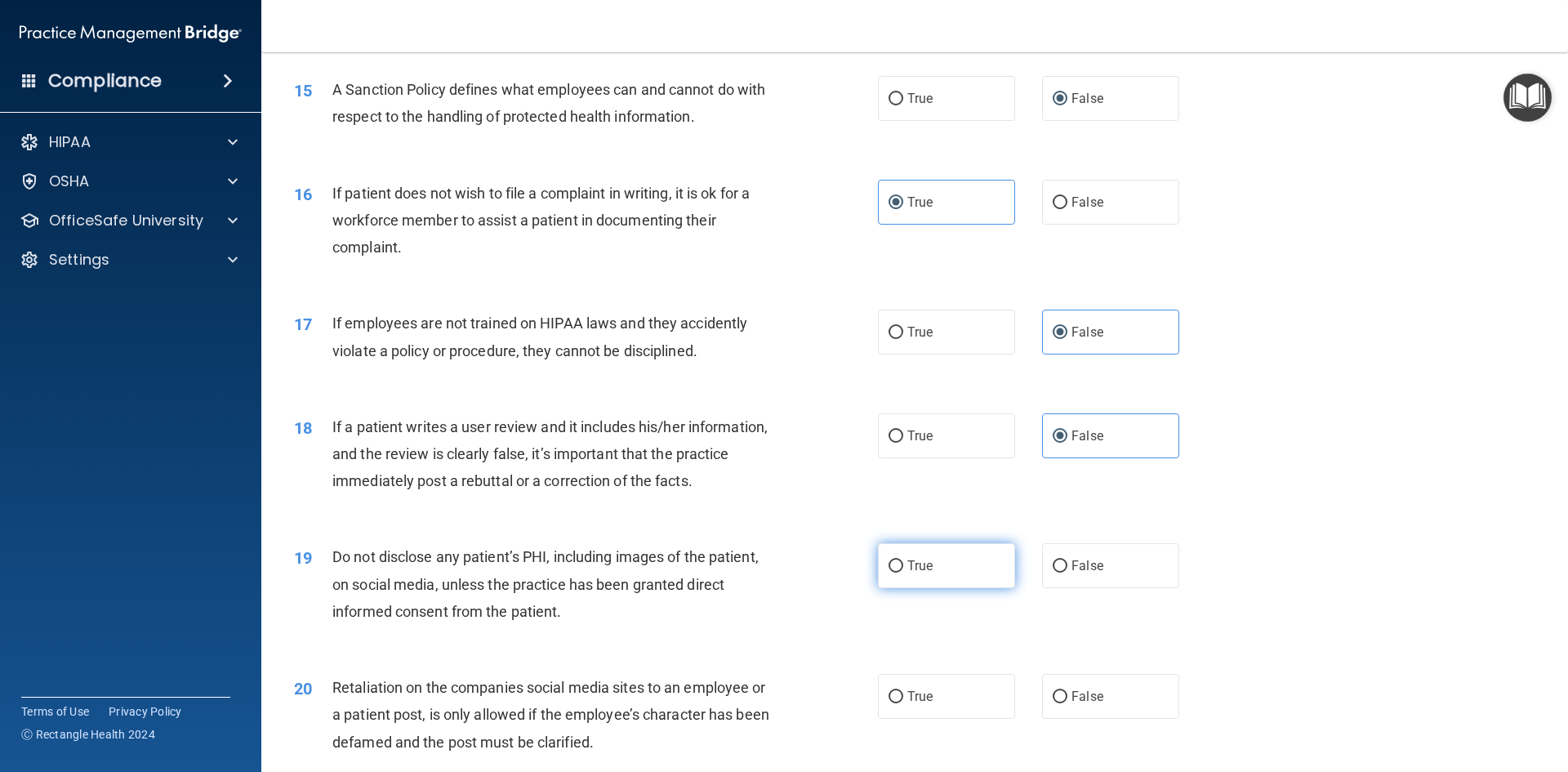
click at [891, 572] on input "True" at bounding box center [895, 566] width 15 height 12
radio input "true"
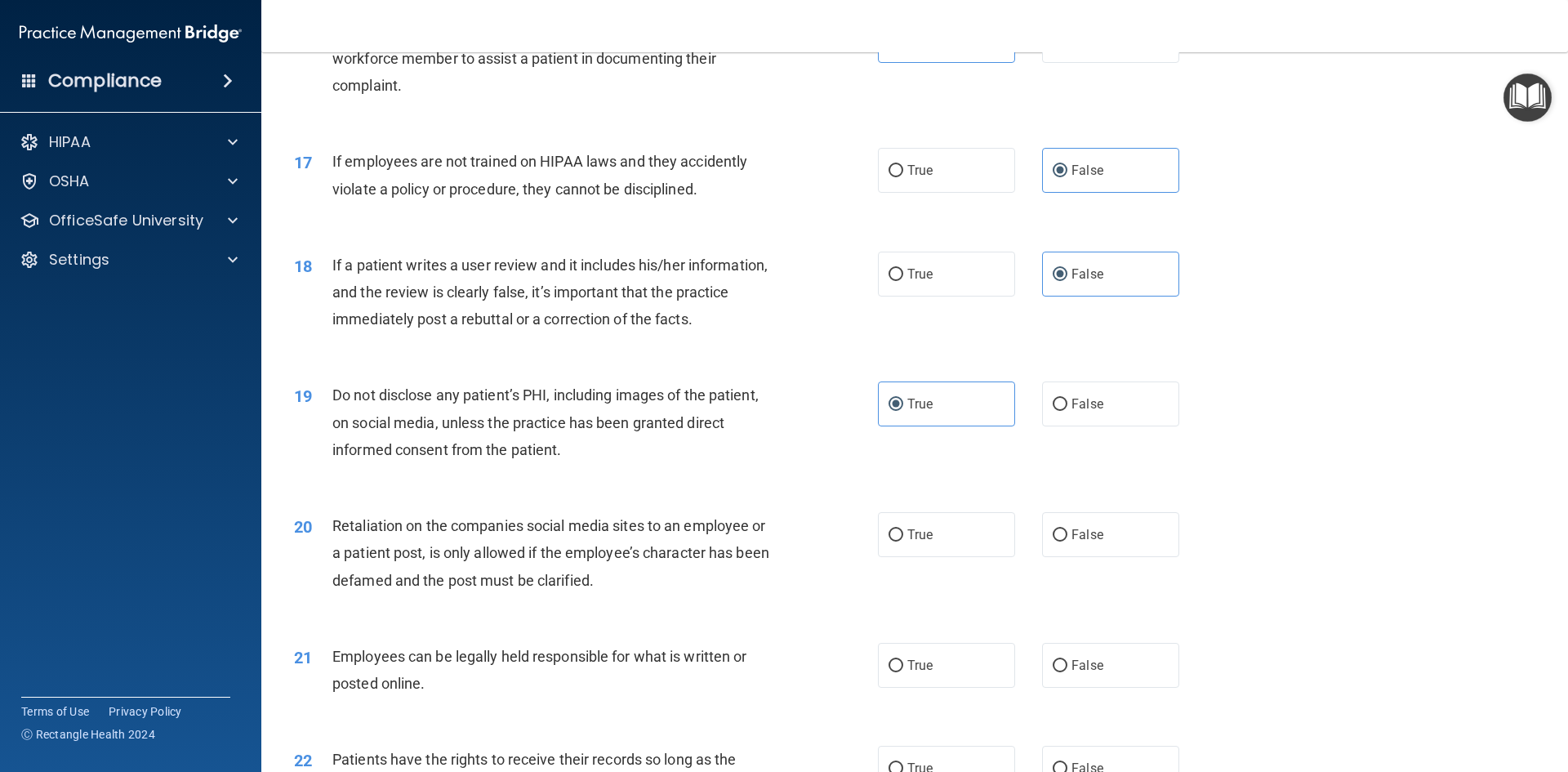
scroll to position [2123, 0]
click at [1052, 539] on input "False" at bounding box center [1060, 533] width 15 height 12
radio input "true"
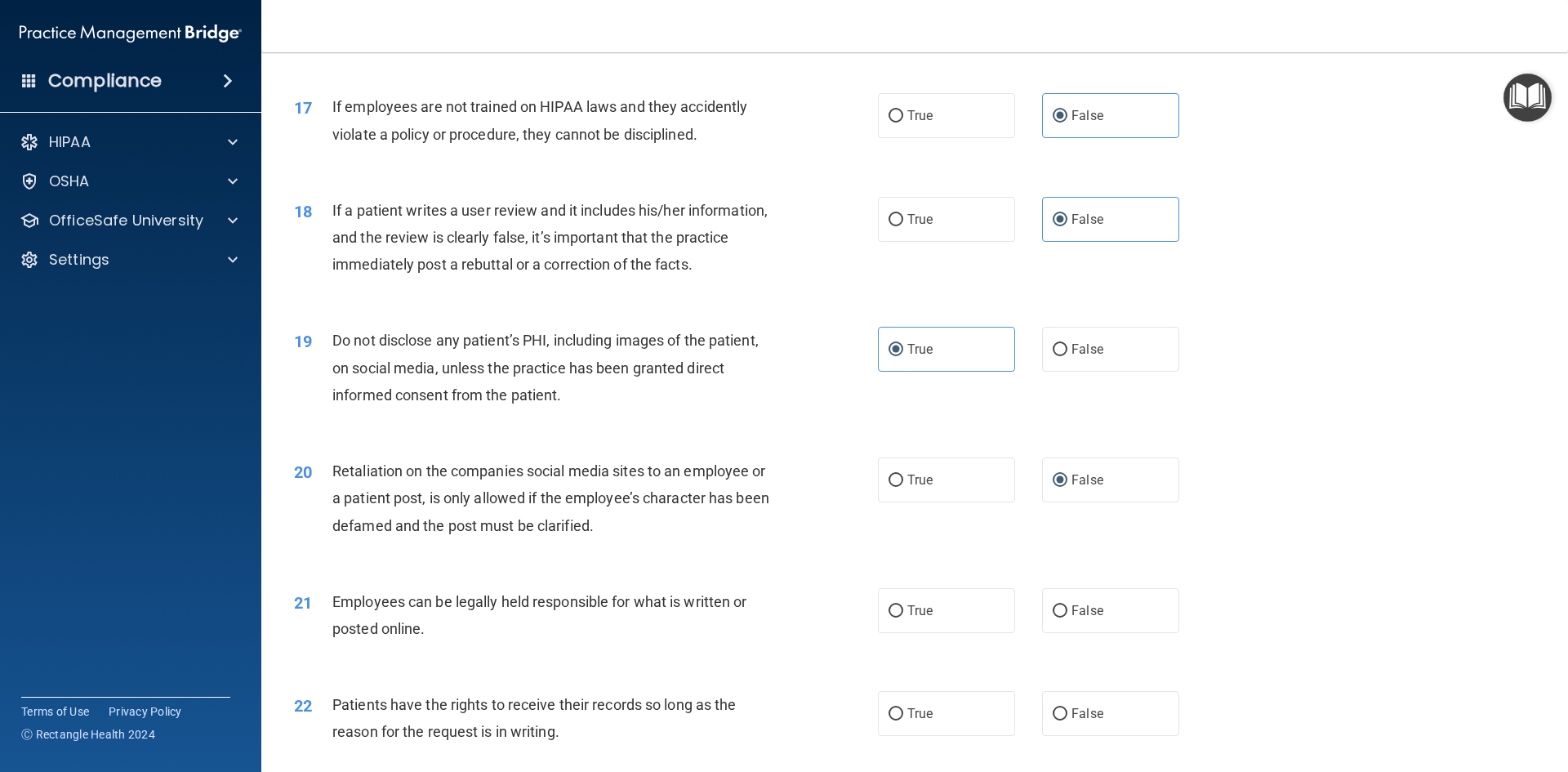
scroll to position [2205, 0]
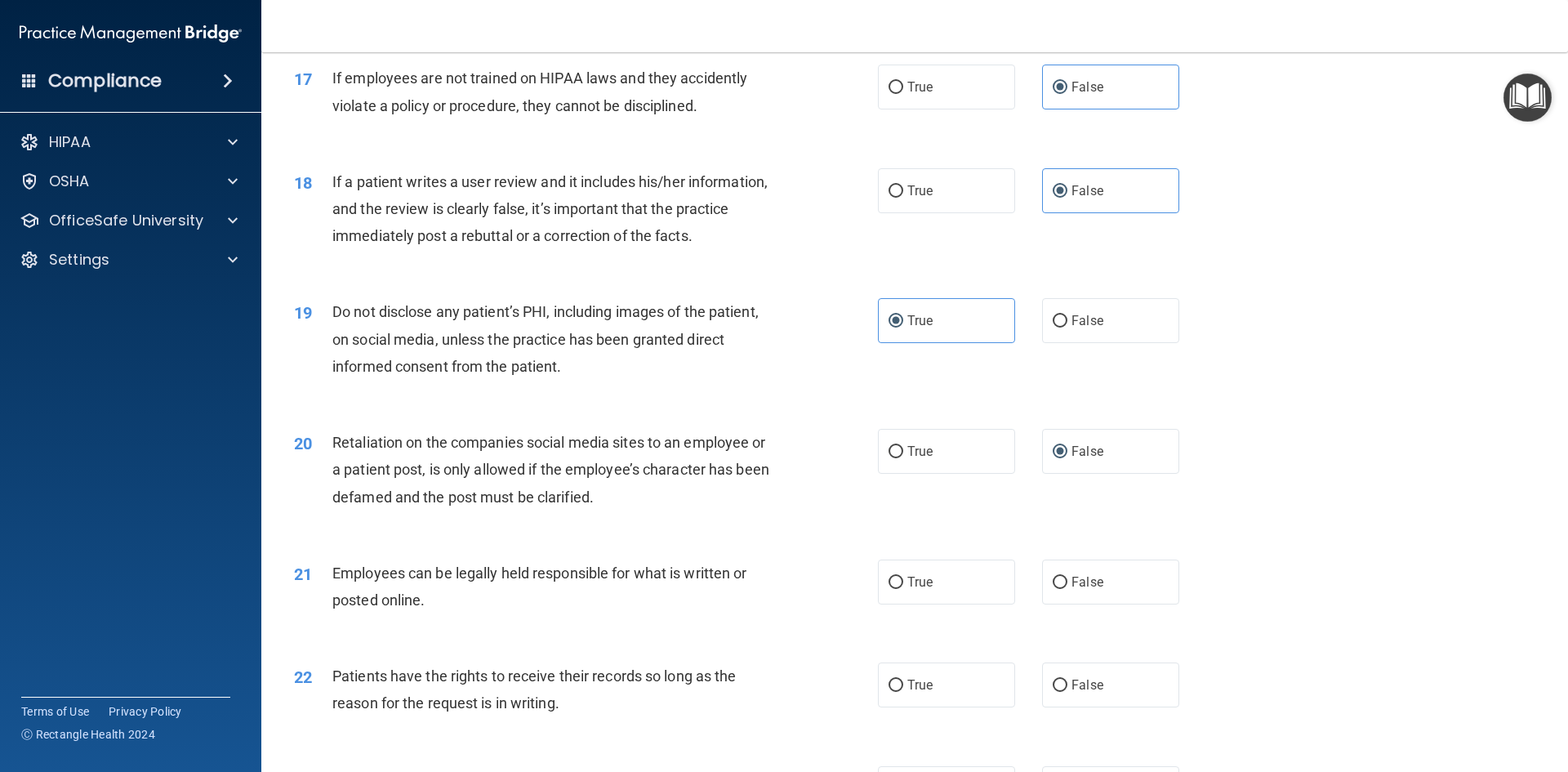
click at [574, 613] on div "Employees can be legally held responsible for what is written or posted online." at bounding box center [560, 586] width 456 height 54
click at [898, 595] on label "True" at bounding box center [946, 581] width 137 height 45
click at [898, 589] on input "True" at bounding box center [895, 582] width 15 height 12
radio input "true"
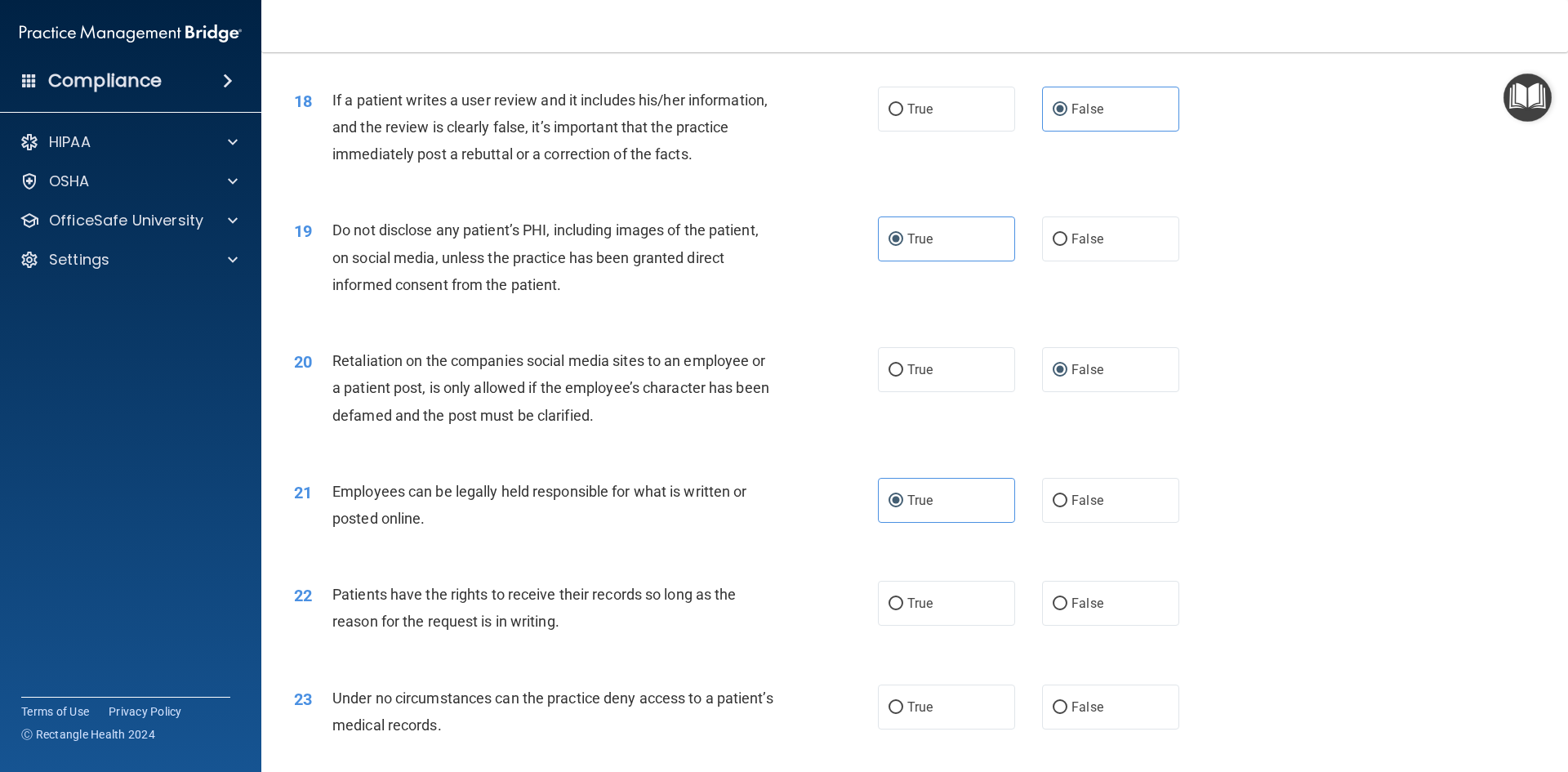
scroll to position [2368, 0]
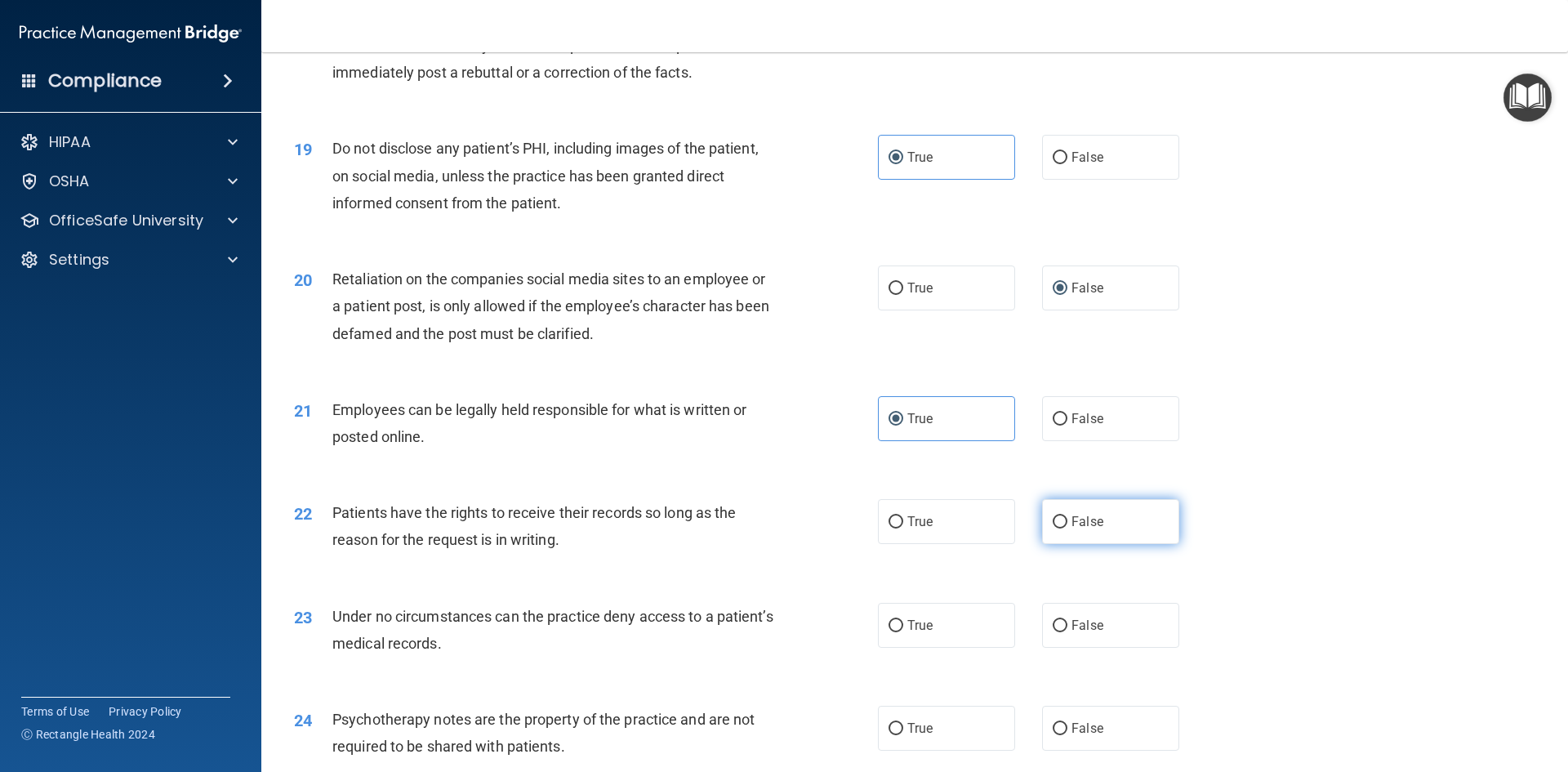
click at [1085, 544] on label "False" at bounding box center [1111, 521] width 137 height 45
click at [1067, 528] on input "False" at bounding box center [1060, 521] width 15 height 12
radio input "true"
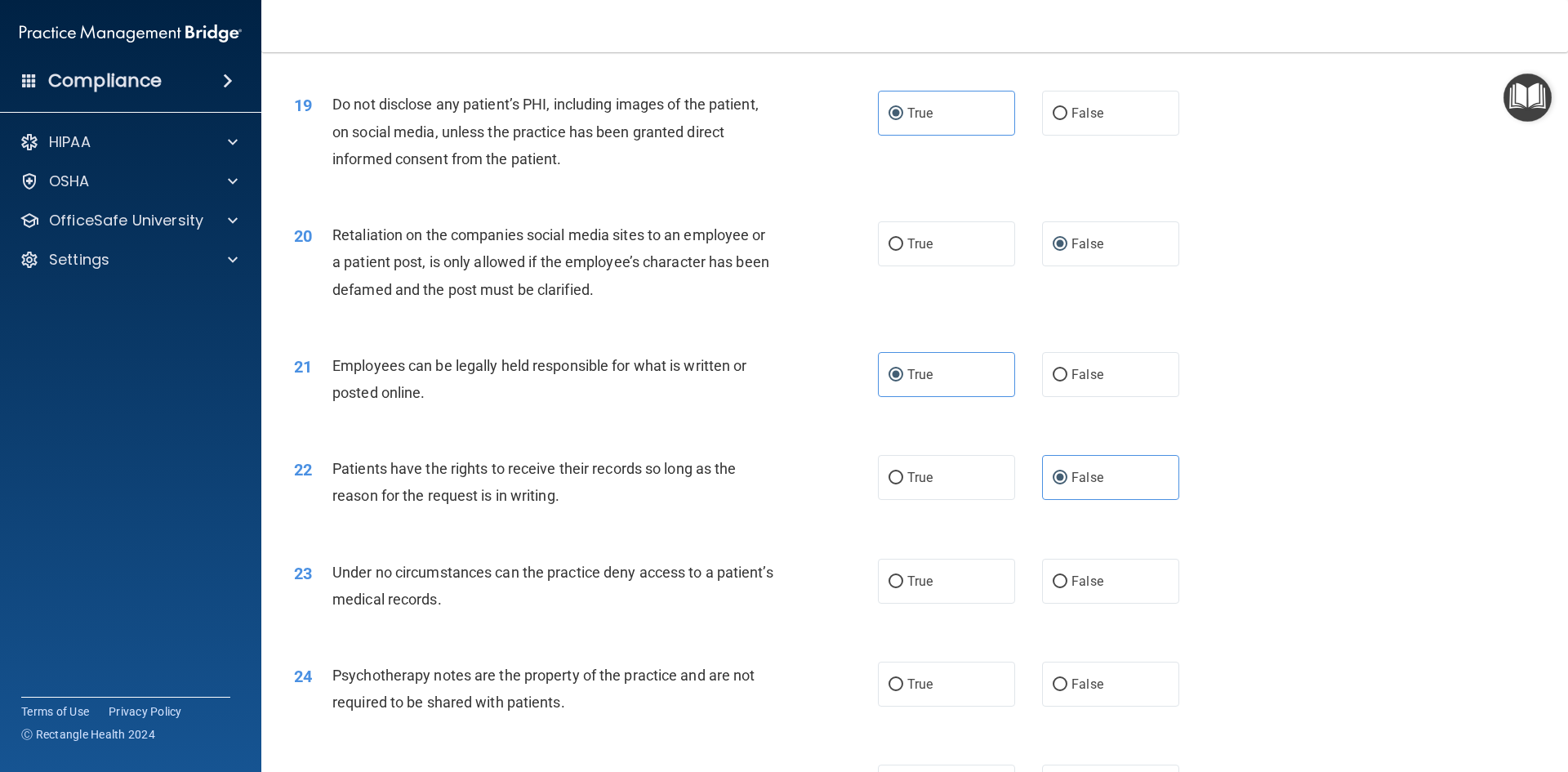
scroll to position [2449, 0]
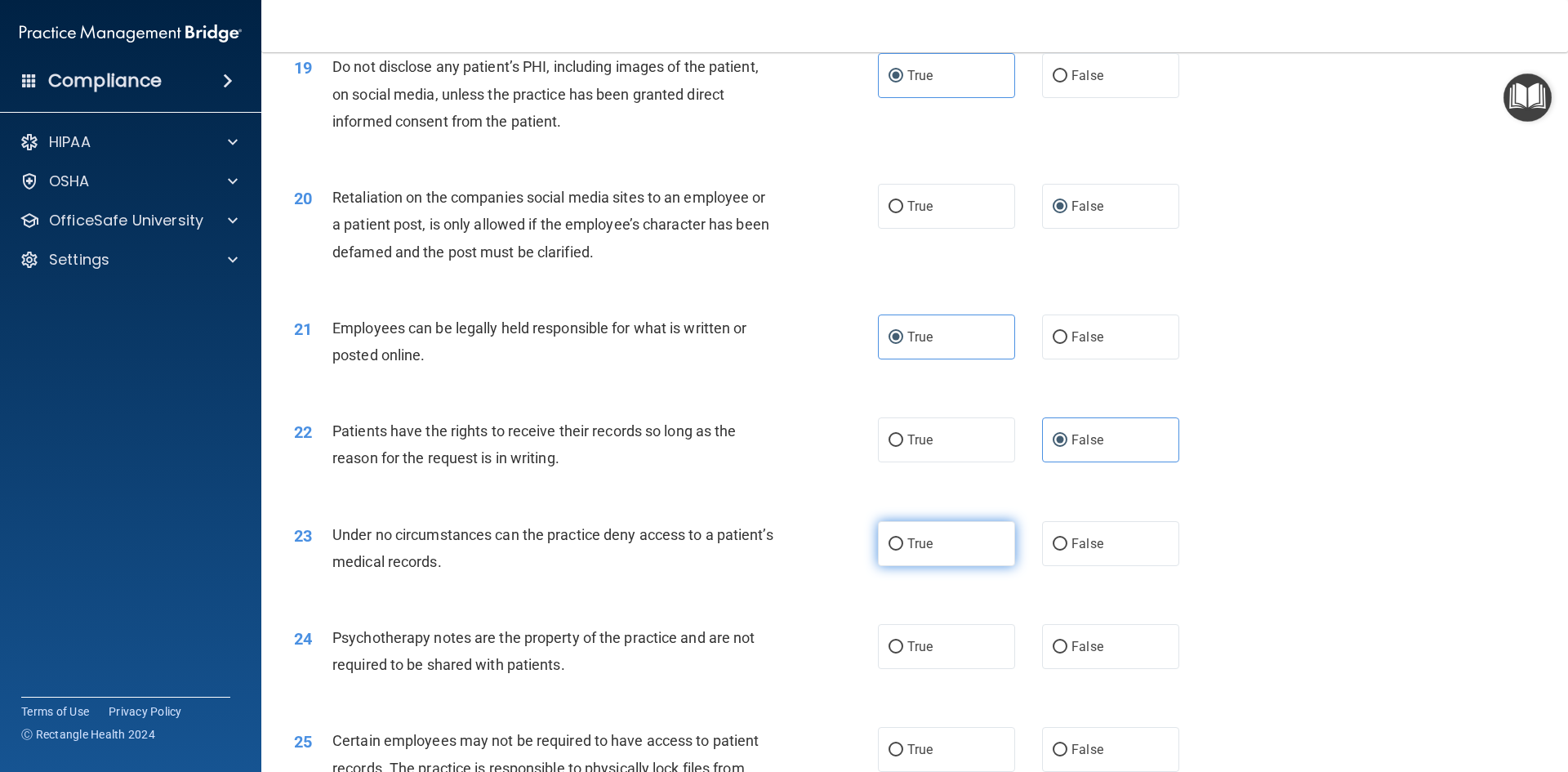
click at [920, 566] on label "True" at bounding box center [946, 543] width 137 height 45
click at [904, 550] on input "True" at bounding box center [895, 544] width 15 height 12
radio input "true"
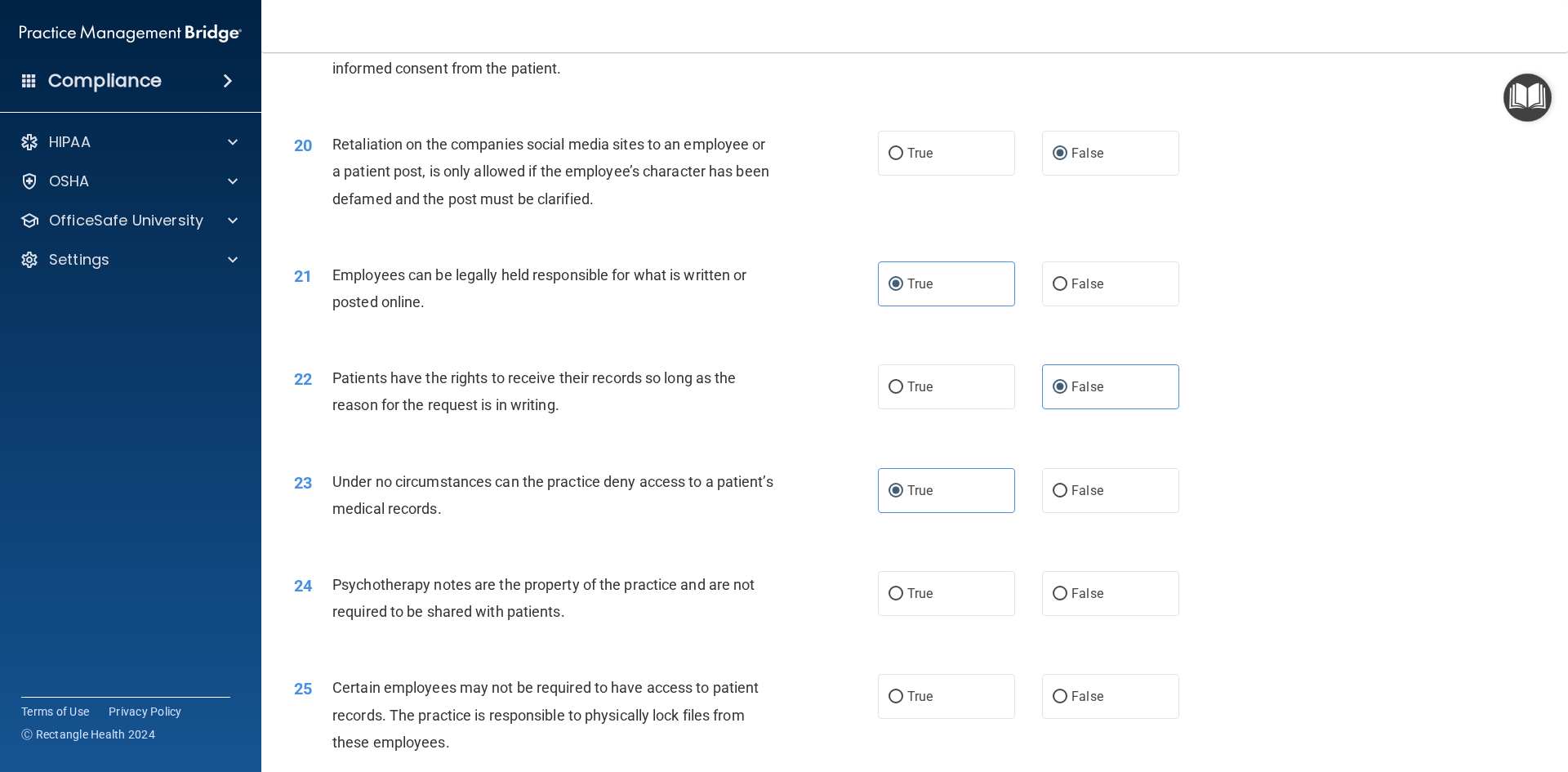
scroll to position [2531, 0]
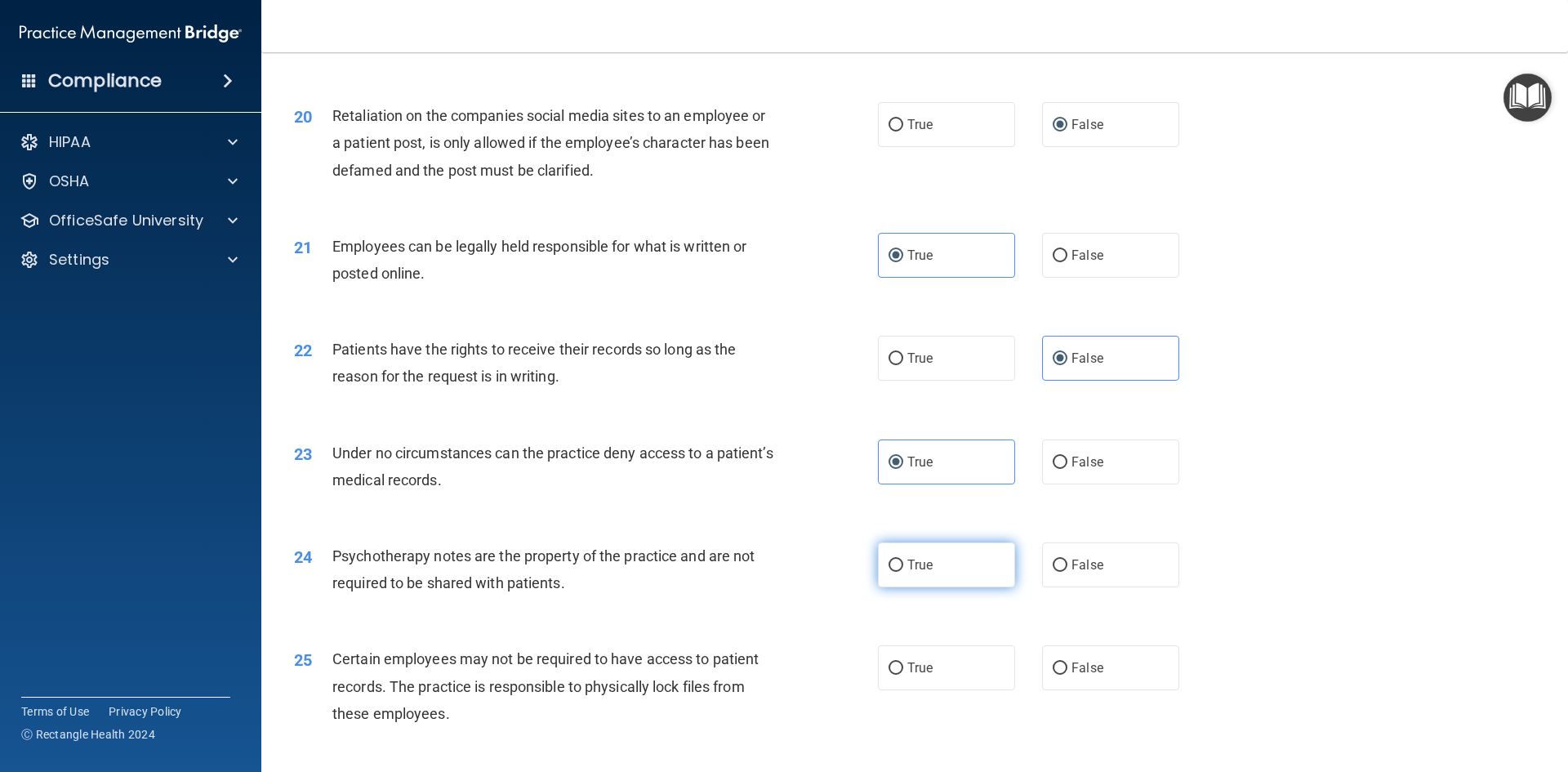
click at [950, 587] on label "True" at bounding box center [946, 564] width 137 height 45
click at [904, 571] on input "True" at bounding box center [895, 565] width 15 height 12
radio input "true"
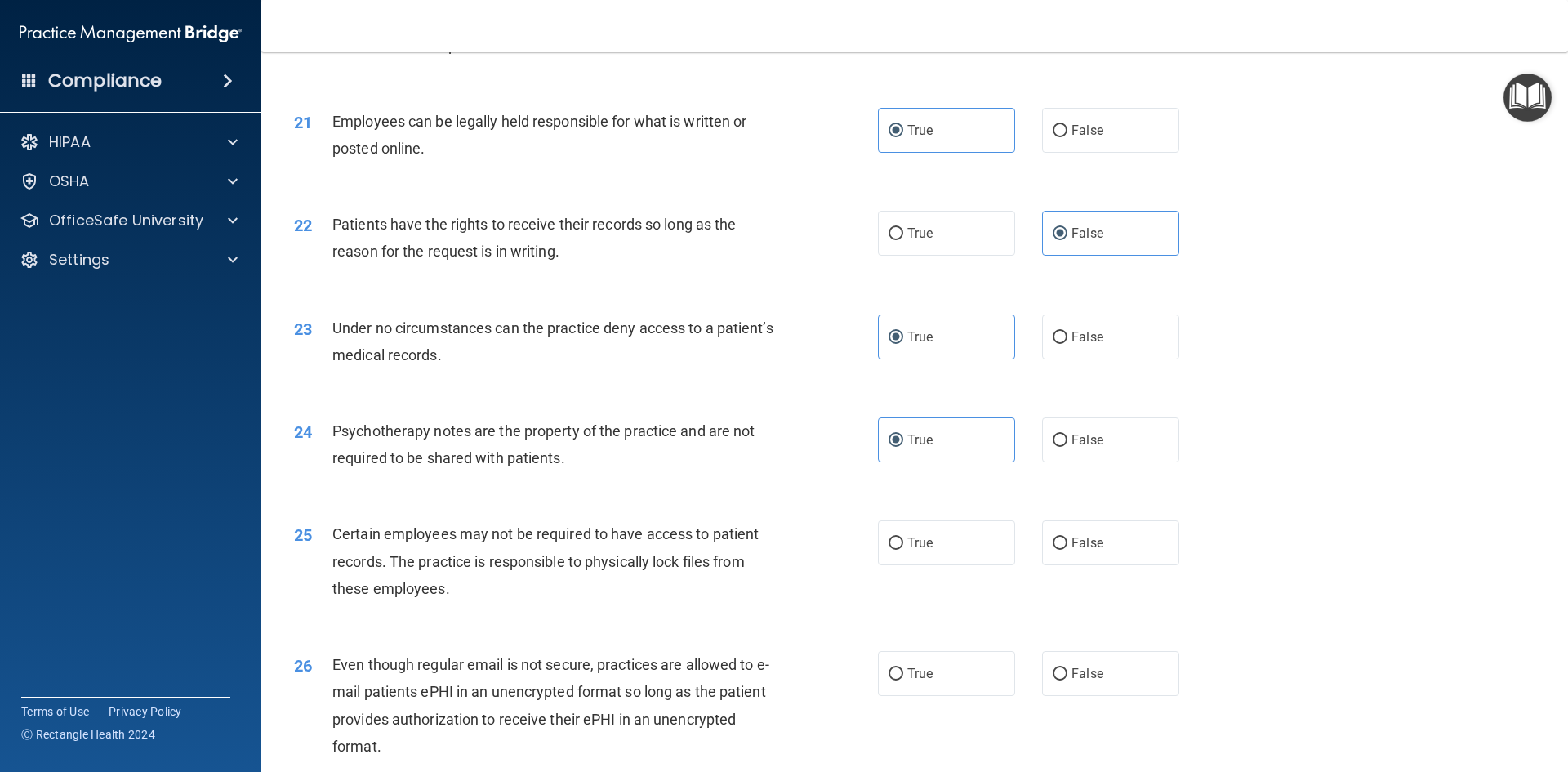
scroll to position [2695, 0]
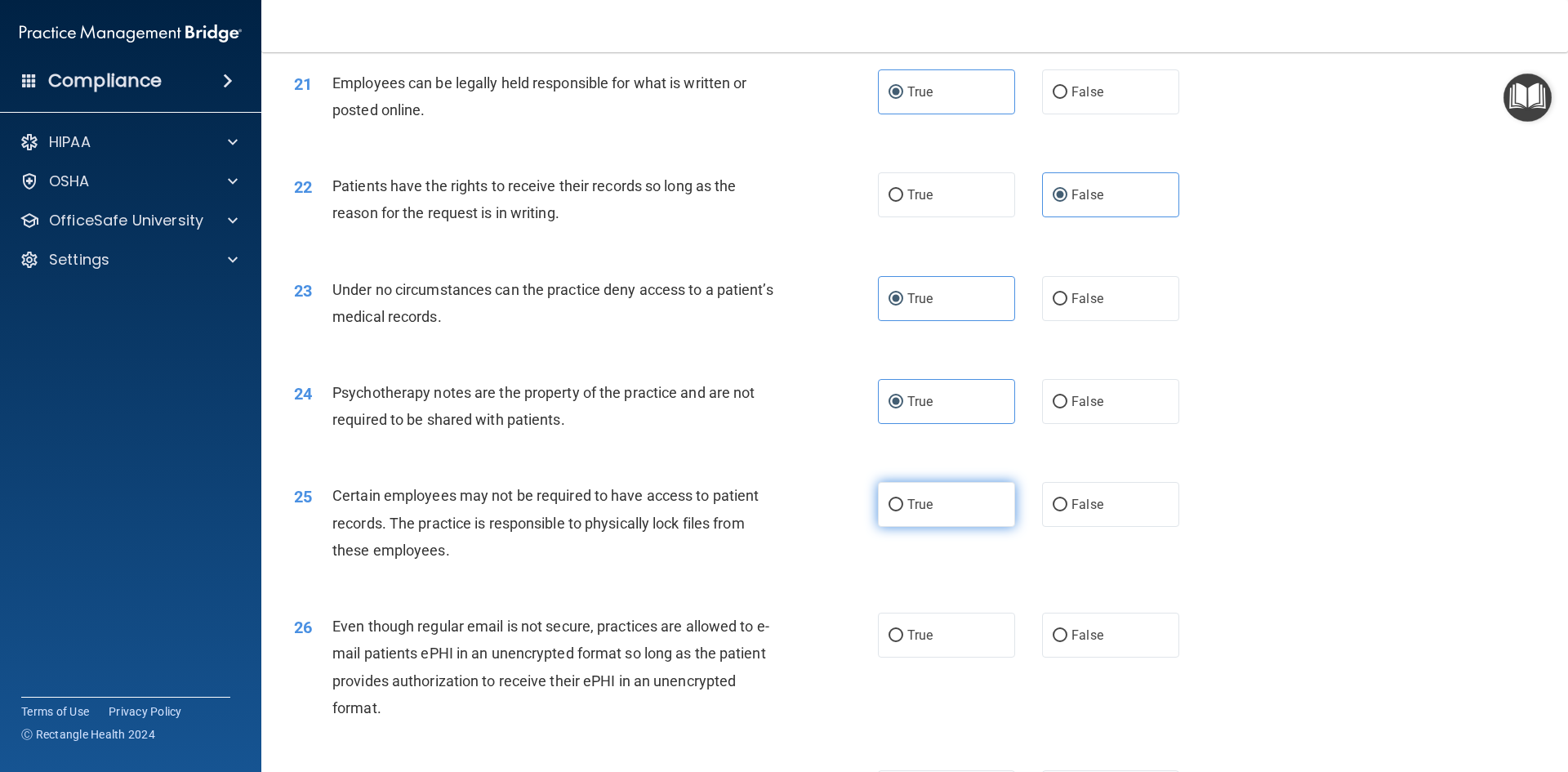
click at [926, 512] on span "True" at bounding box center [920, 504] width 26 height 16
click at [904, 511] on input "True" at bounding box center [895, 505] width 15 height 12
radio input "true"
click at [907, 642] on span "True" at bounding box center [920, 634] width 26 height 16
click at [904, 642] on input "True" at bounding box center [895, 635] width 15 height 12
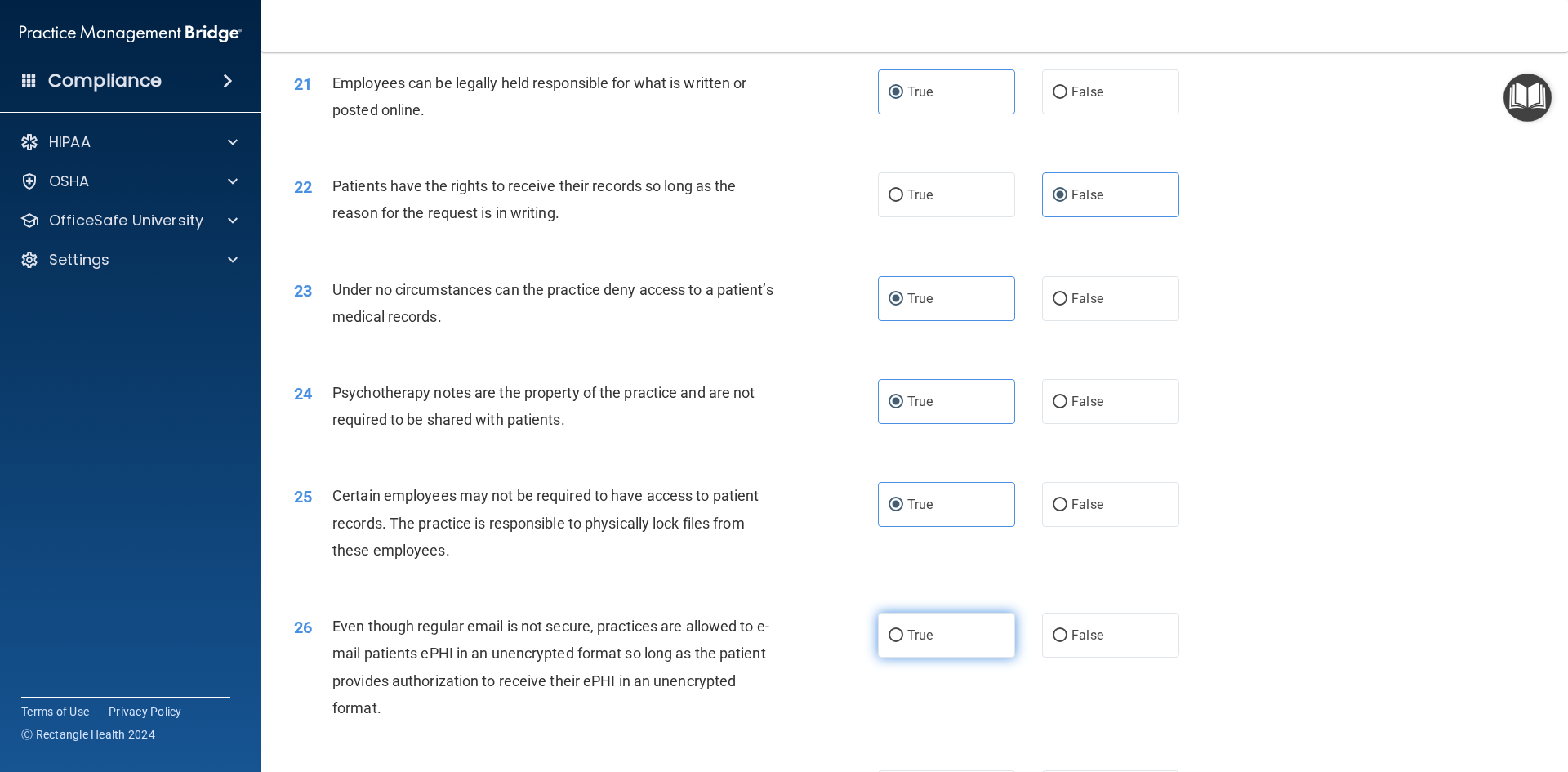
radio input "true"
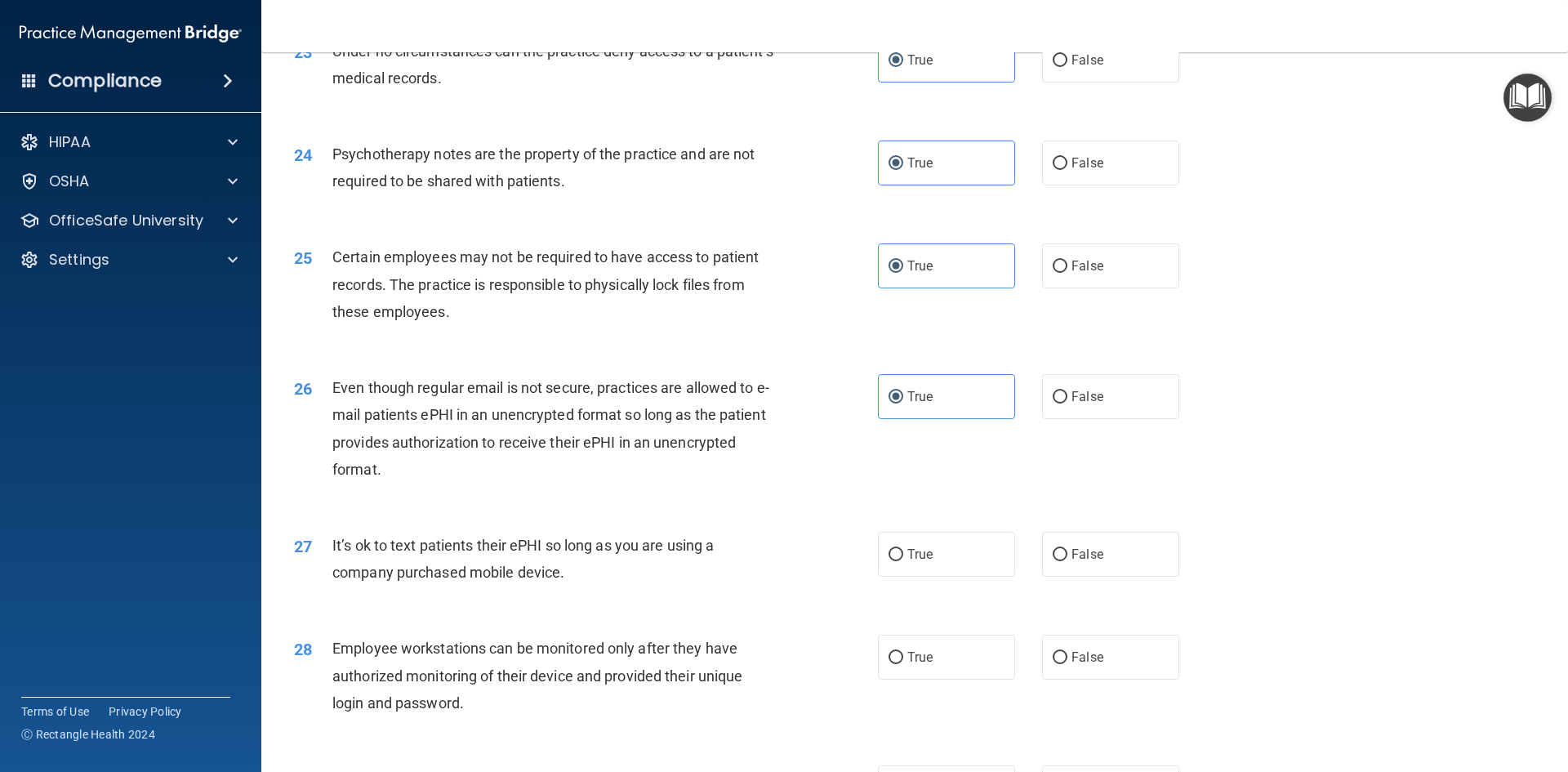
scroll to position [2939, 0]
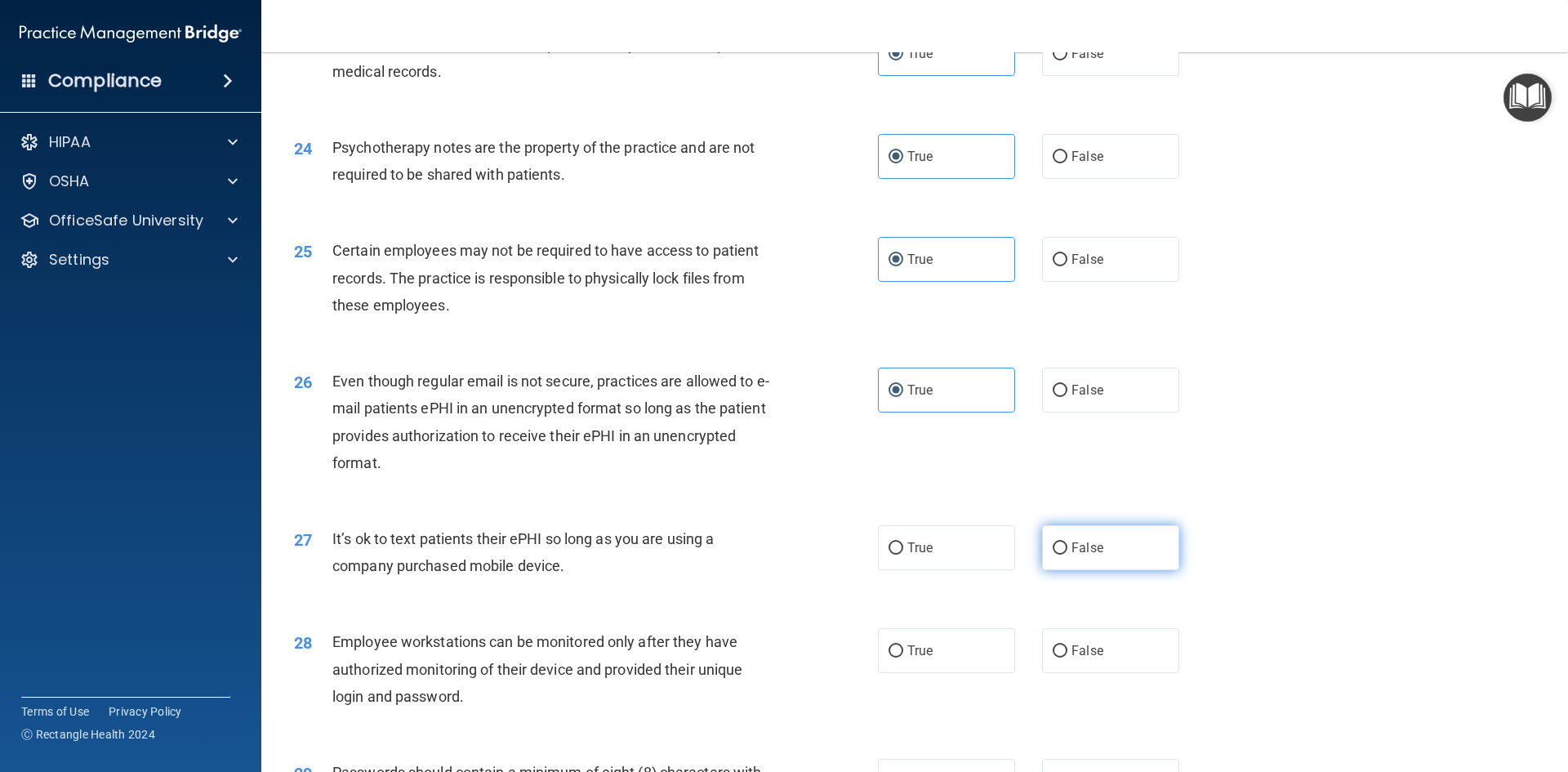
click at [1124, 570] on label "False" at bounding box center [1111, 547] width 137 height 45
click at [1067, 555] on input "False" at bounding box center [1060, 548] width 15 height 12
radio input "true"
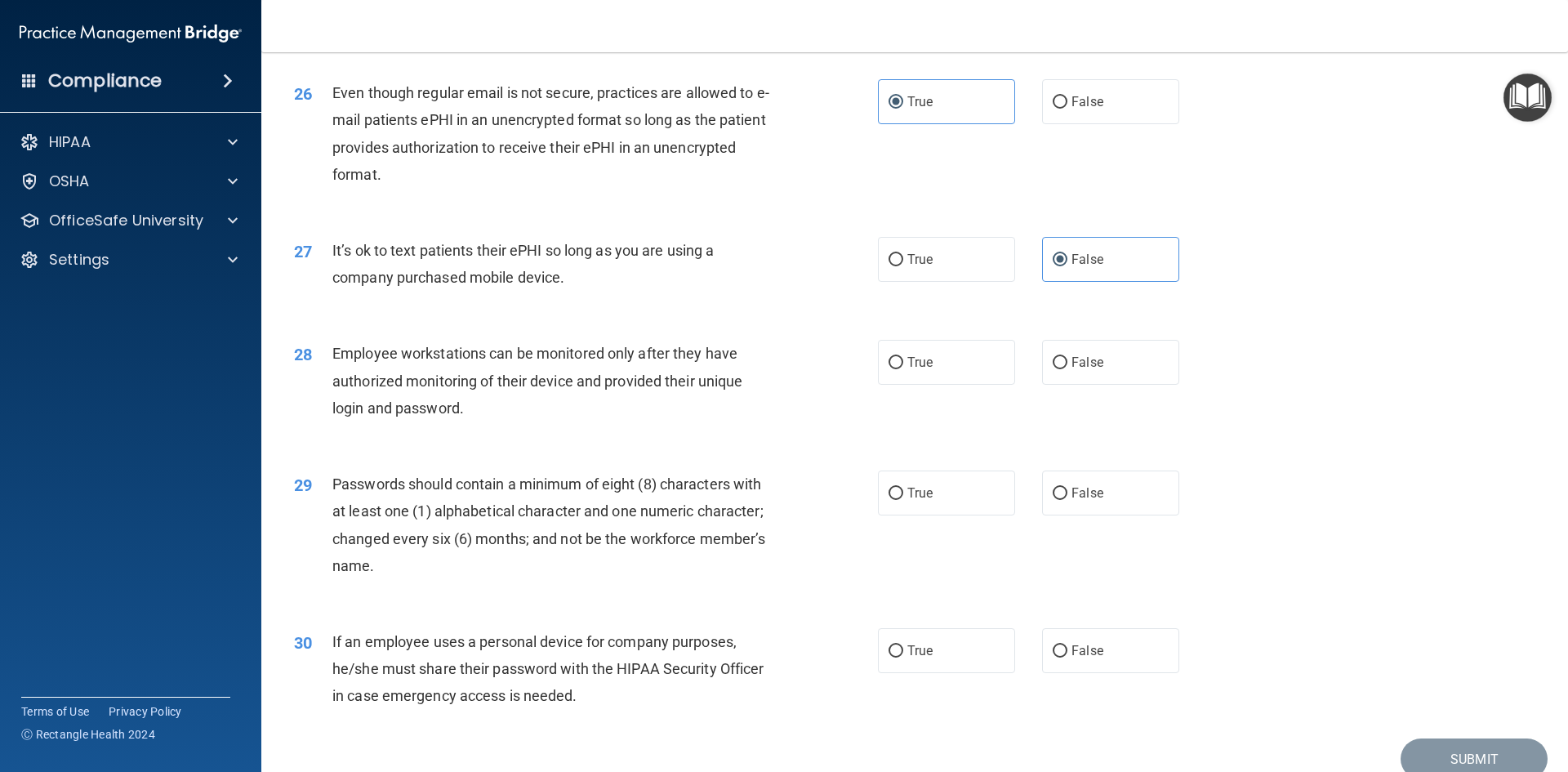
scroll to position [3266, 0]
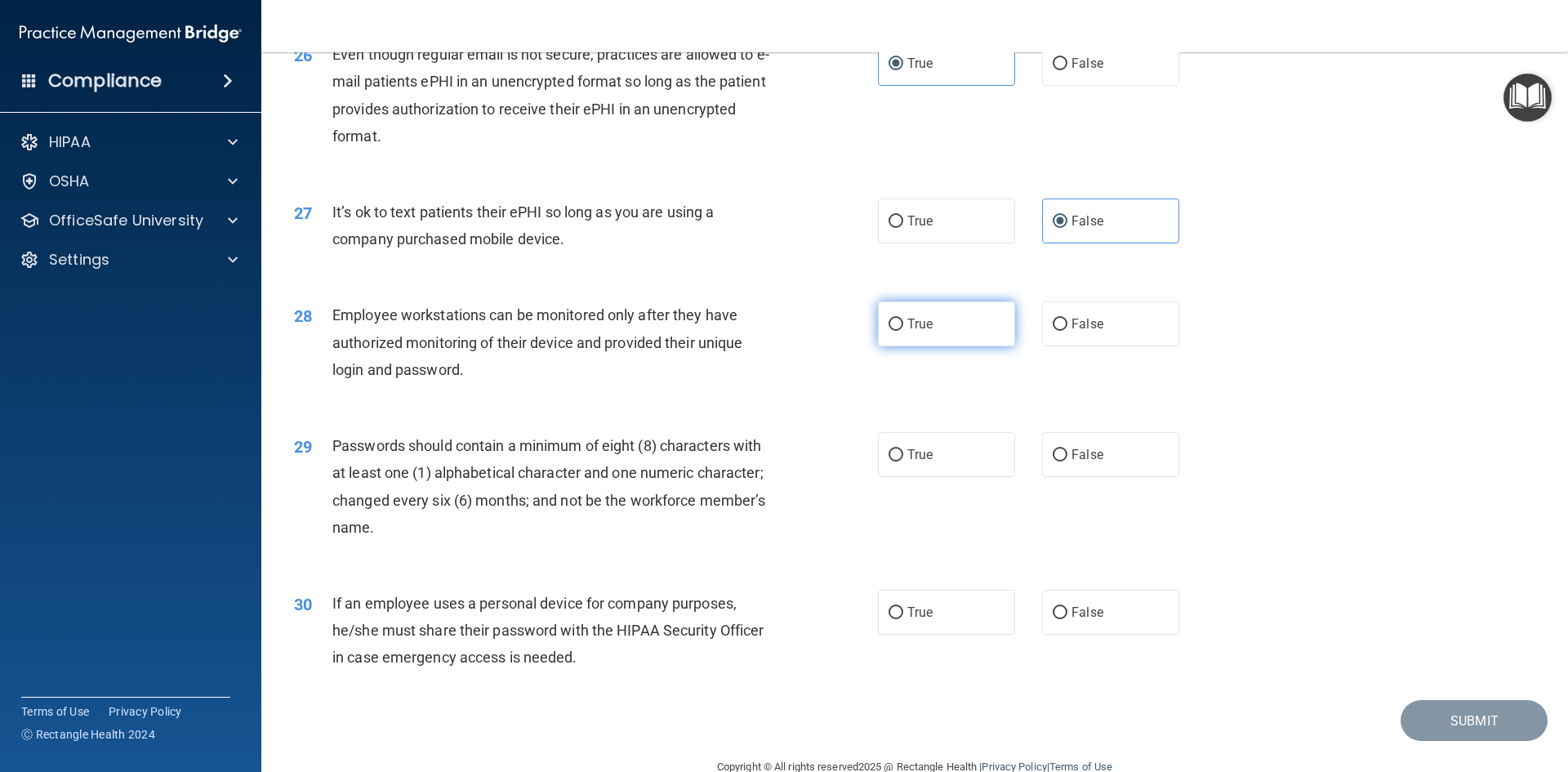
click at [941, 346] on label "True" at bounding box center [946, 323] width 137 height 45
click at [904, 330] on input "True" at bounding box center [895, 324] width 15 height 12
radio input "true"
click at [912, 462] on span "True" at bounding box center [920, 454] width 26 height 16
click at [904, 462] on input "True" at bounding box center [895, 454] width 15 height 12
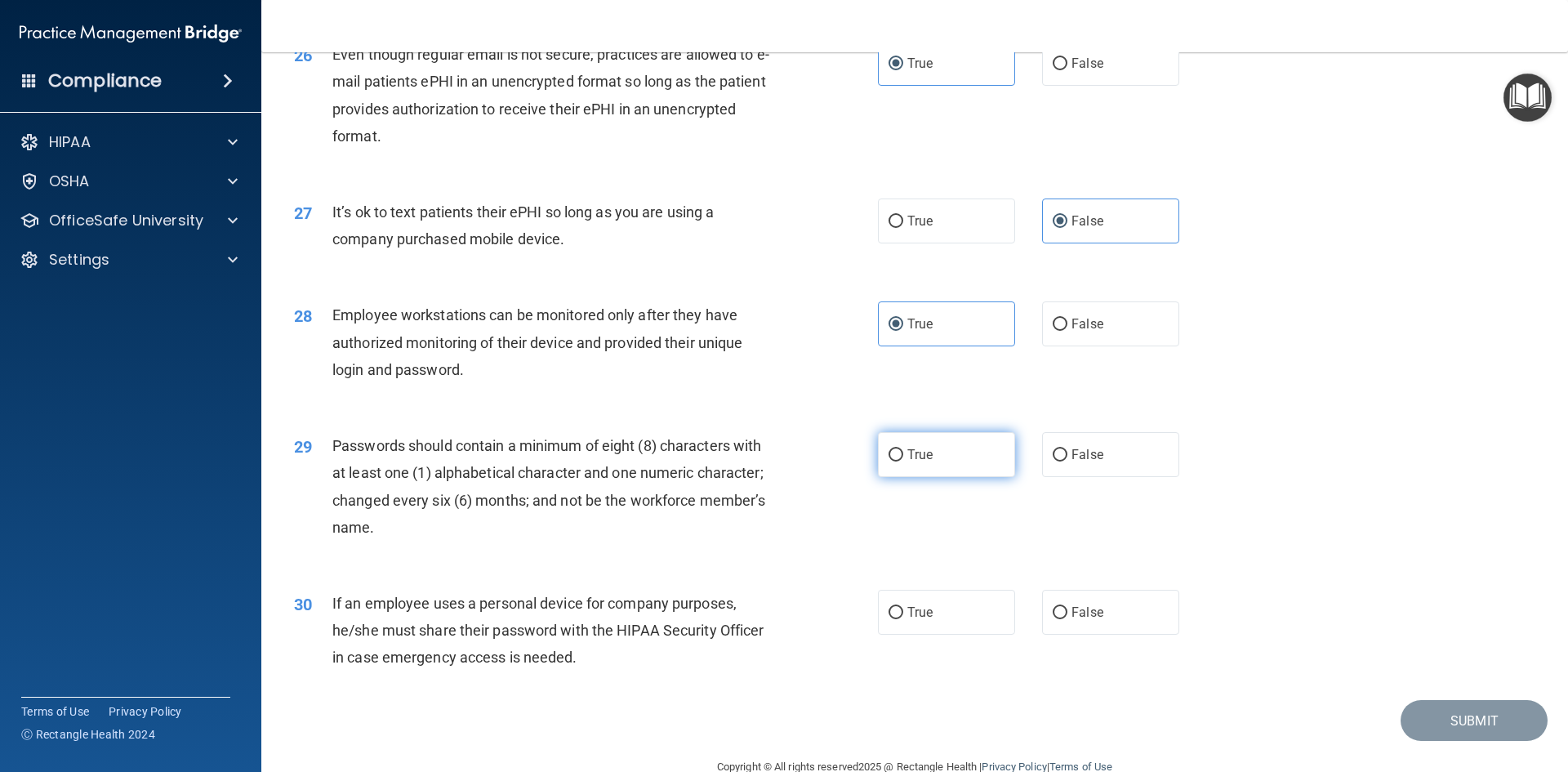
radio input "true"
click at [1077, 620] on span "False" at bounding box center [1087, 611] width 32 height 16
click at [1067, 619] on input "False" at bounding box center [1060, 612] width 15 height 12
radio input "true"
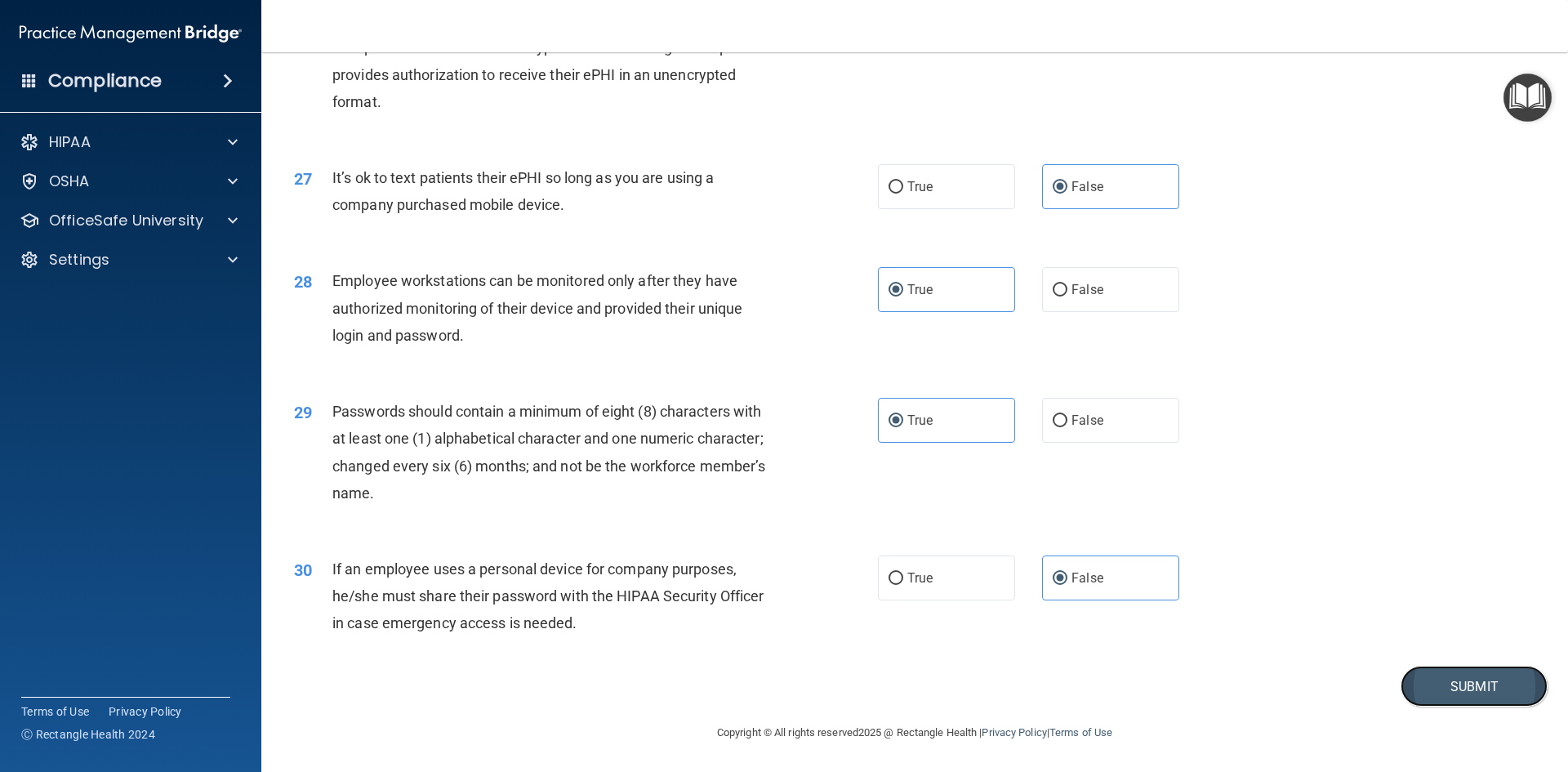
click at [1427, 674] on button "Submit" at bounding box center [1473, 686] width 147 height 42
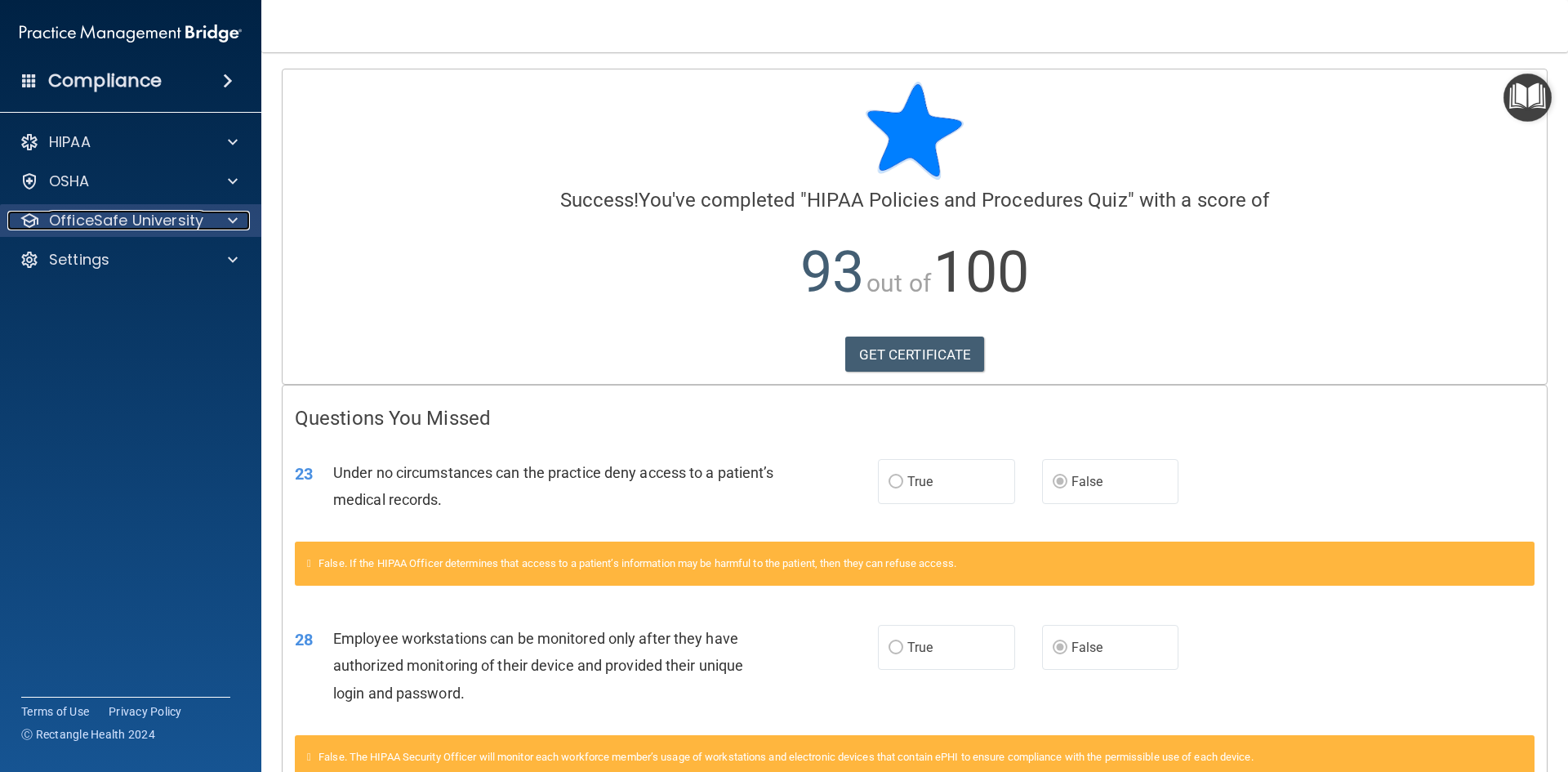
click at [98, 224] on p "OfficeSafe University" at bounding box center [126, 220] width 154 height 19
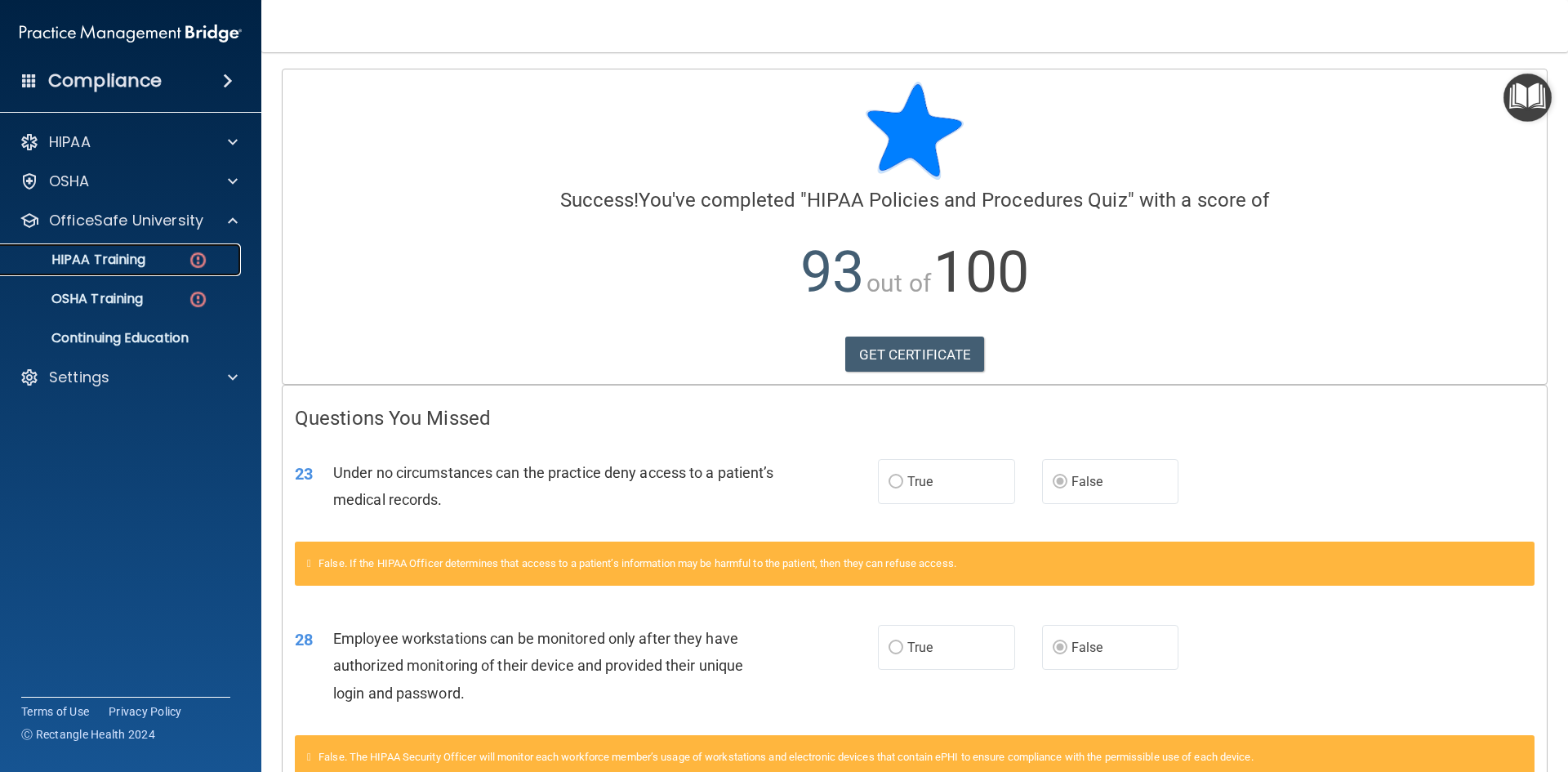
click at [99, 267] on p "HIPAA Training" at bounding box center [78, 260] width 135 height 16
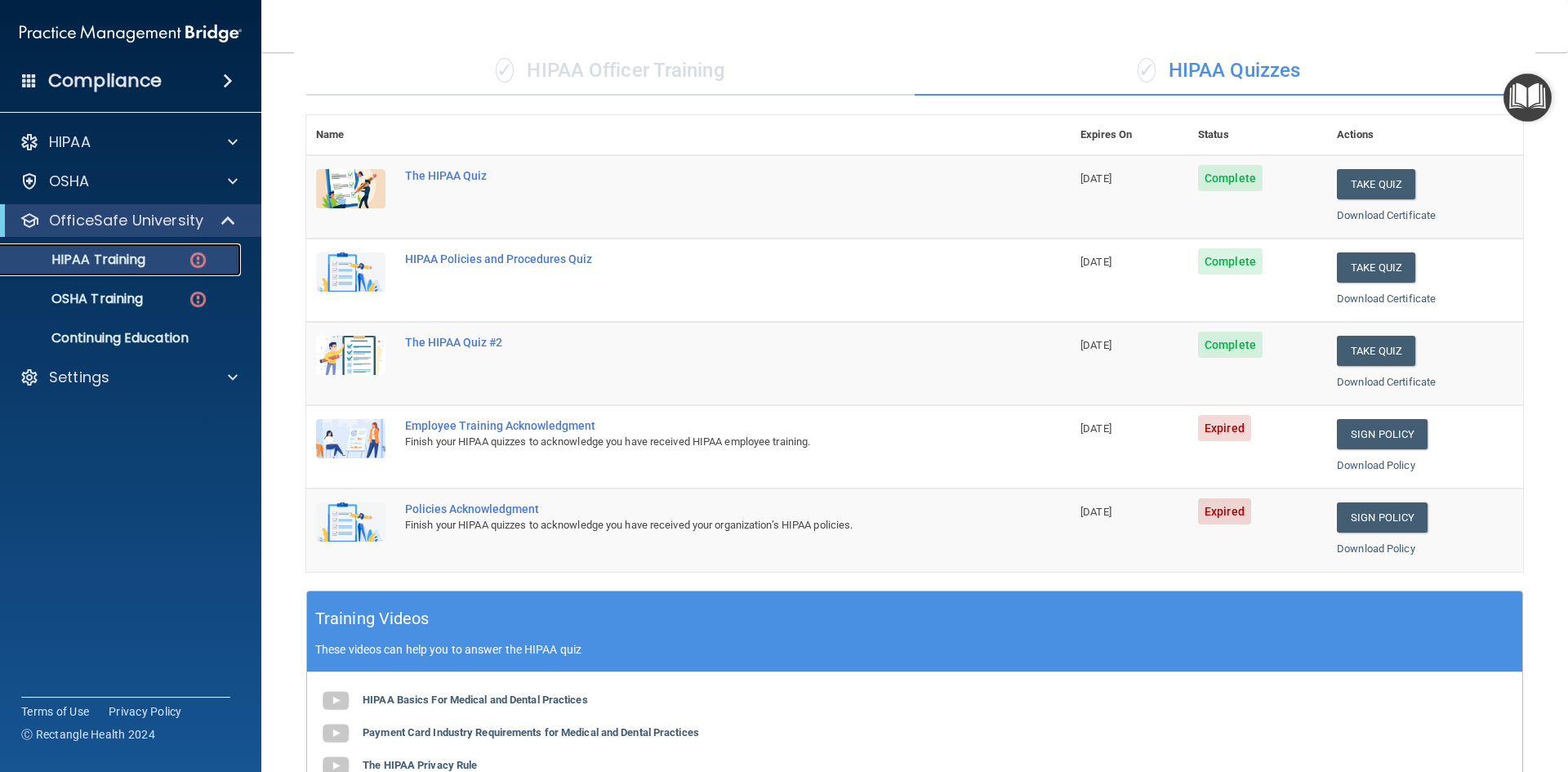
scroll to position [131, 0]
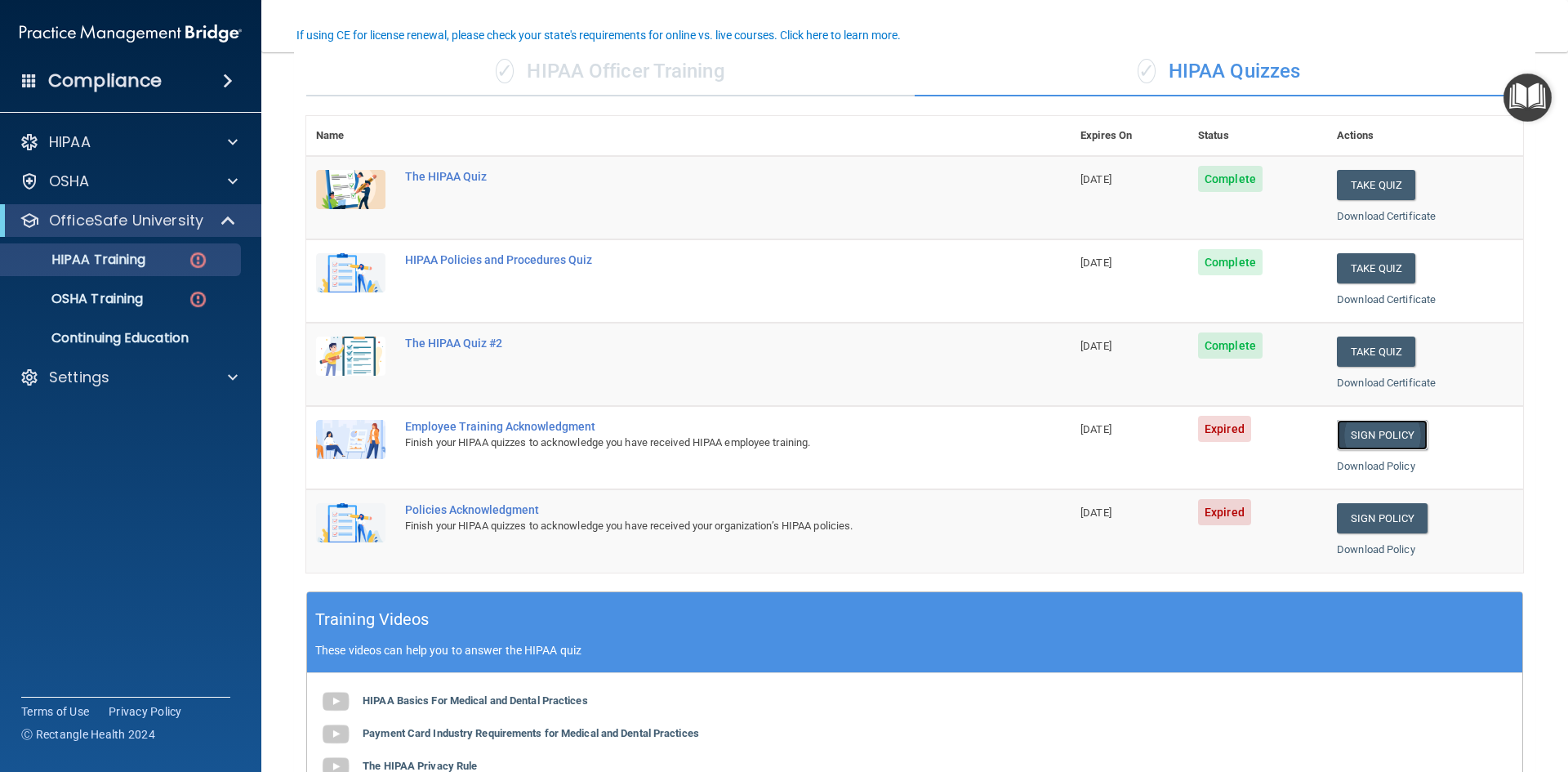
click at [1375, 433] on link "Sign Policy" at bounding box center [1382, 434] width 90 height 30
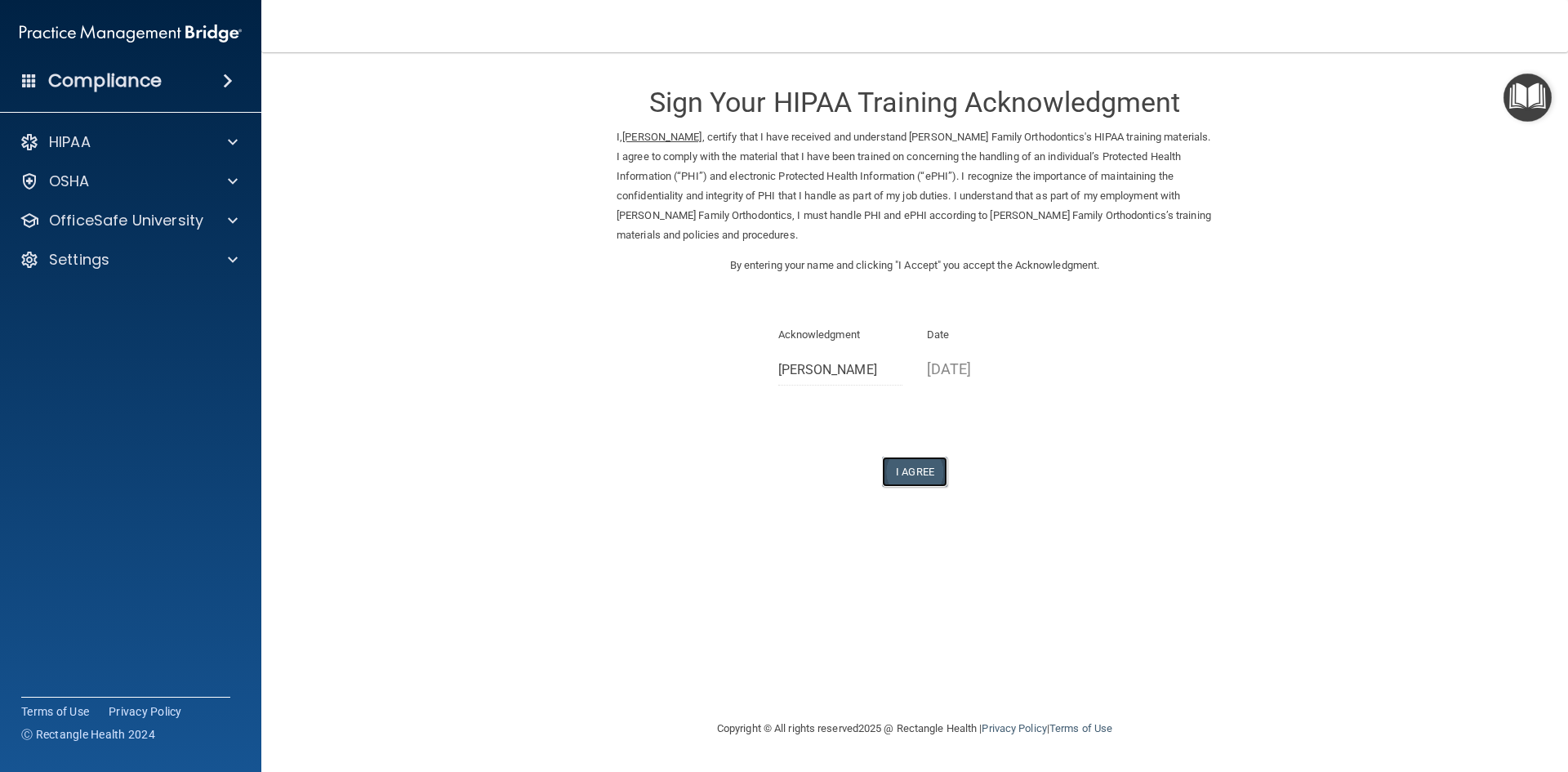
click at [922, 477] on button "I Agree" at bounding box center [915, 471] width 66 height 30
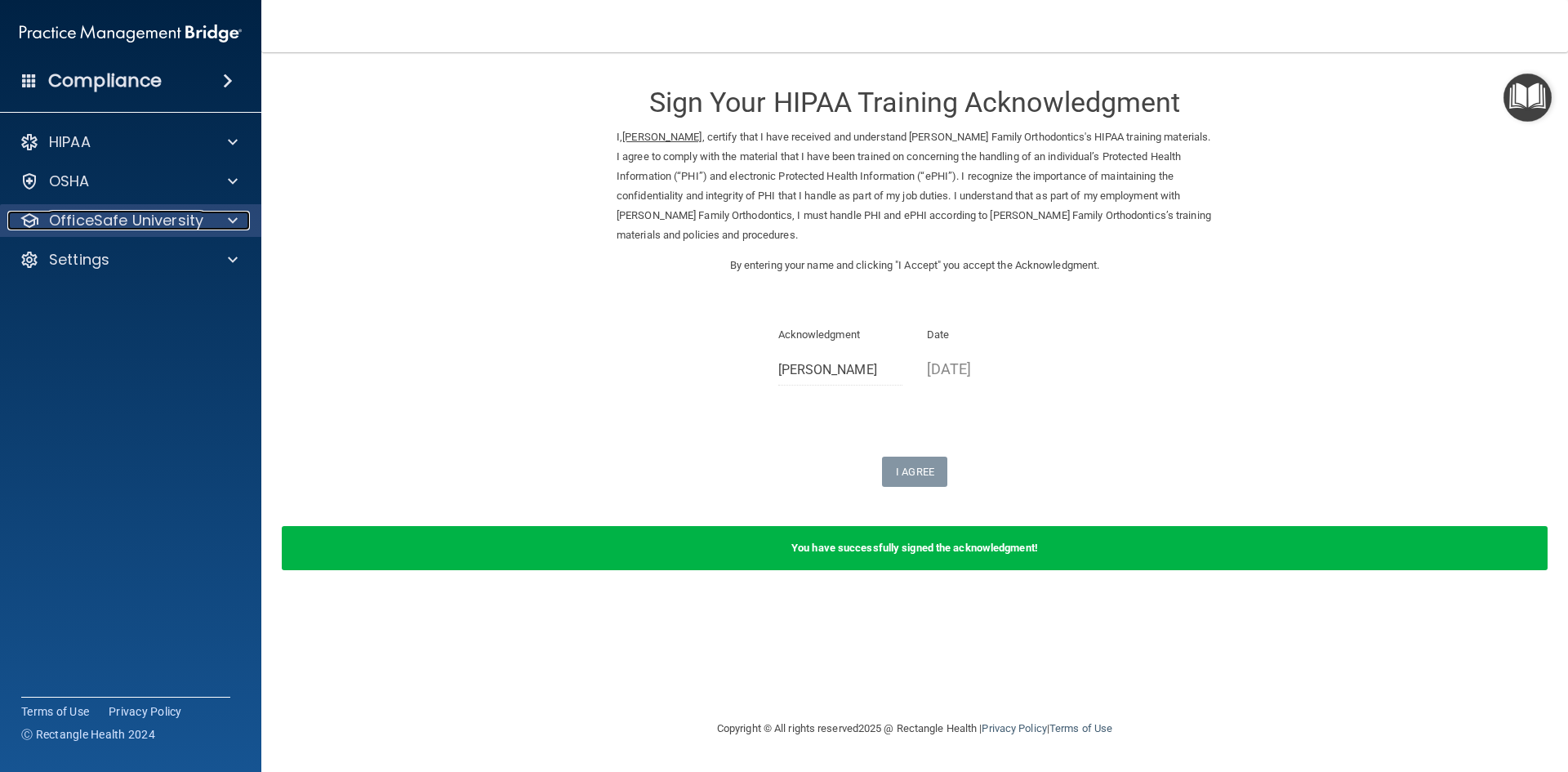
click at [234, 229] on span at bounding box center [233, 220] width 10 height 19
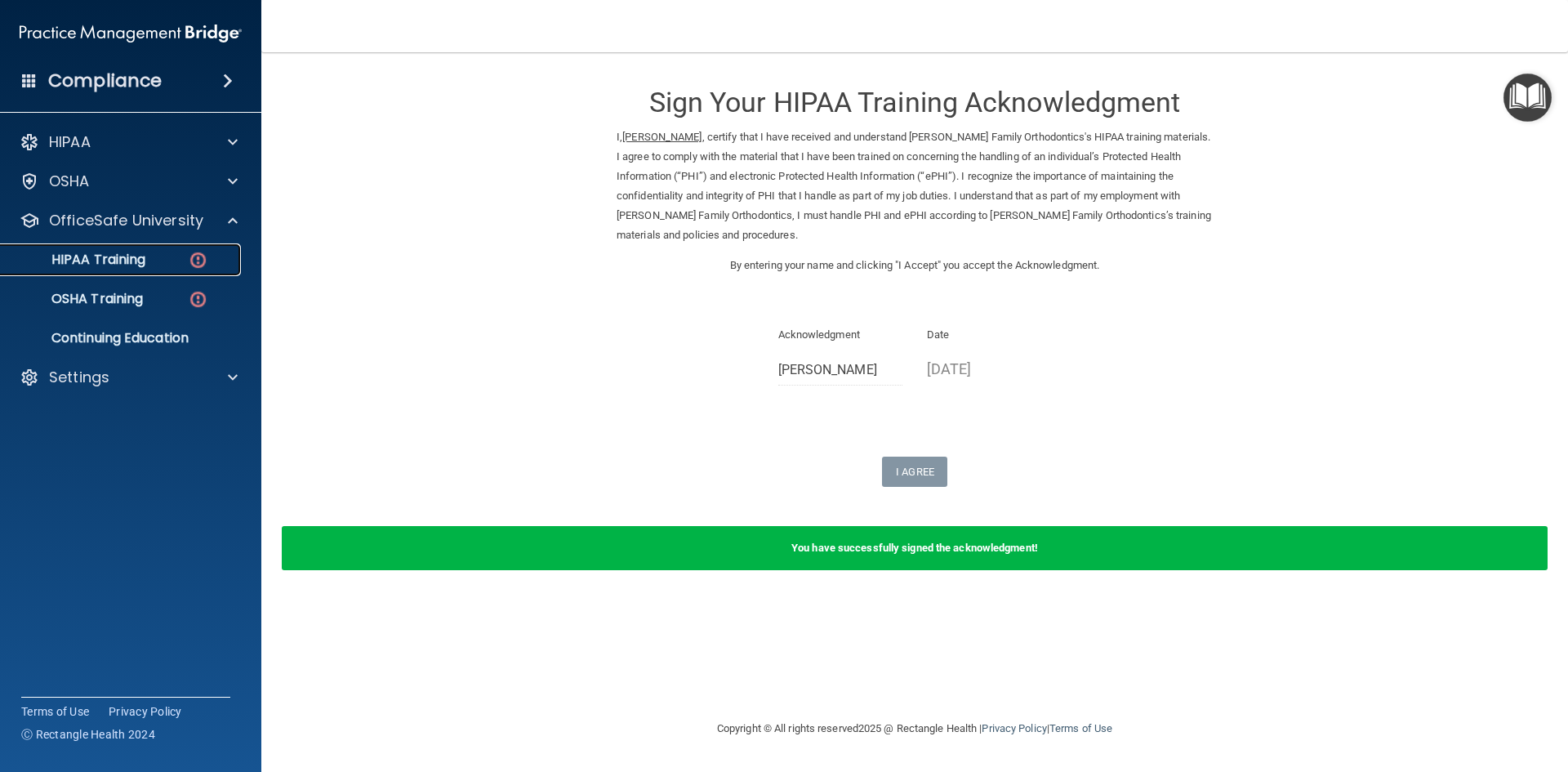
click at [155, 263] on div "HIPAA Training" at bounding box center [122, 260] width 223 height 16
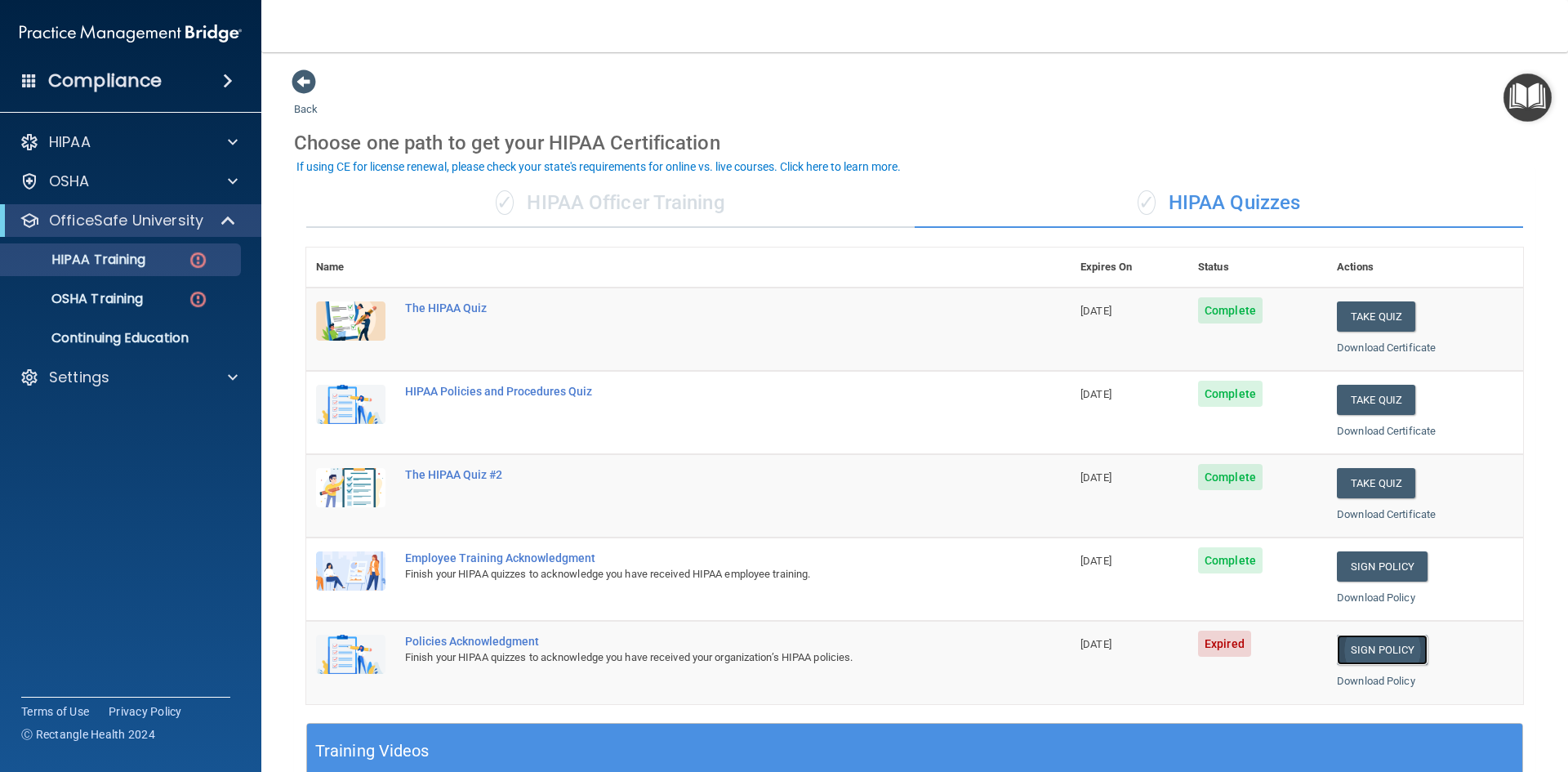
click at [1350, 655] on link "Sign Policy" at bounding box center [1382, 649] width 90 height 30
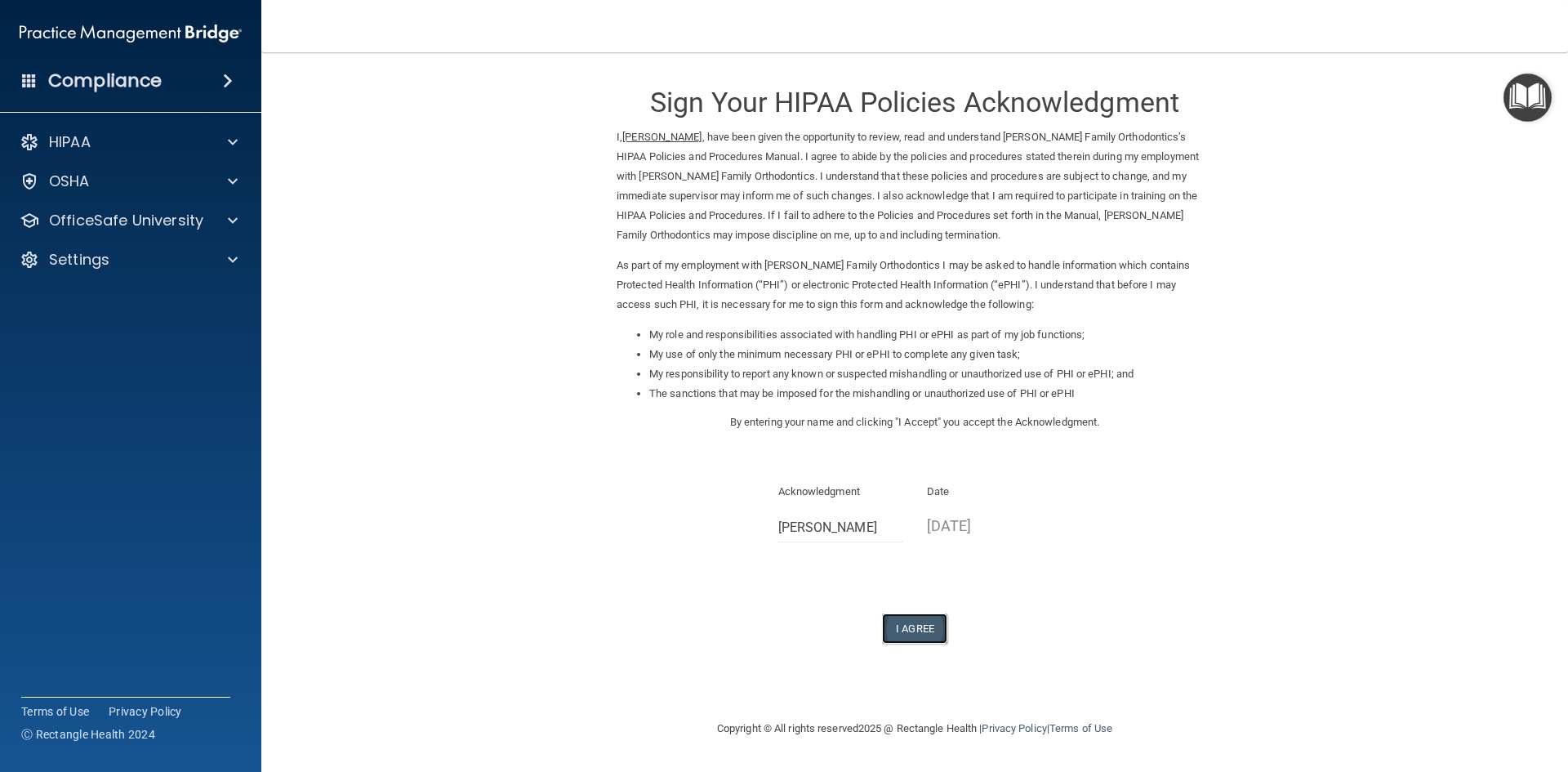
click at [935, 624] on button "I Agree" at bounding box center [915, 628] width 66 height 30
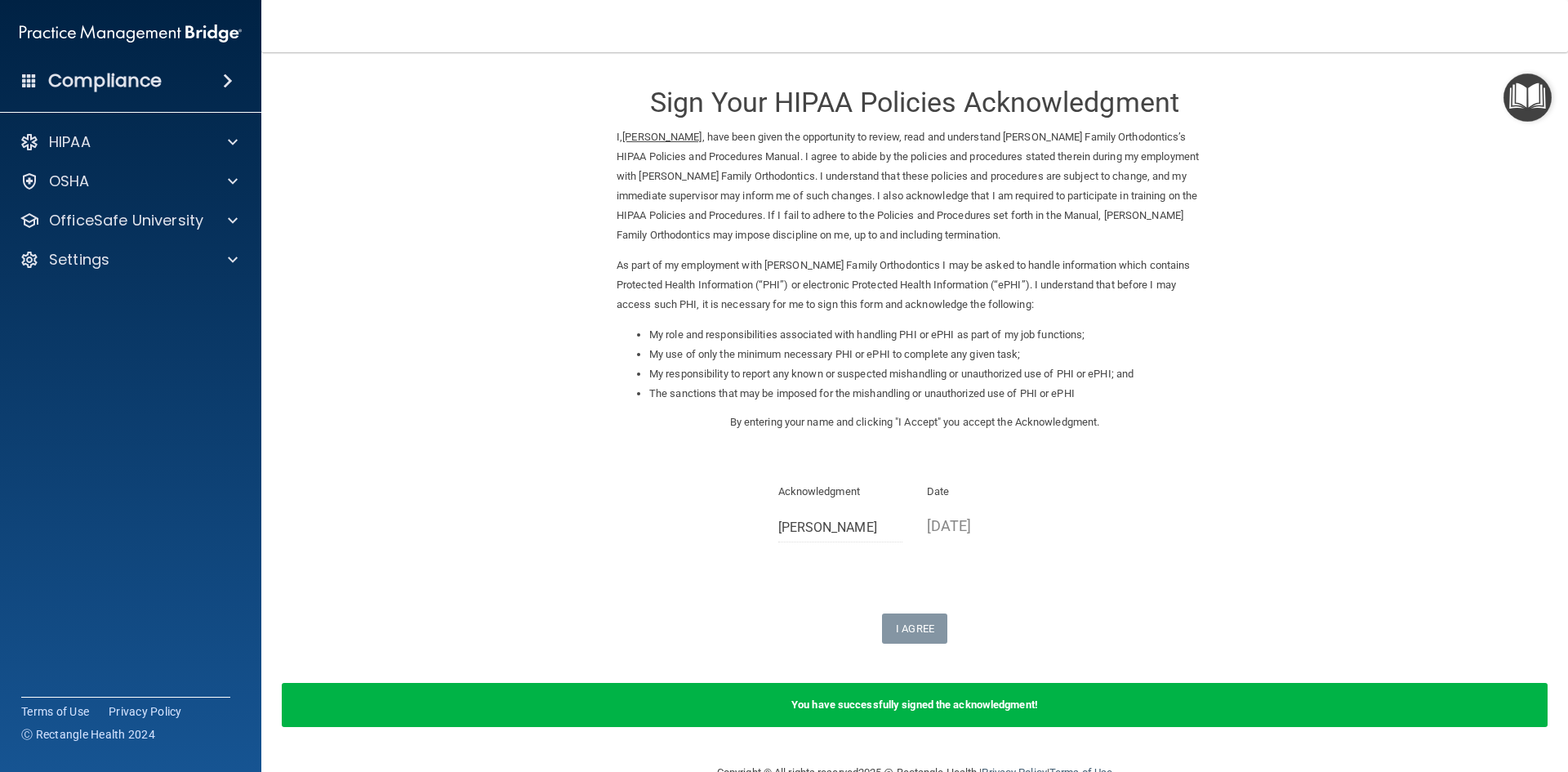
click at [164, 200] on div "HIPAA Documents and Policies Report an Incident Business Associates Emergency P…" at bounding box center [131, 204] width 262 height 170
click at [155, 218] on p "OfficeSafe University" at bounding box center [126, 220] width 154 height 19
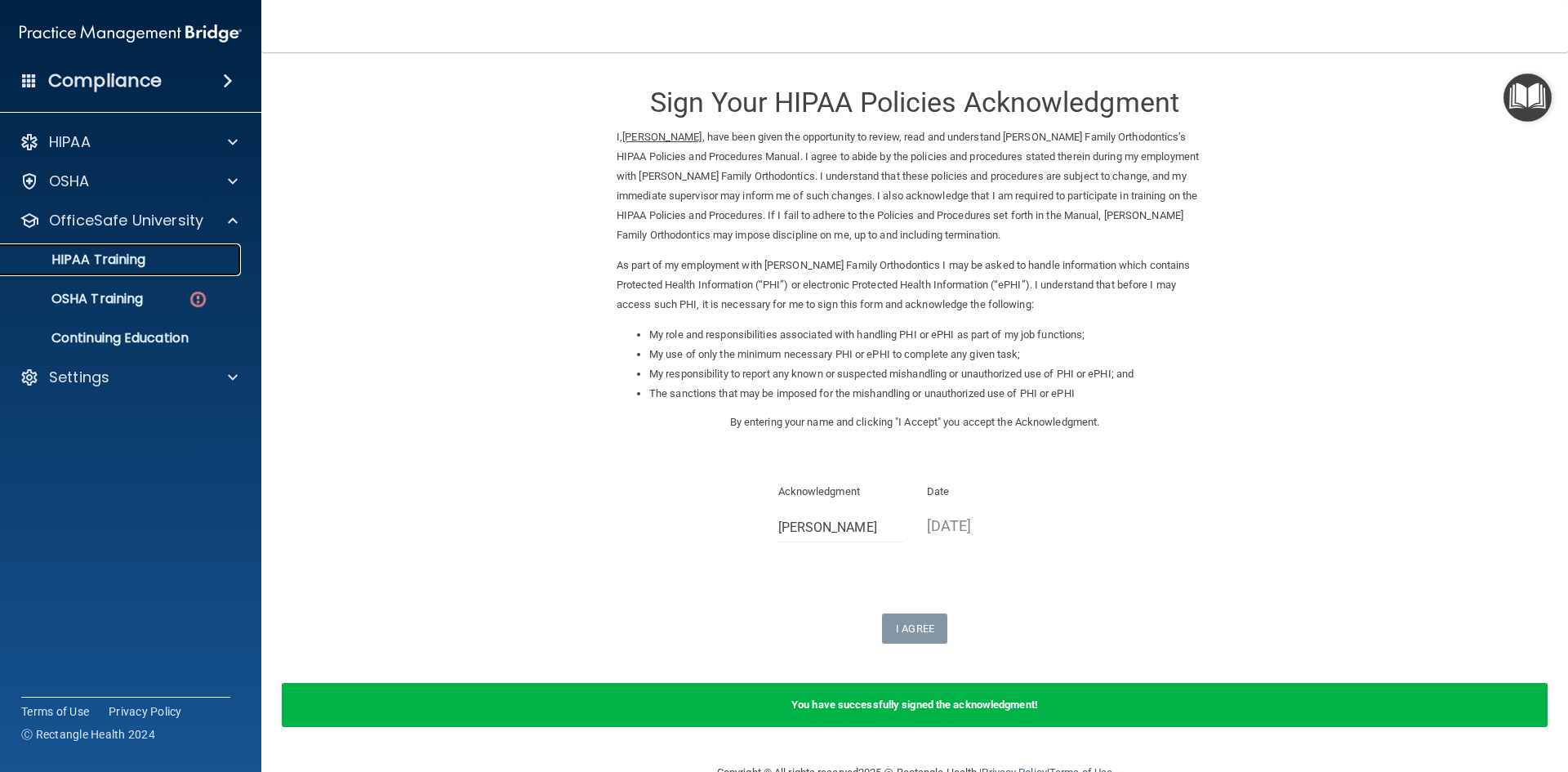
click at [141, 266] on p "HIPAA Training" at bounding box center [78, 260] width 135 height 16
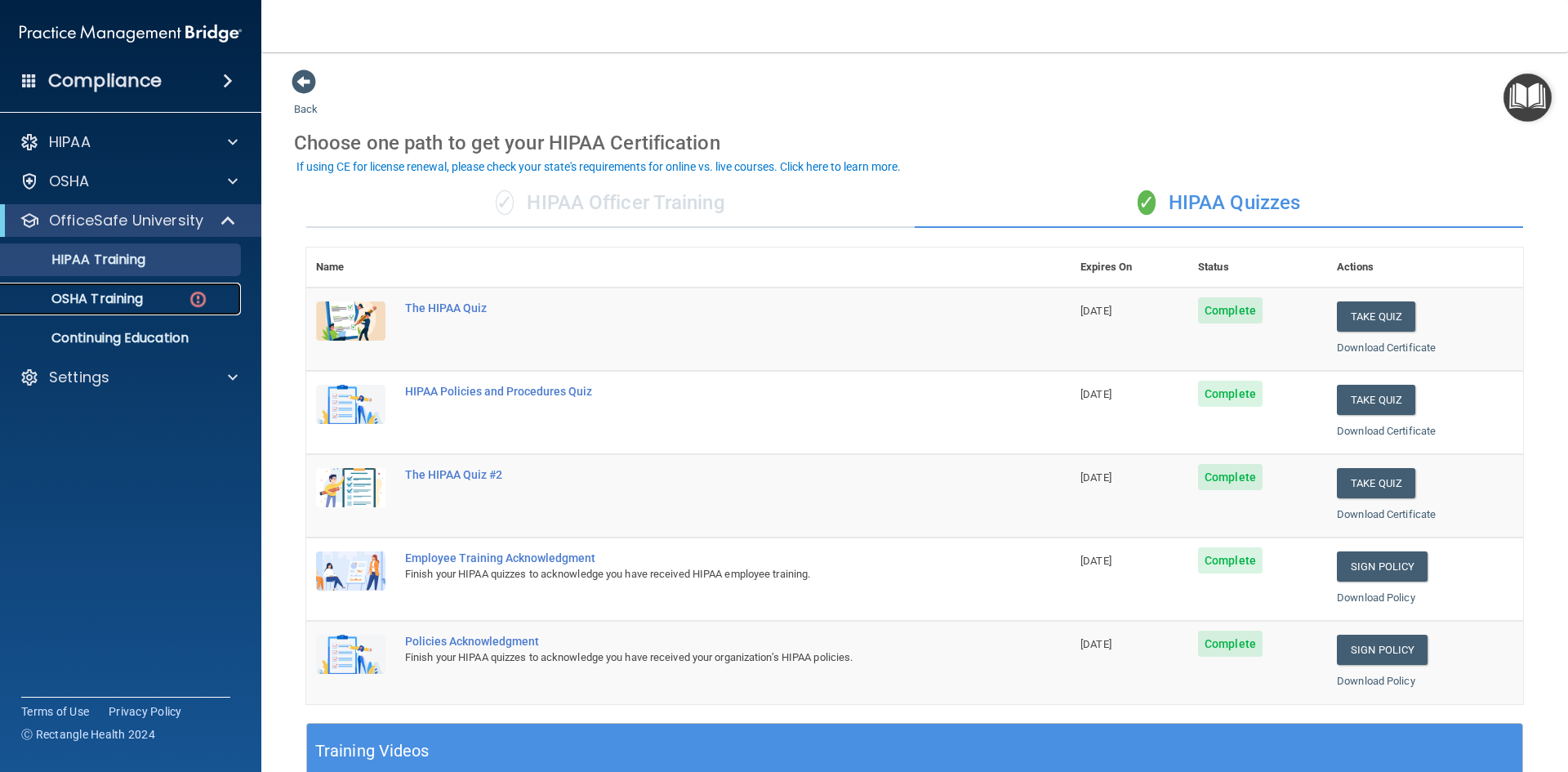
click at [183, 305] on div "OSHA Training" at bounding box center [122, 299] width 223 height 16
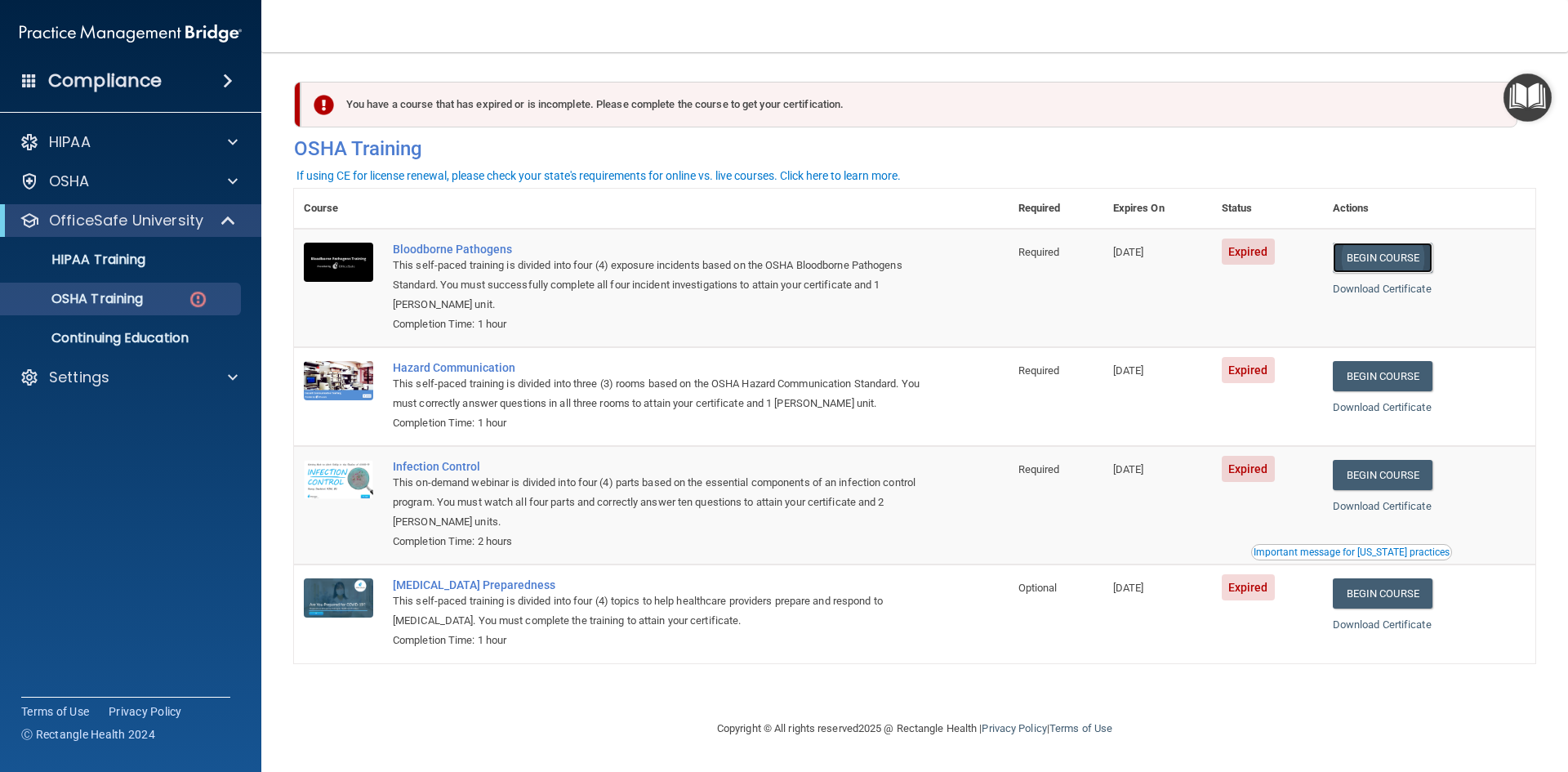
click at [1396, 263] on link "Begin Course" at bounding box center [1382, 257] width 99 height 30
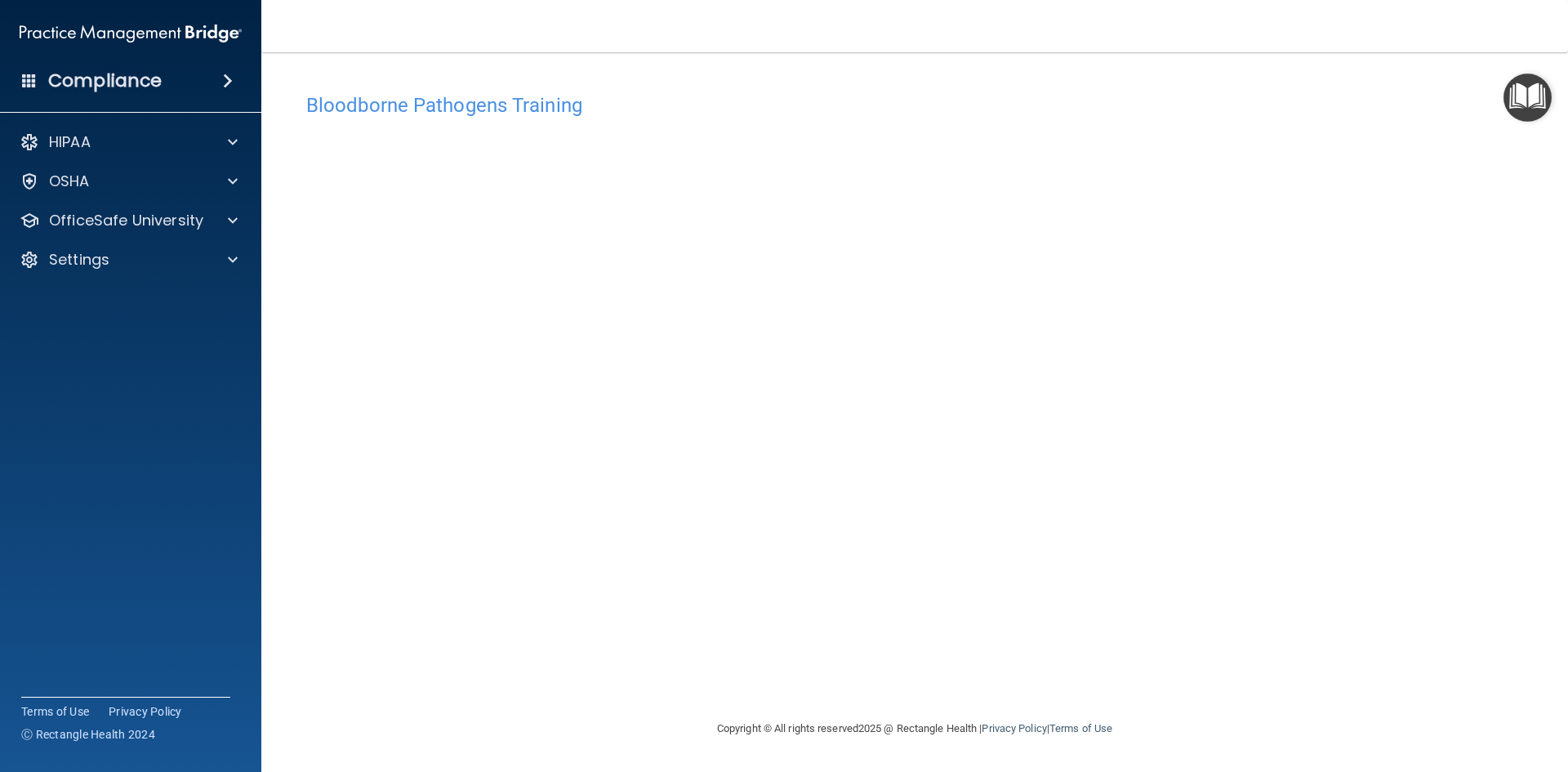
click at [1012, 743] on div "Copyright © All rights reserved 2025 @ Rectangle Health | Privacy Policy | Term…" at bounding box center [915, 727] width 596 height 52
